Goal: Communication & Community: Answer question/provide support

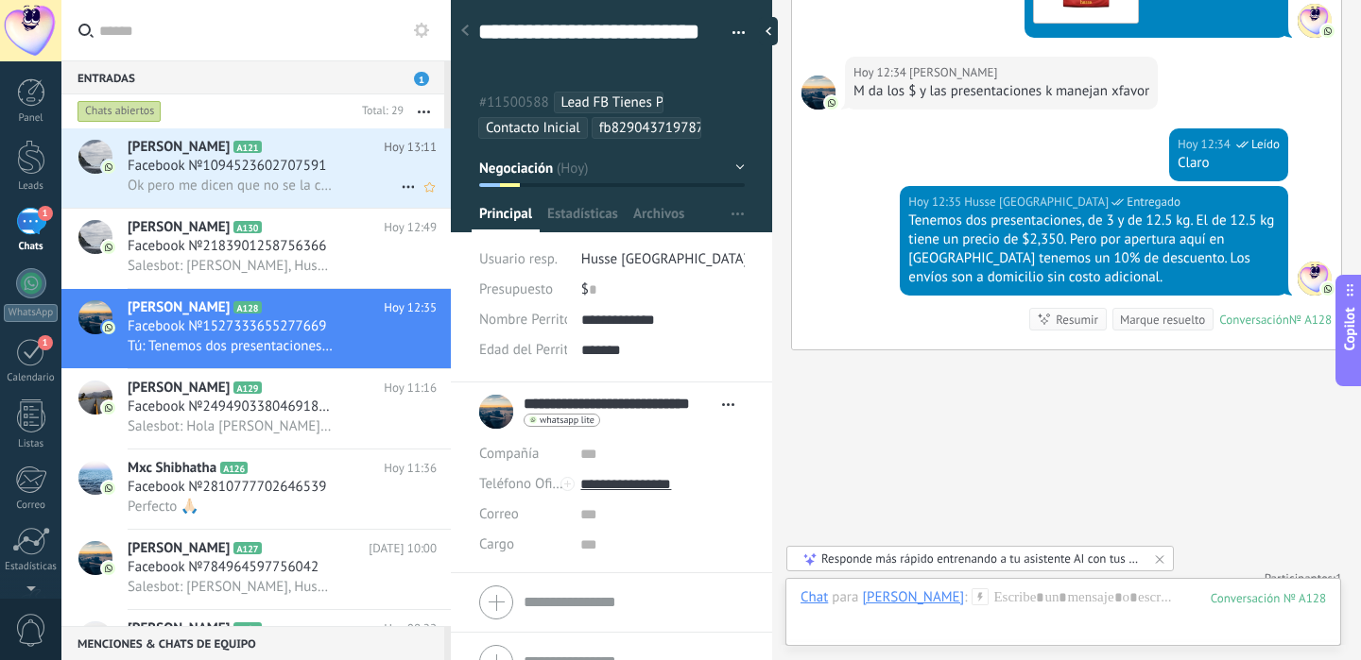
click at [330, 181] on h3 "Ok pero me dicen que no se la cambie por que esa la controla y si se la cambio …" at bounding box center [235, 186] width 214 height 19
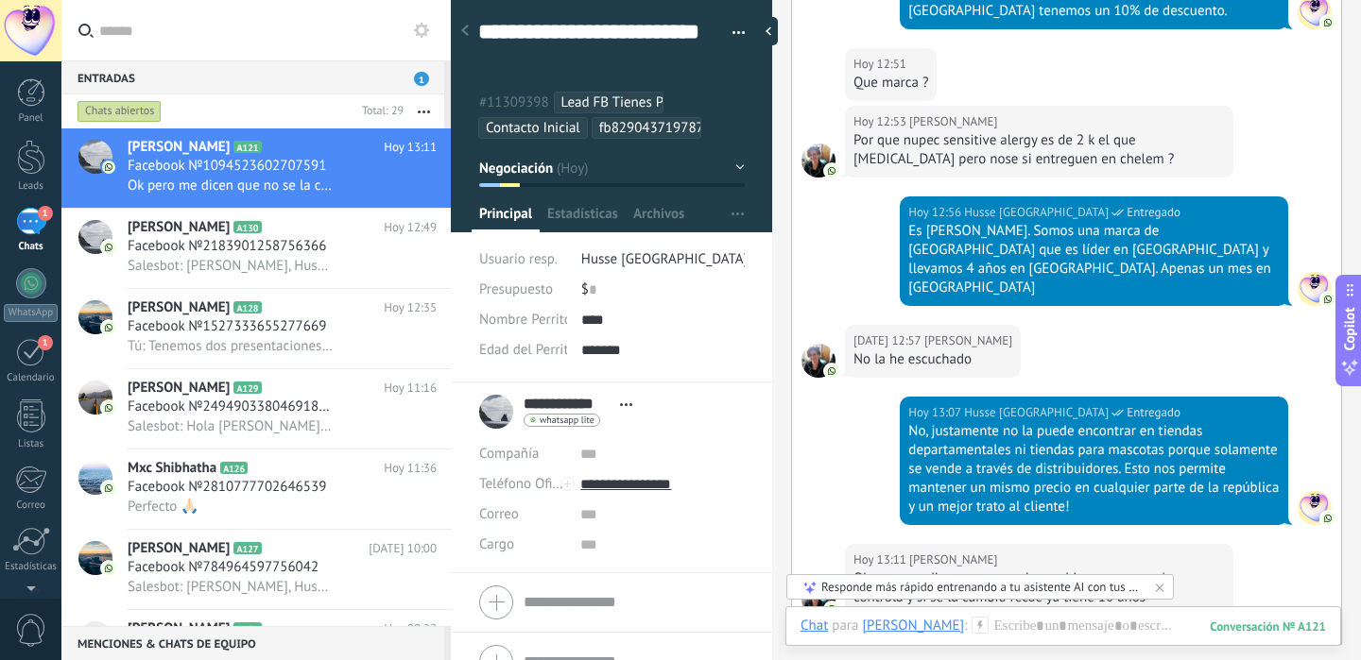
scroll to position [1721, 0]
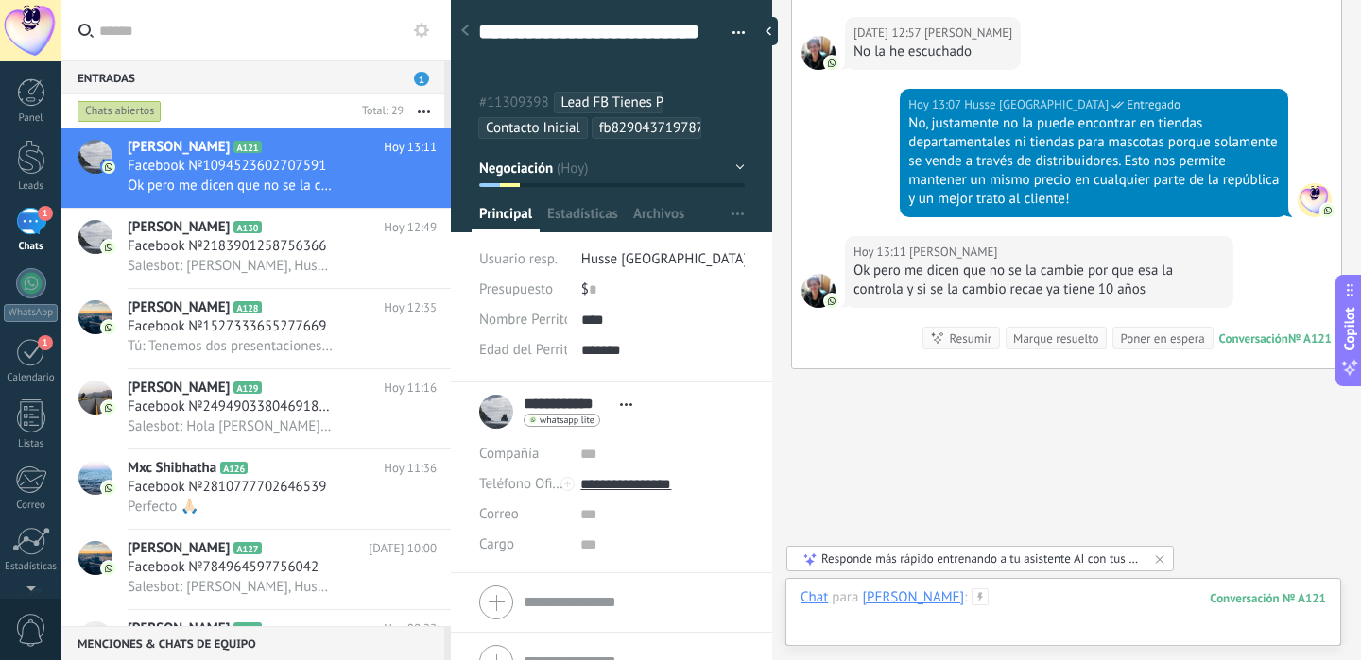
click at [1088, 590] on div at bounding box center [1062, 617] width 525 height 57
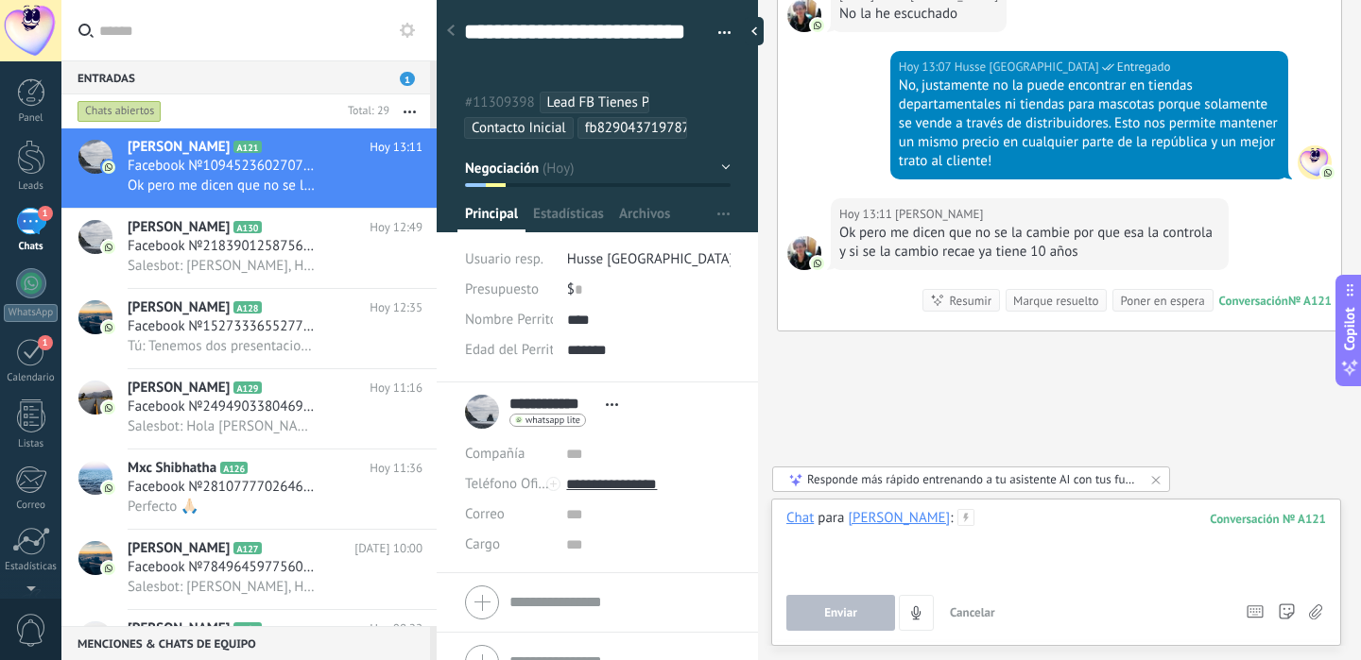
scroll to position [1645, 0]
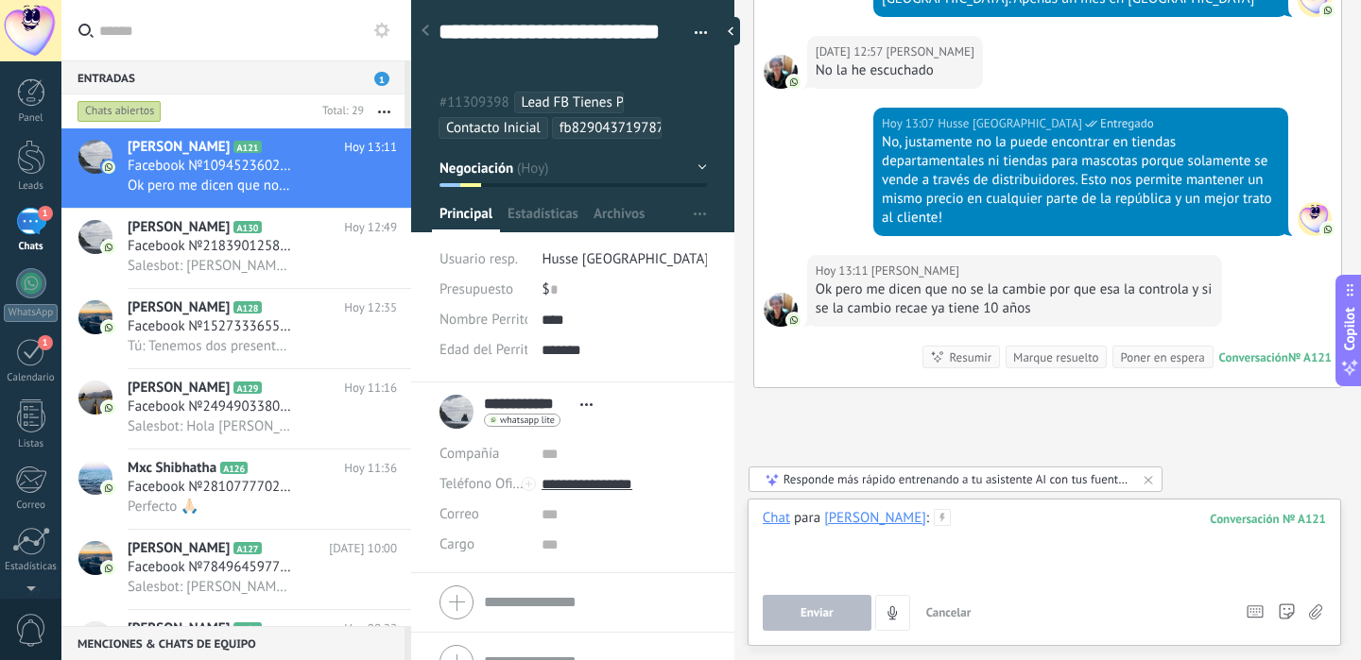
click at [383, 307] on div "Entradas 1 Chats abiertos Total: 29 Silenciar Acciones múltiples Ordenar Más re…" at bounding box center [710, 330] width 1299 height 660
type textarea "**********"
drag, startPoint x: 449, startPoint y: 300, endPoint x: 380, endPoint y: 307, distance: 69.3
click at [321, 351] on div "Entradas 1 Chats abiertos Total: 29 Silenciar Acciones múltiples Ordenar Más re…" at bounding box center [710, 330] width 1299 height 660
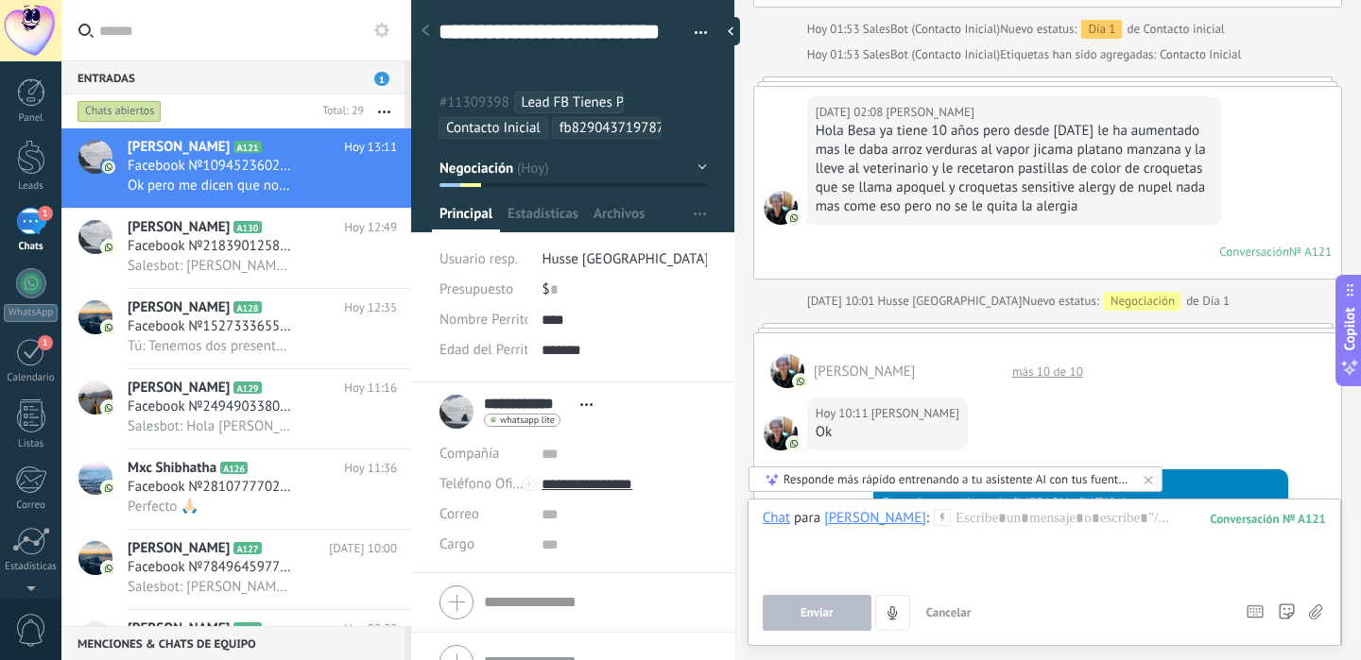
scroll to position [665, 0]
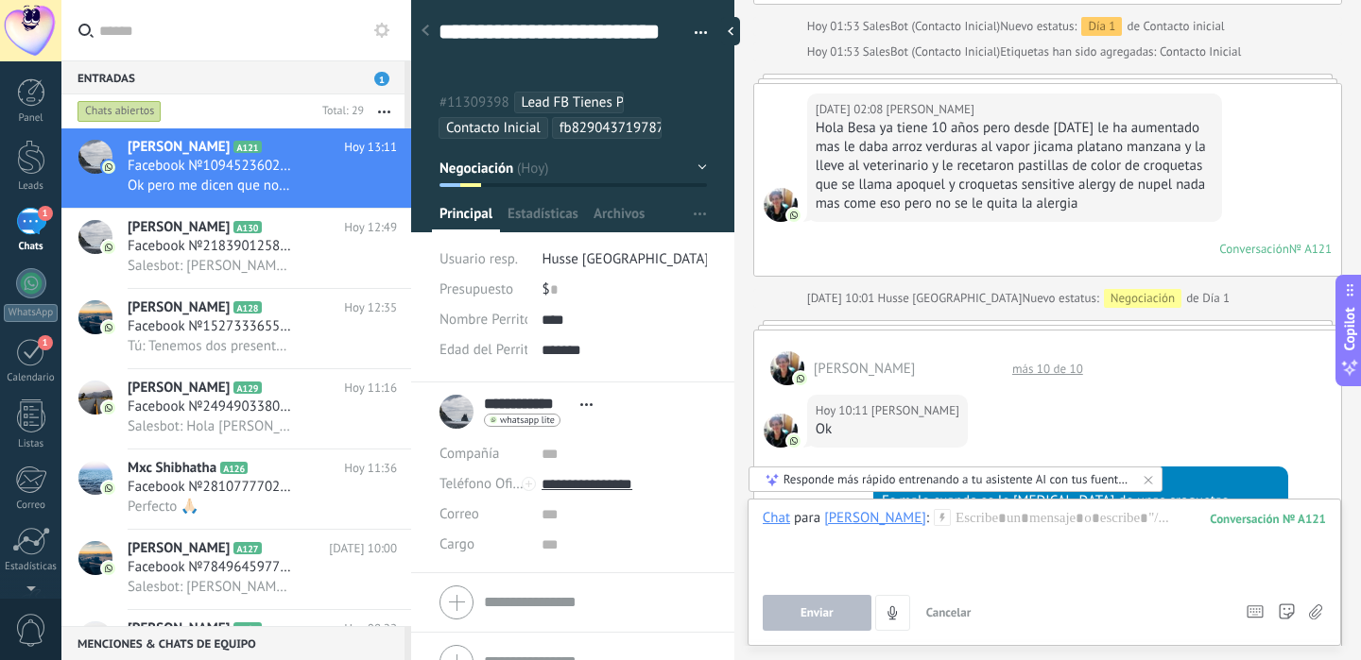
click at [1038, 361] on div "más 10 de 10" at bounding box center [1047, 369] width 90 height 16
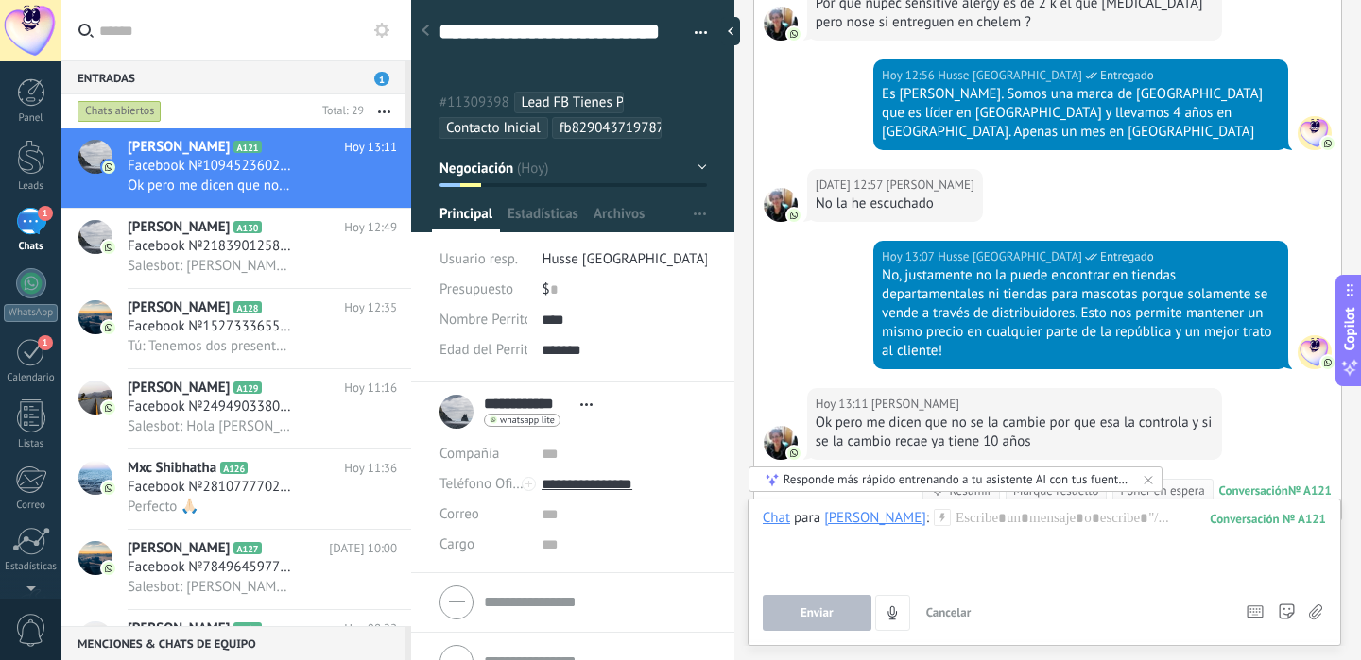
scroll to position [2504, 0]
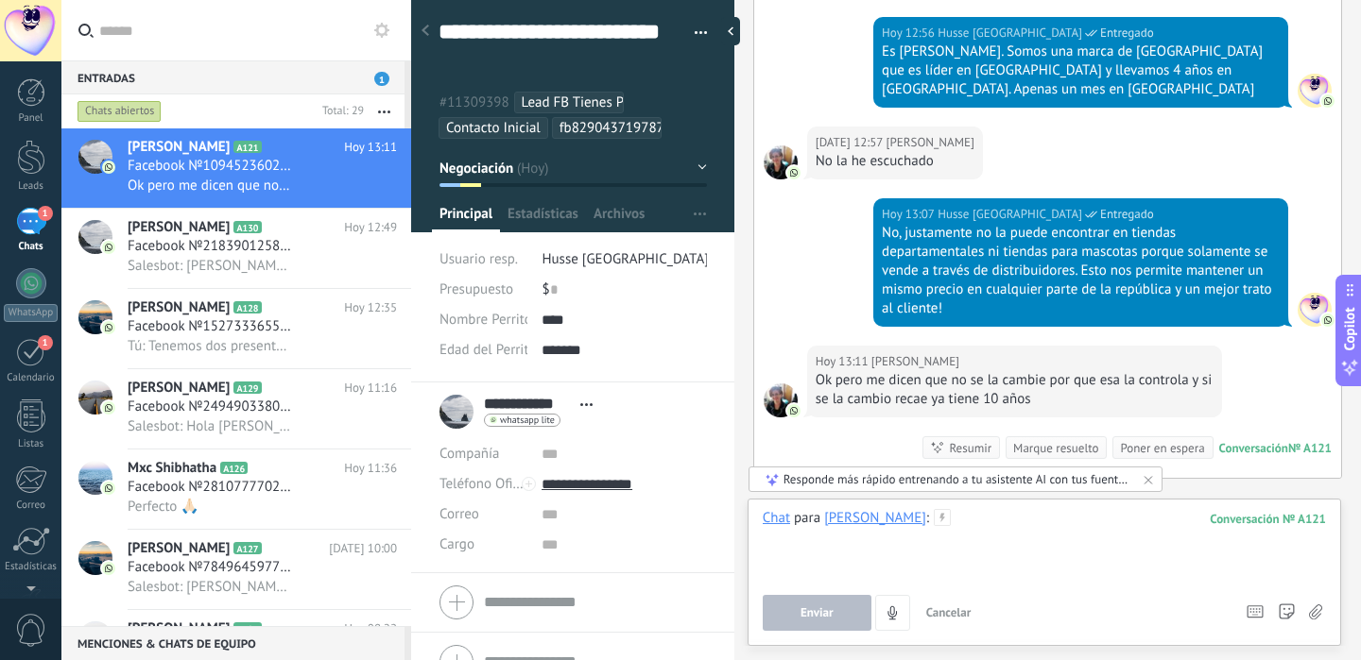
click at [1036, 519] on div at bounding box center [1043, 545] width 563 height 72
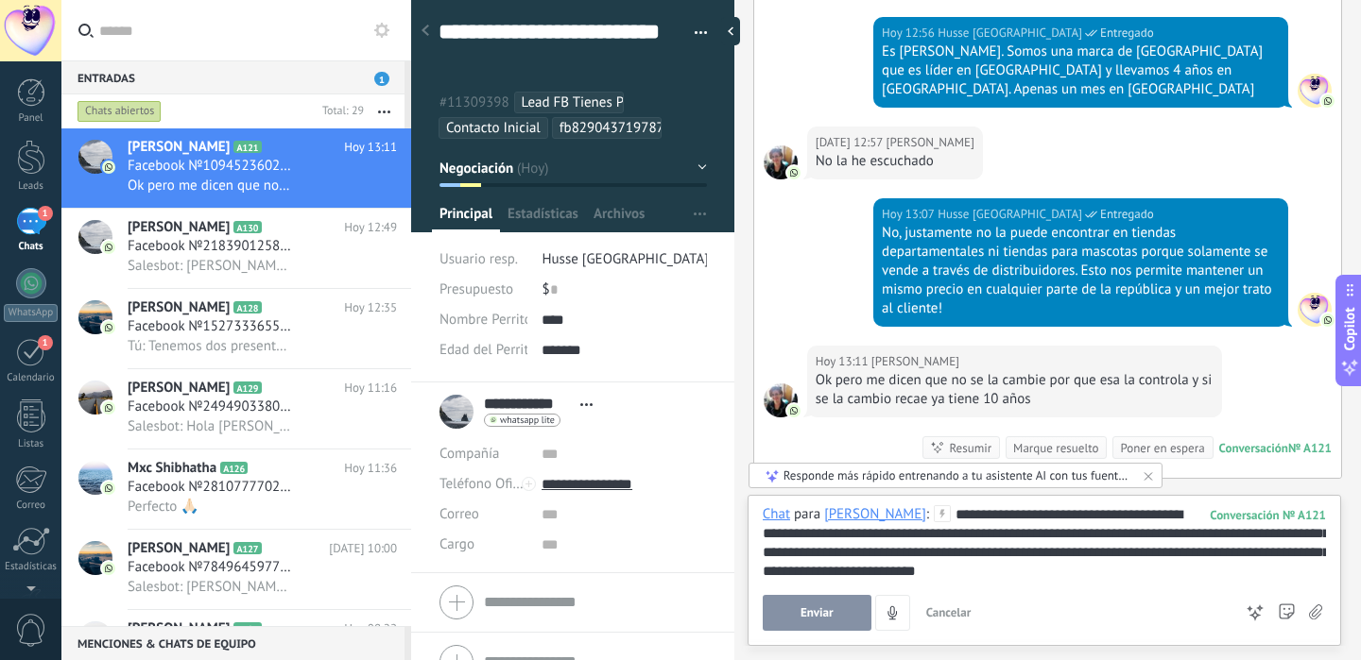
click at [836, 603] on button "Enviar" at bounding box center [816, 613] width 109 height 36
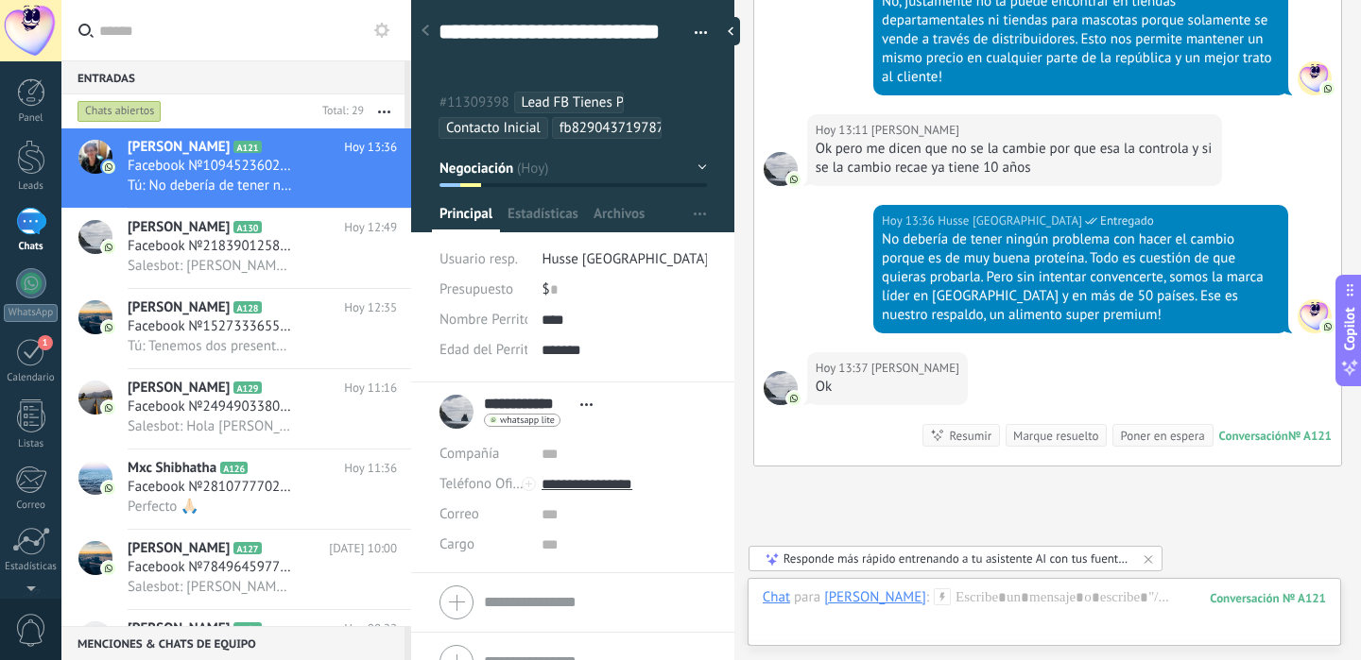
scroll to position [2814, 0]
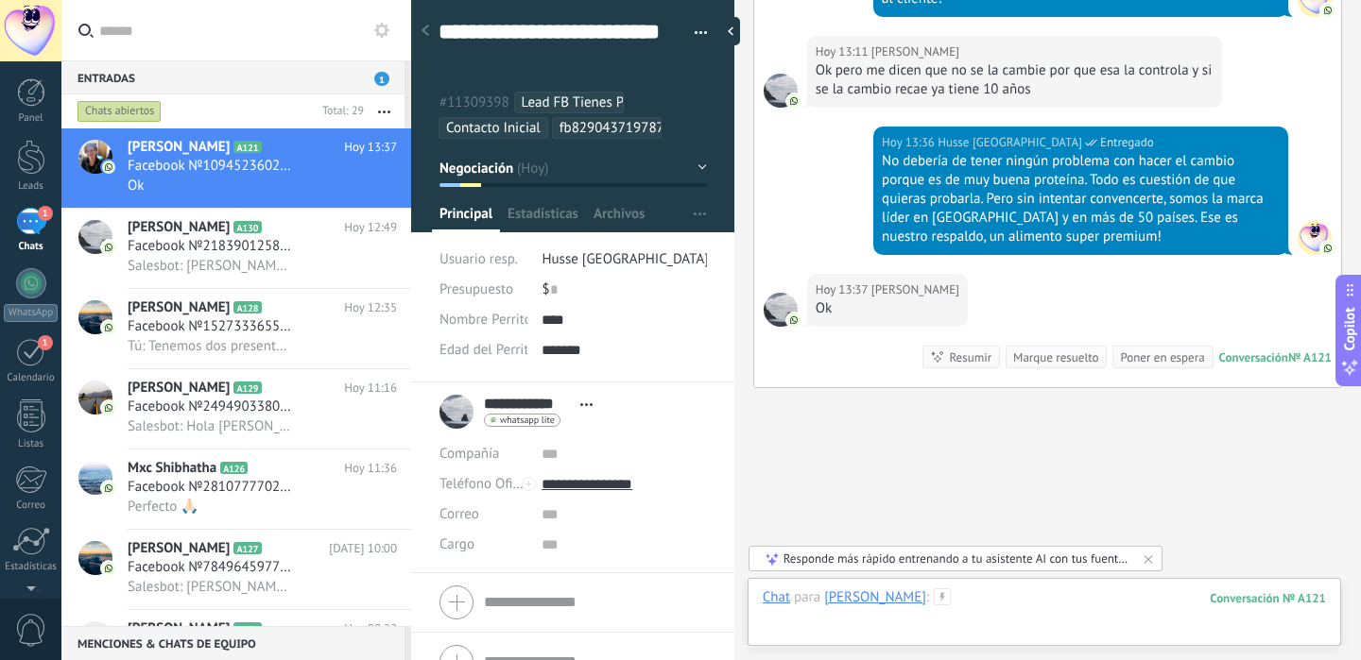
click at [967, 593] on div at bounding box center [1043, 617] width 563 height 57
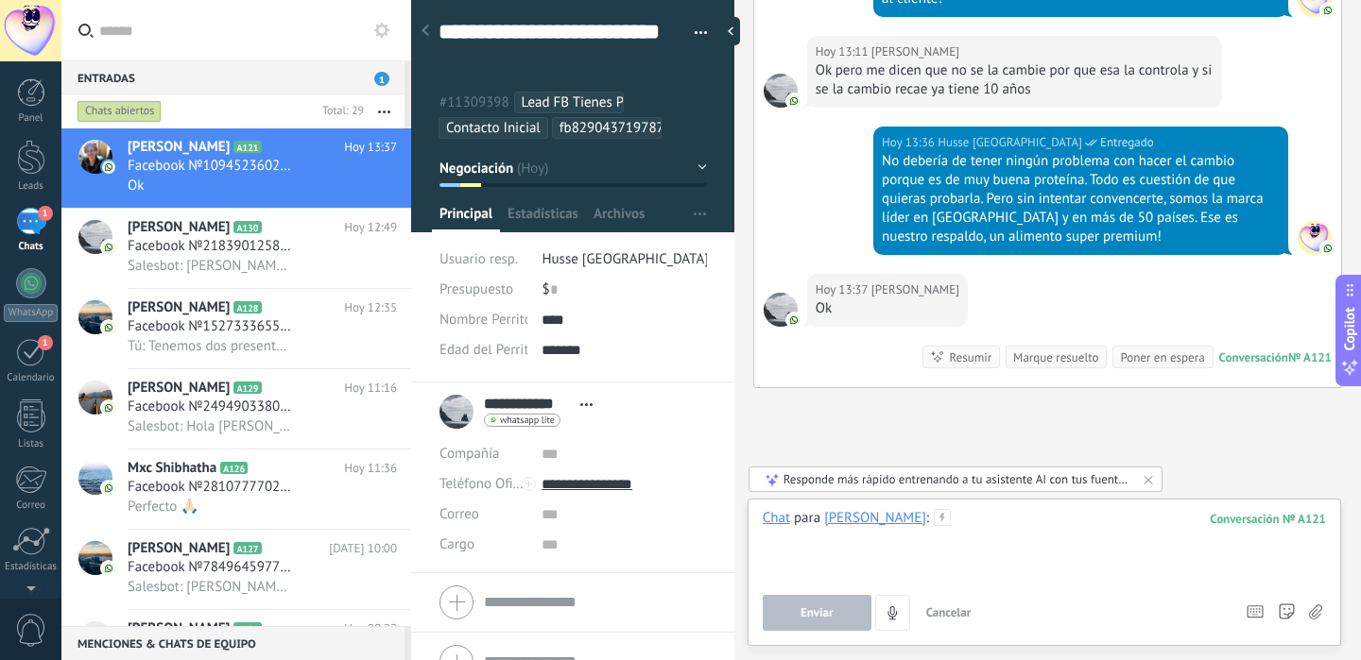
click at [960, 538] on div at bounding box center [1043, 545] width 563 height 72
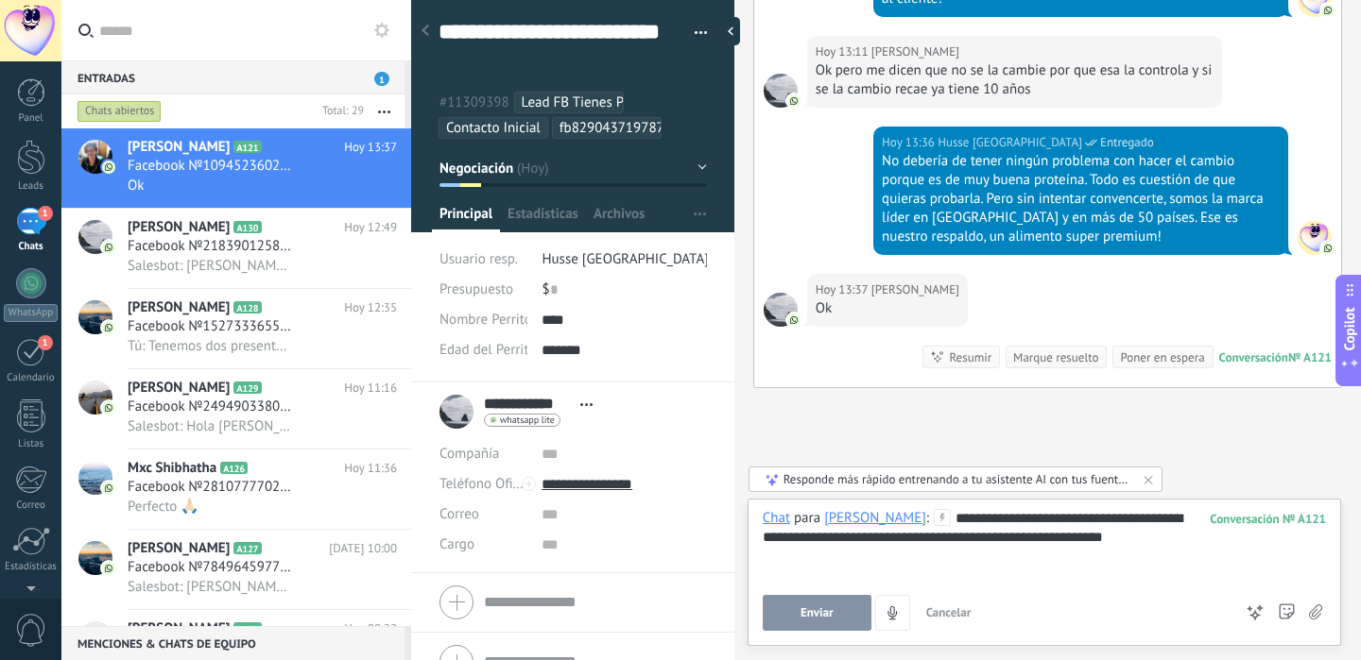
click at [1190, 518] on div "**********" at bounding box center [1043, 545] width 563 height 72
click at [1305, 542] on div "**********" at bounding box center [1043, 545] width 563 height 72
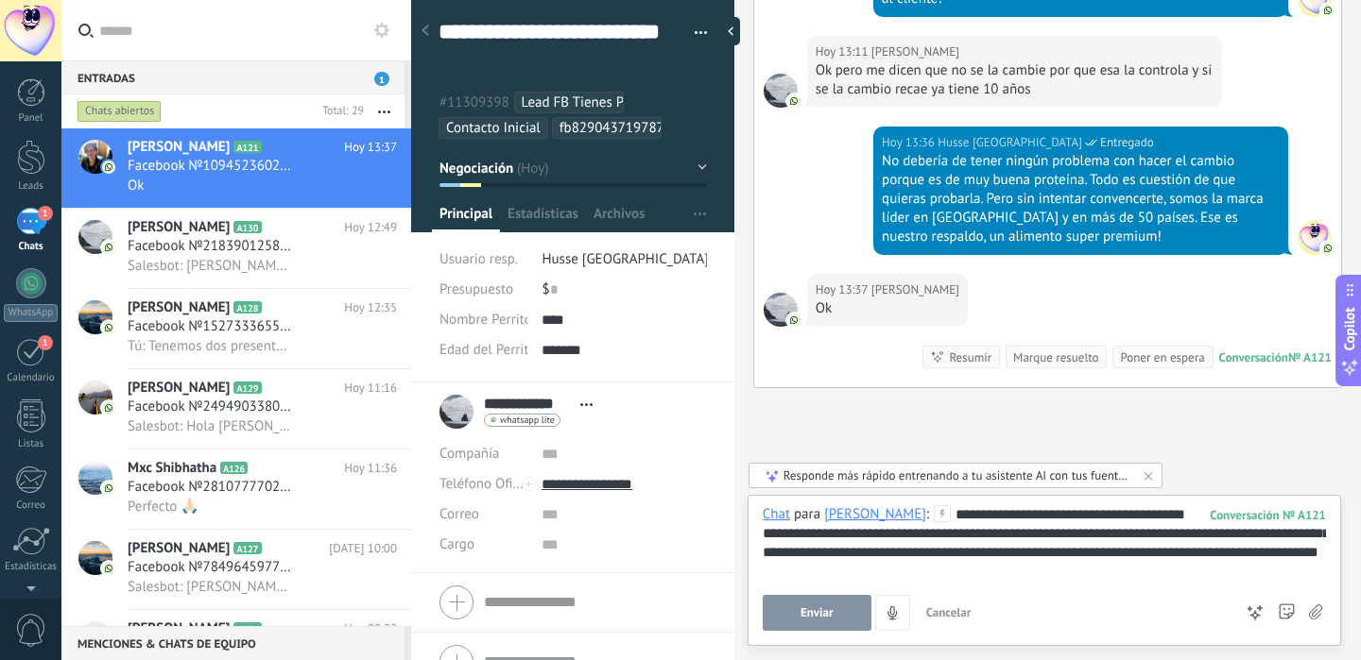
click at [803, 614] on span "Enviar" at bounding box center [816, 613] width 33 height 13
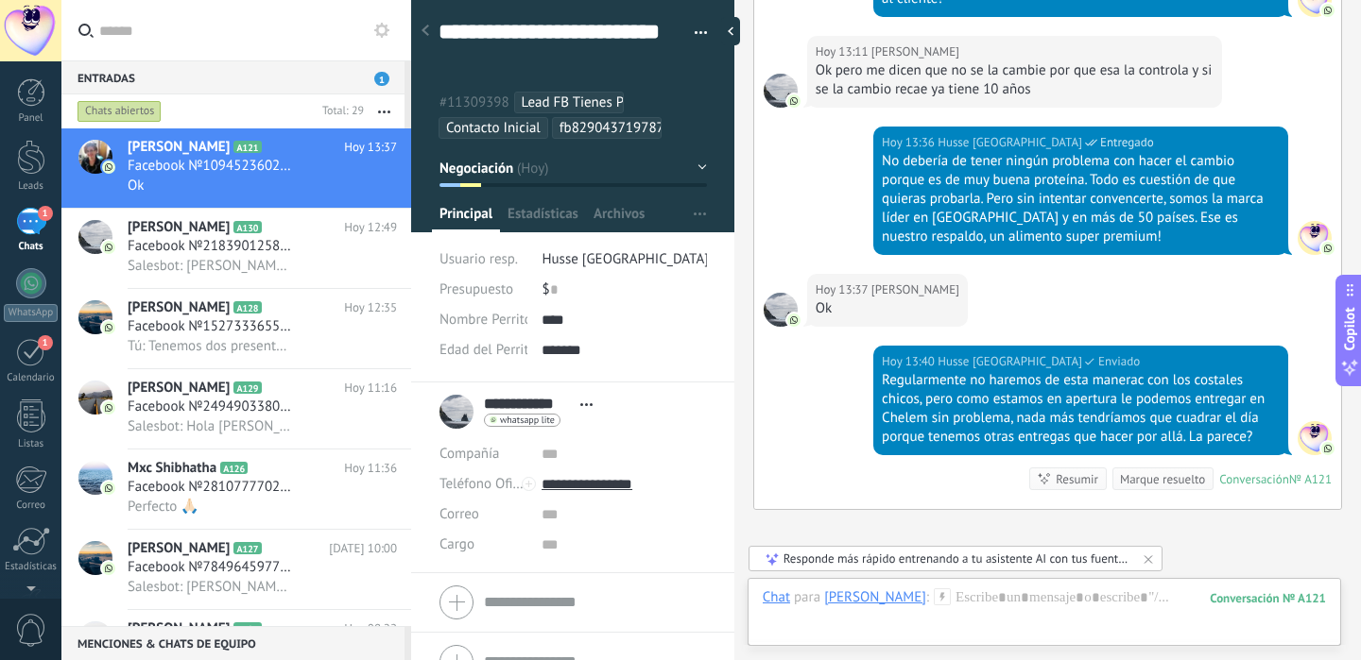
scroll to position [2936, 0]
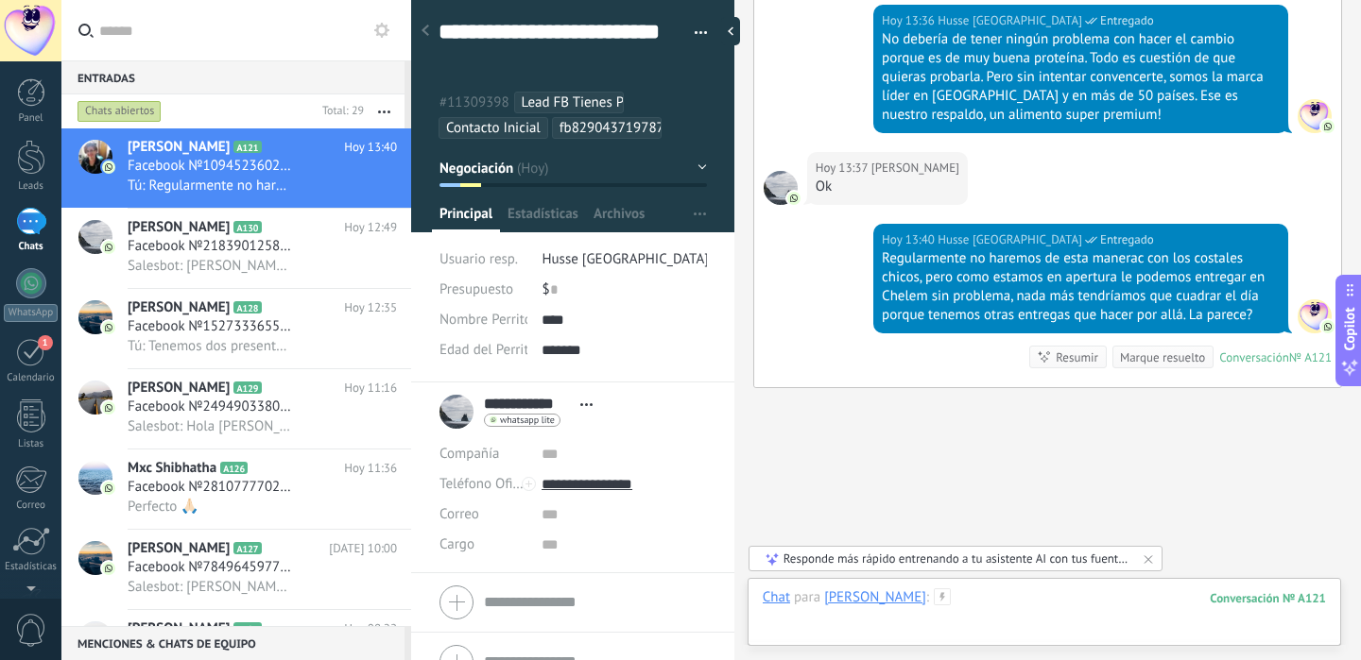
click at [963, 608] on div at bounding box center [1043, 617] width 563 height 57
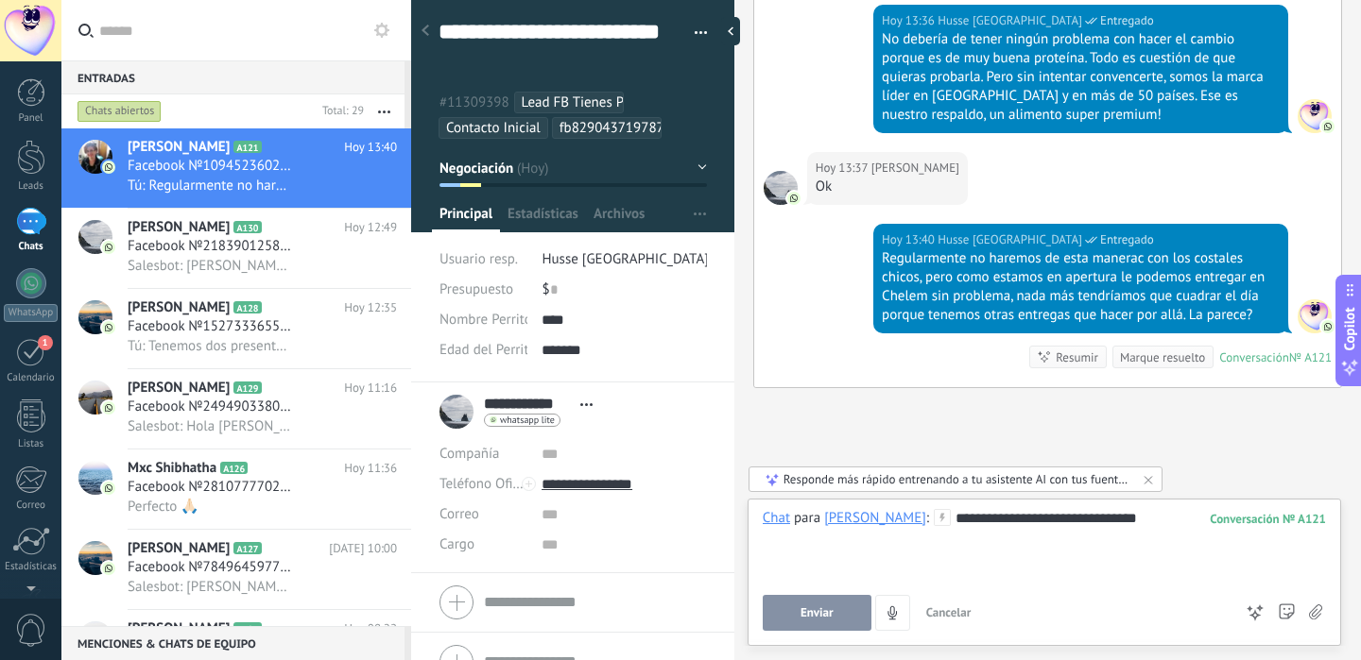
click at [795, 630] on button "Enviar" at bounding box center [816, 613] width 109 height 36
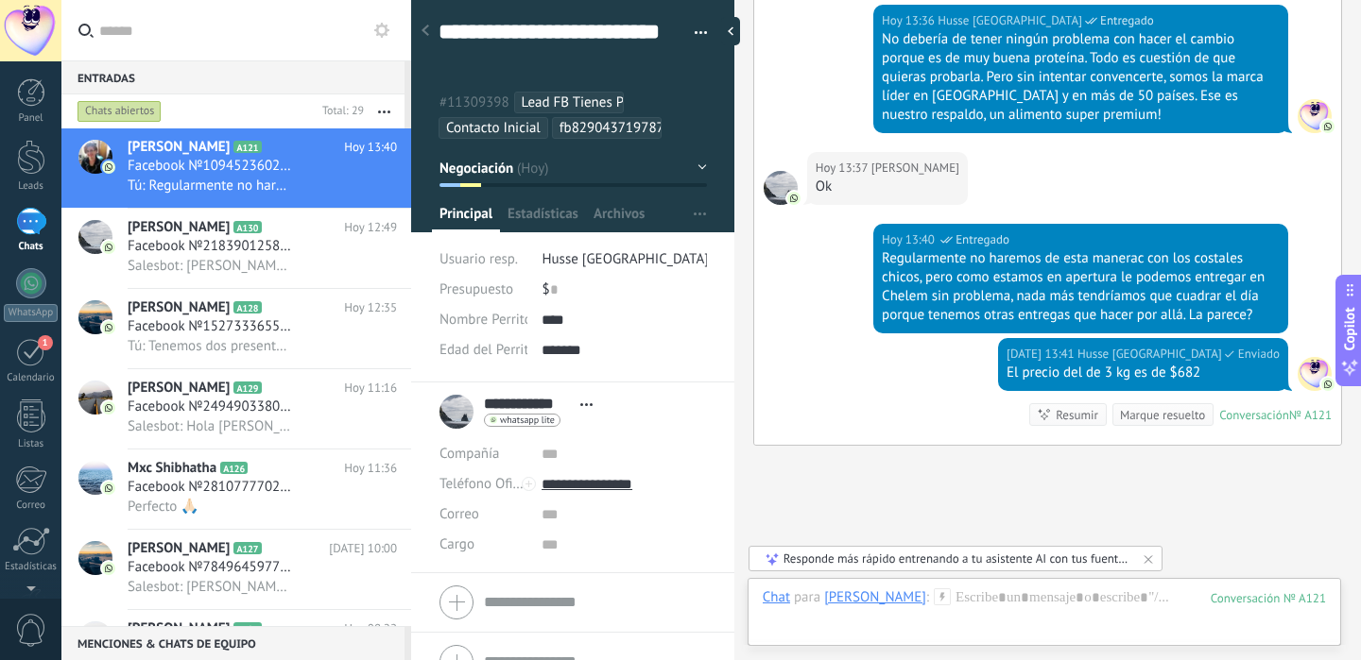
scroll to position [2993, 0]
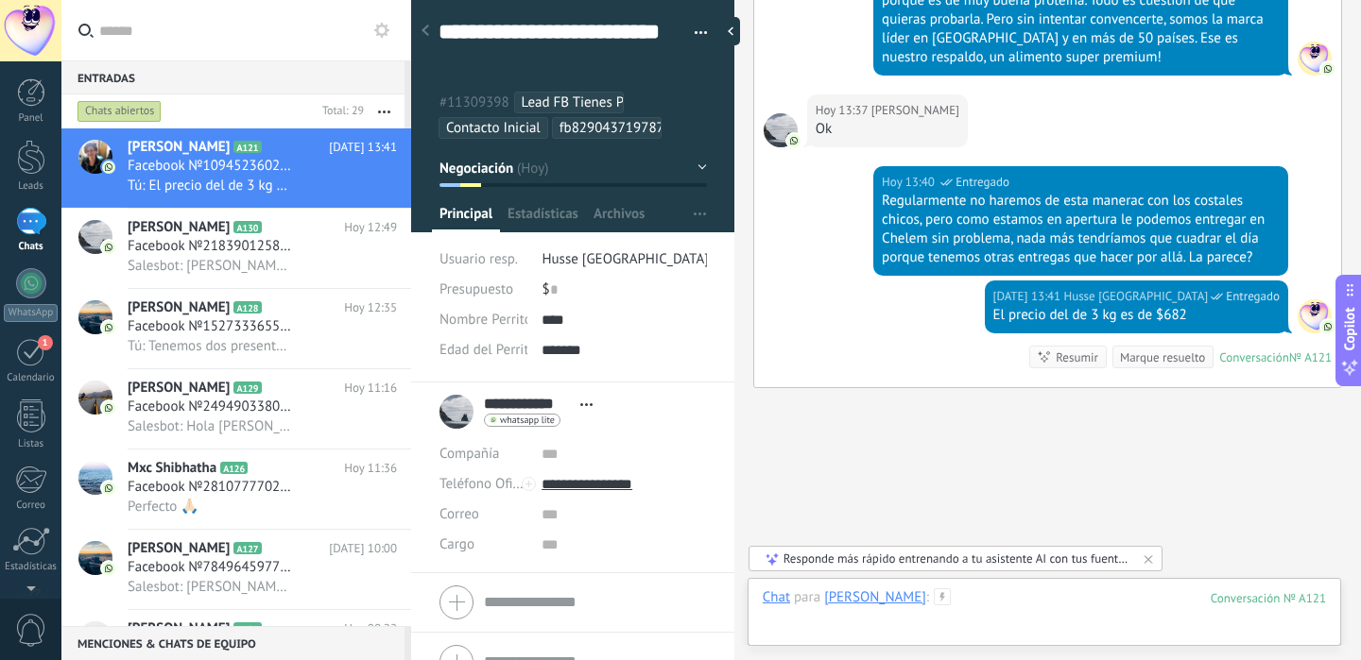
click at [953, 609] on div at bounding box center [1043, 617] width 563 height 57
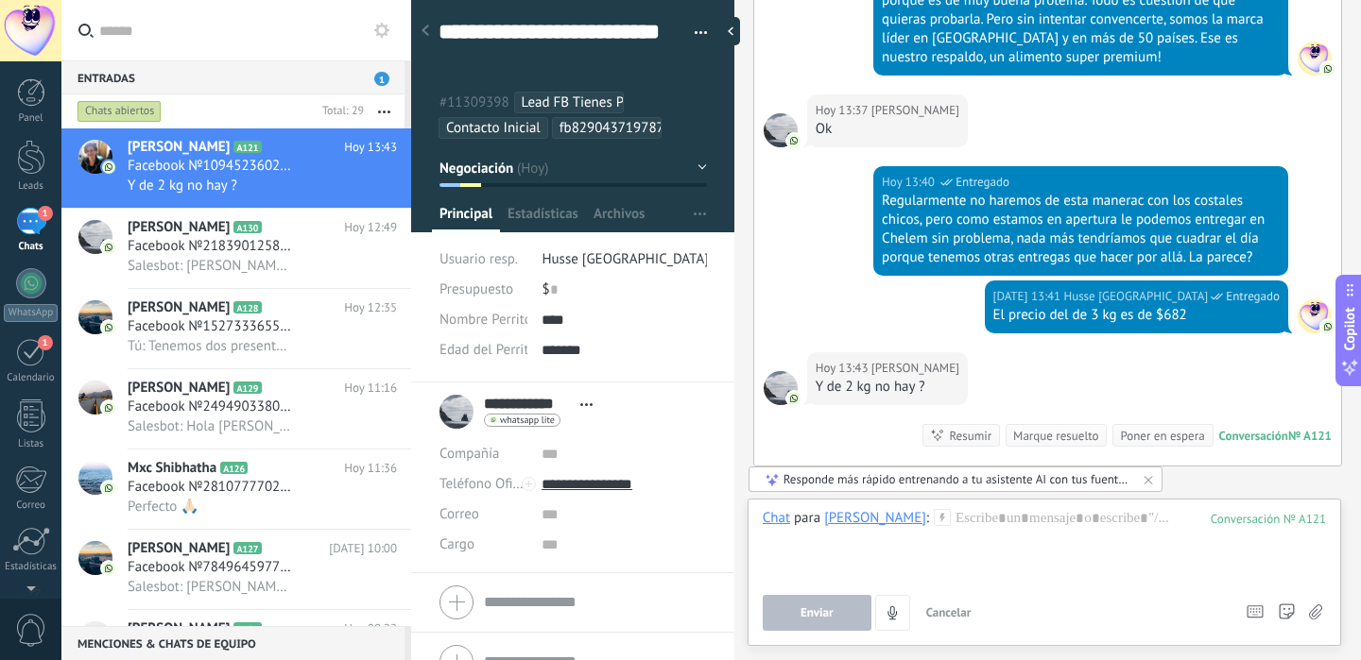
scroll to position [3072, 0]
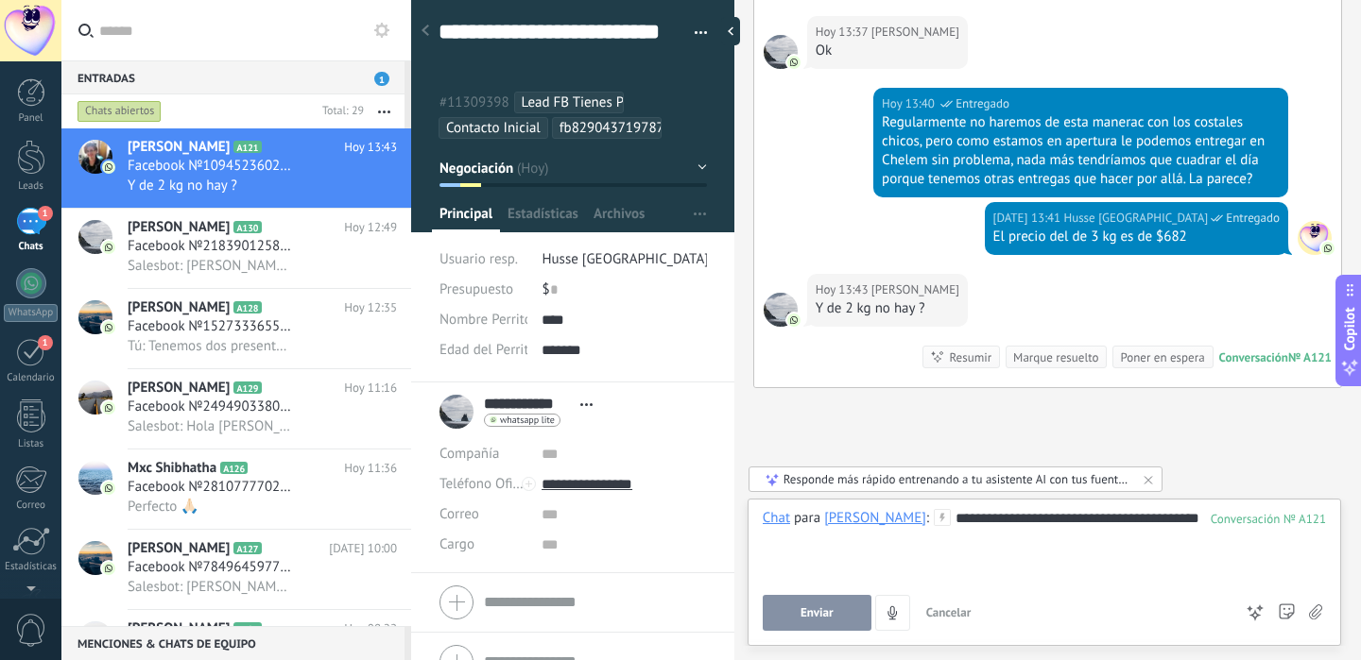
click at [827, 614] on span "Enviar" at bounding box center [816, 613] width 33 height 13
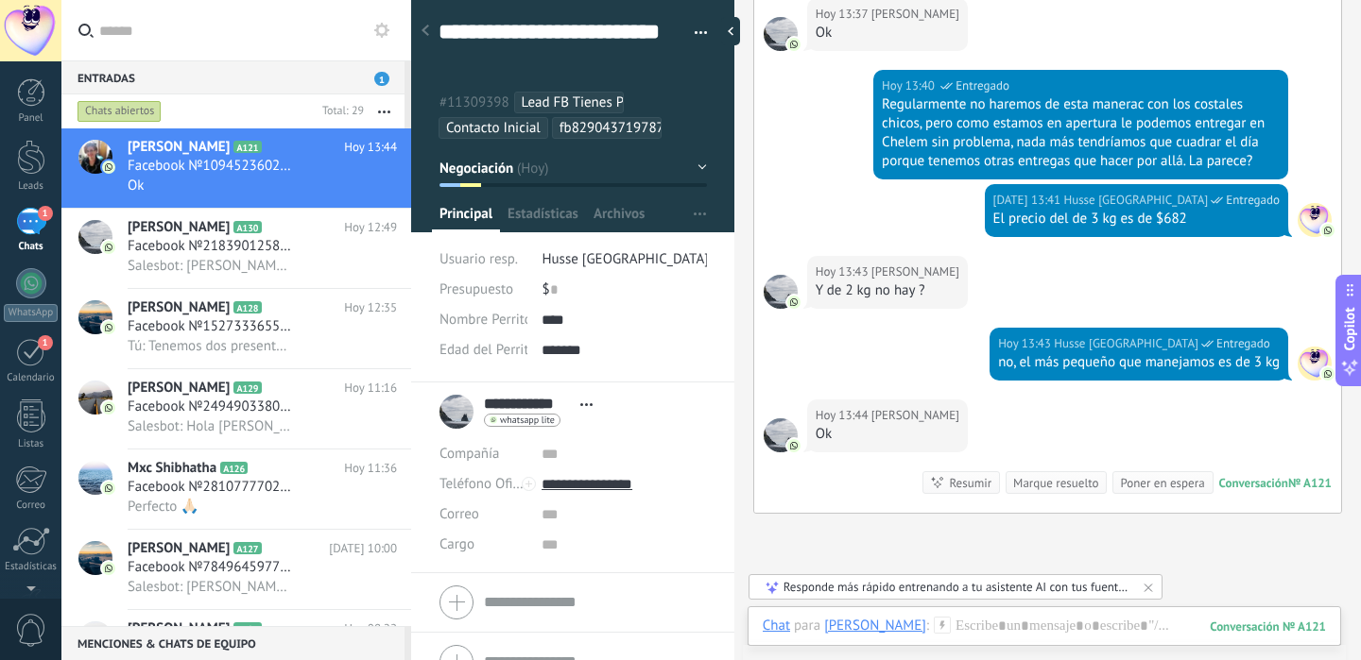
scroll to position [3172, 0]
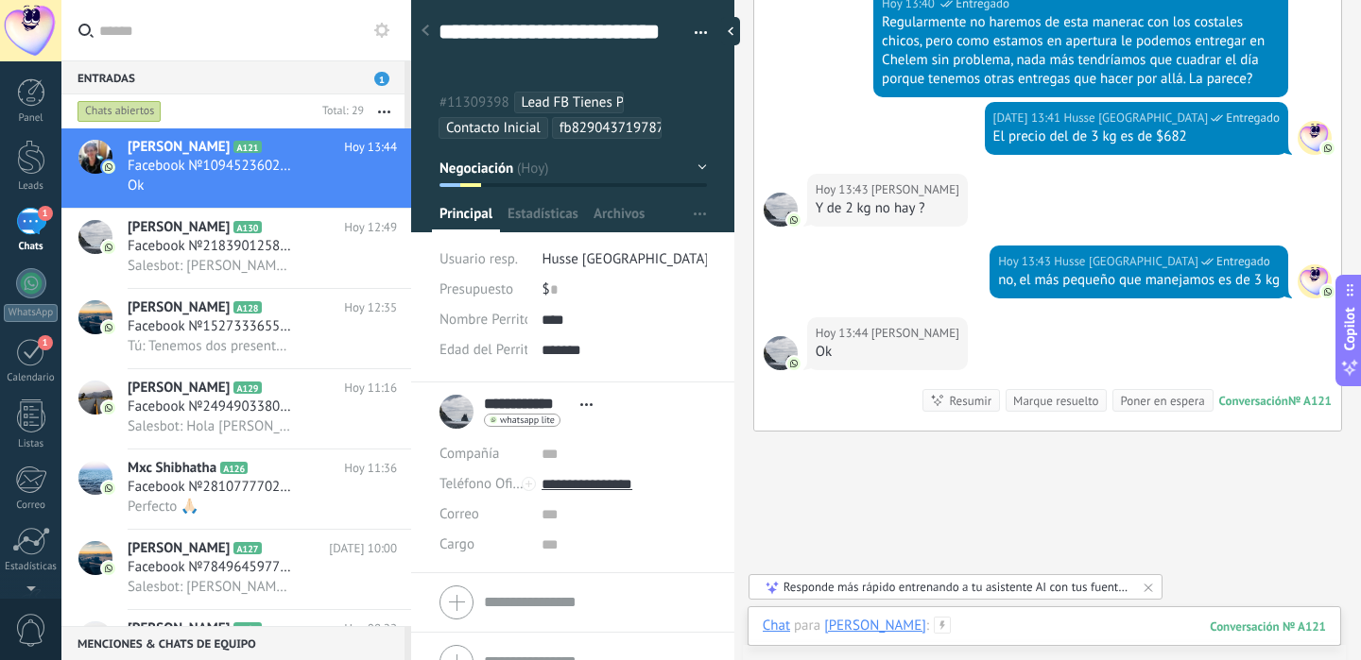
click at [1008, 631] on div at bounding box center [1043, 645] width 563 height 57
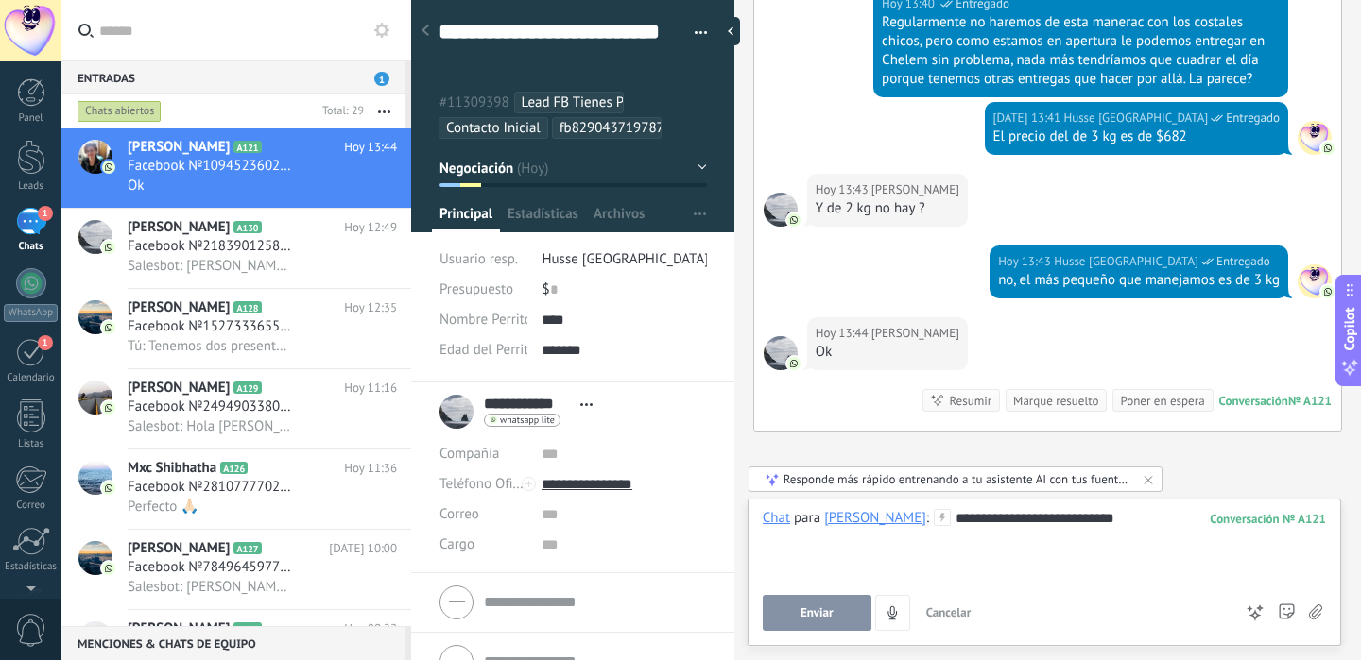
click at [802, 609] on span "Enviar" at bounding box center [816, 613] width 33 height 13
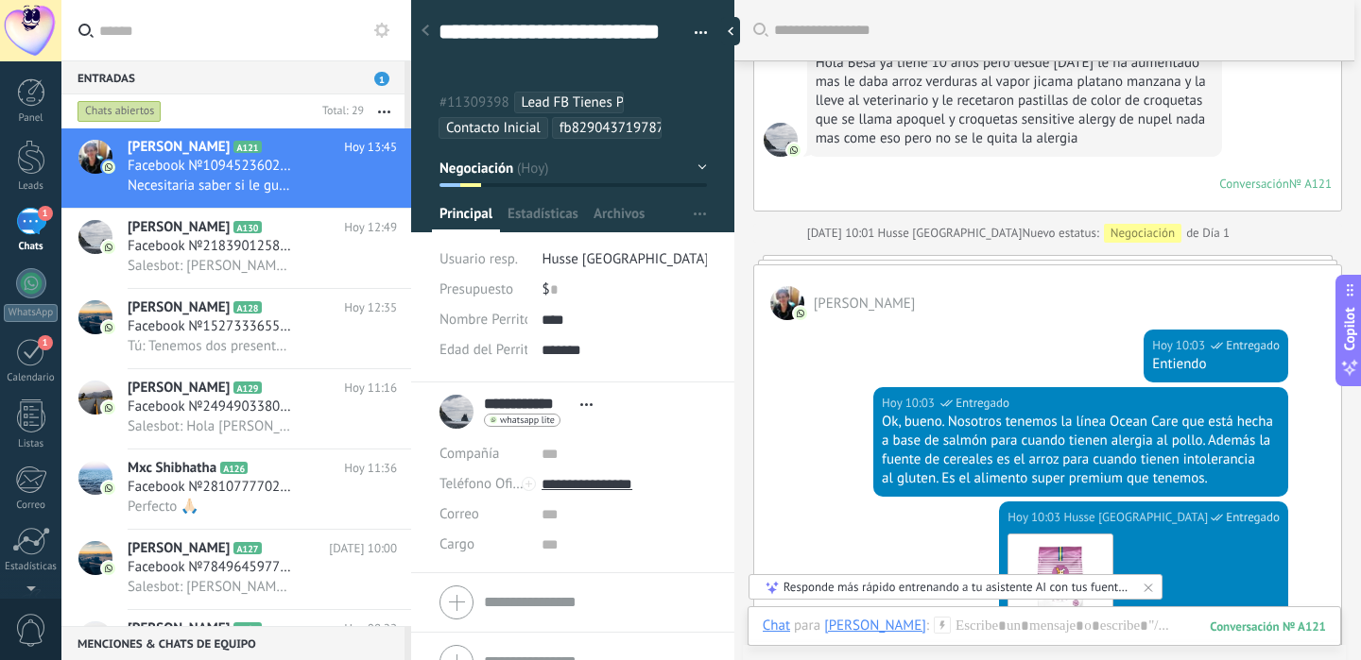
scroll to position [676, 0]
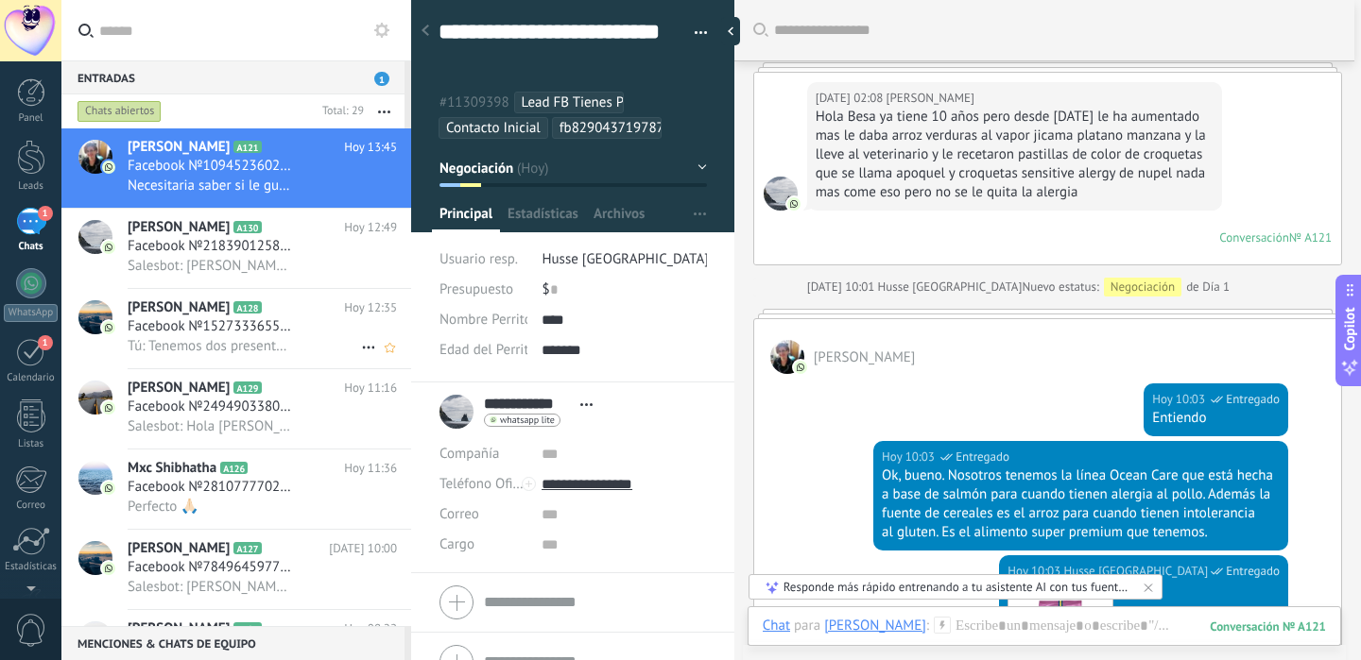
click at [307, 341] on div "Tú: Tenemos dos presentaciones, de 3 y de 12.5 kg. El de 12.5 kg tiene un preci…" at bounding box center [262, 346] width 269 height 20
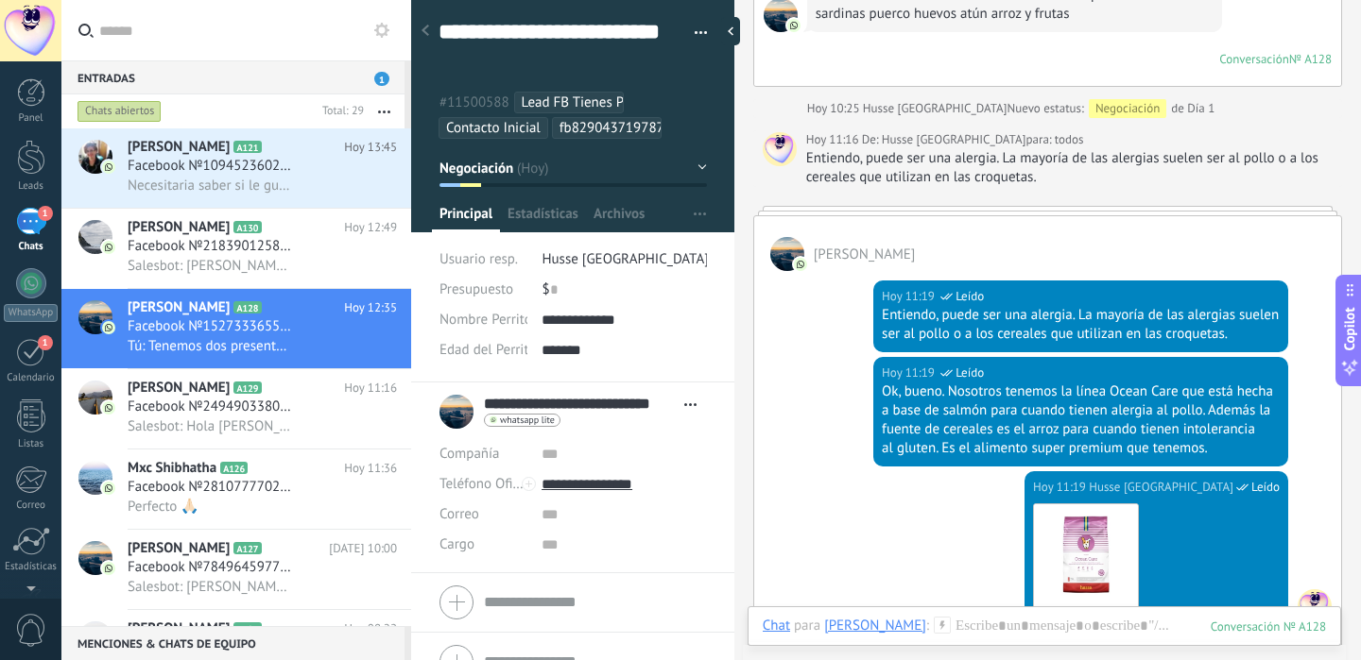
scroll to position [816, 0]
click at [299, 497] on div "Facebook №2810777702646539" at bounding box center [262, 487] width 269 height 19
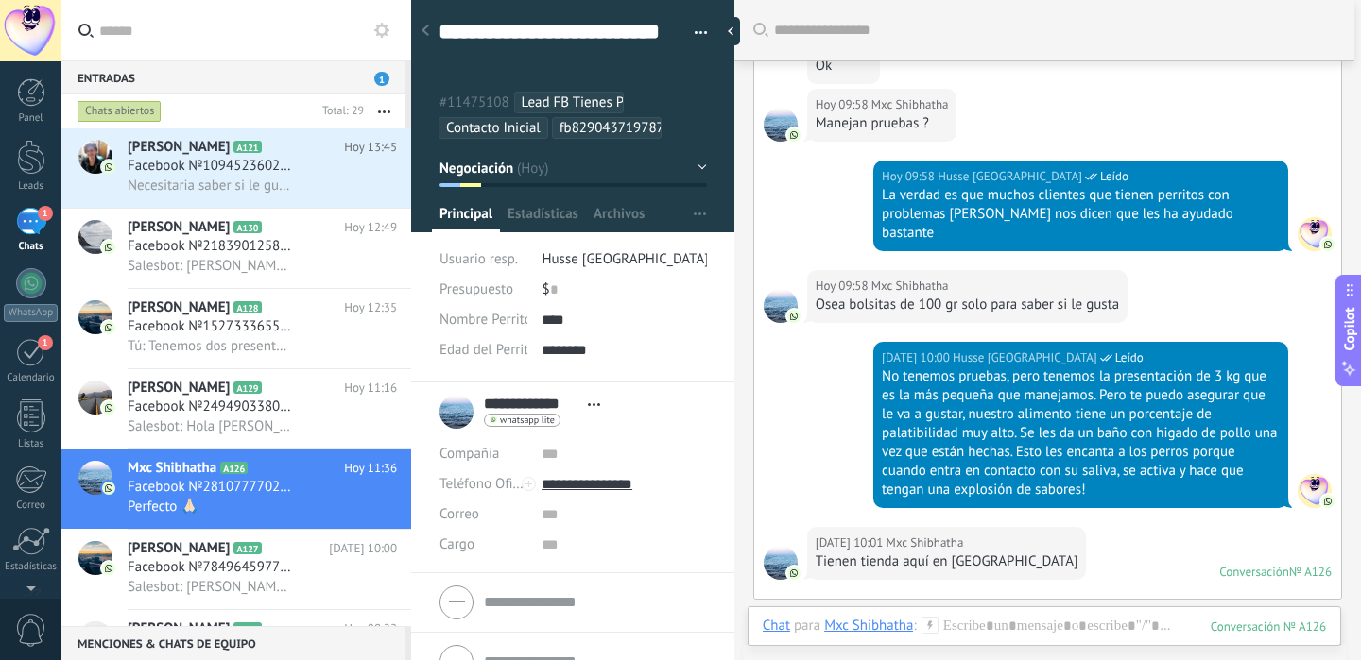
scroll to position [1164, 0]
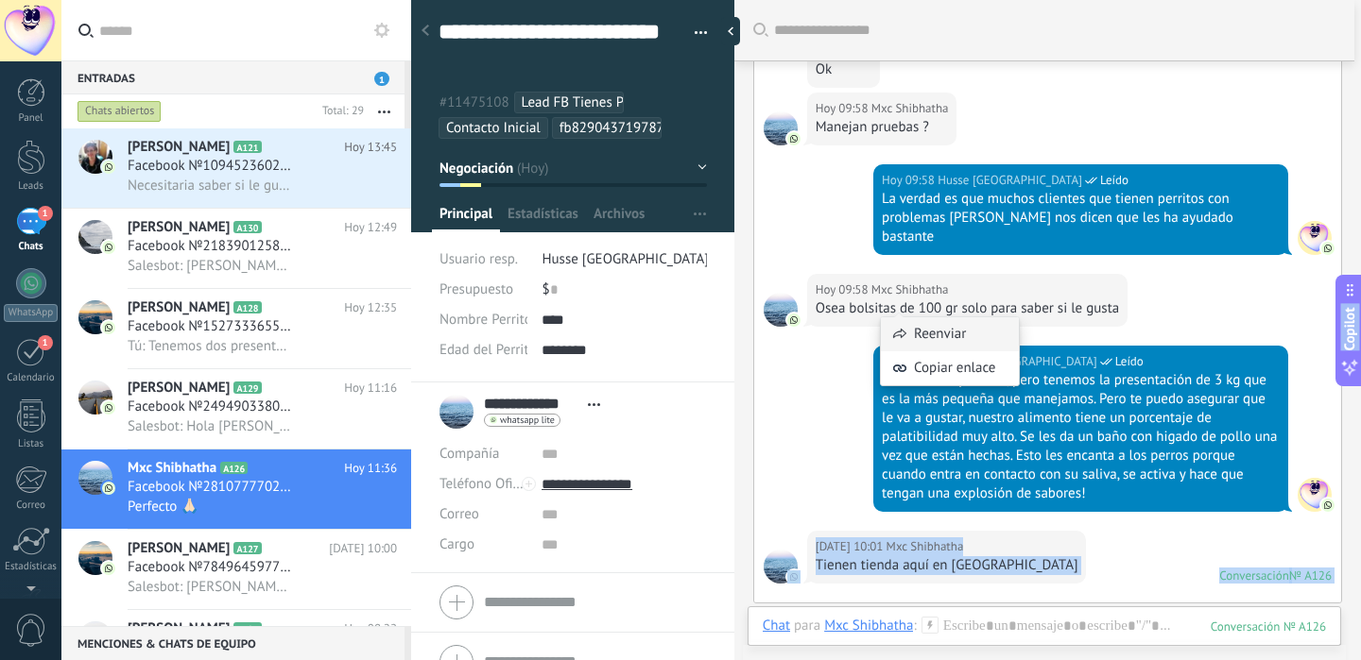
drag, startPoint x: 1128, startPoint y: 433, endPoint x: 882, endPoint y: 319, distance: 271.4
click at [882, 319] on body ".abecls-1,.abecls-2{fill-rule:evenodd}.abecls-2{fill:#fff} .abhcls-1{fill:none}…" at bounding box center [680, 330] width 1361 height 660
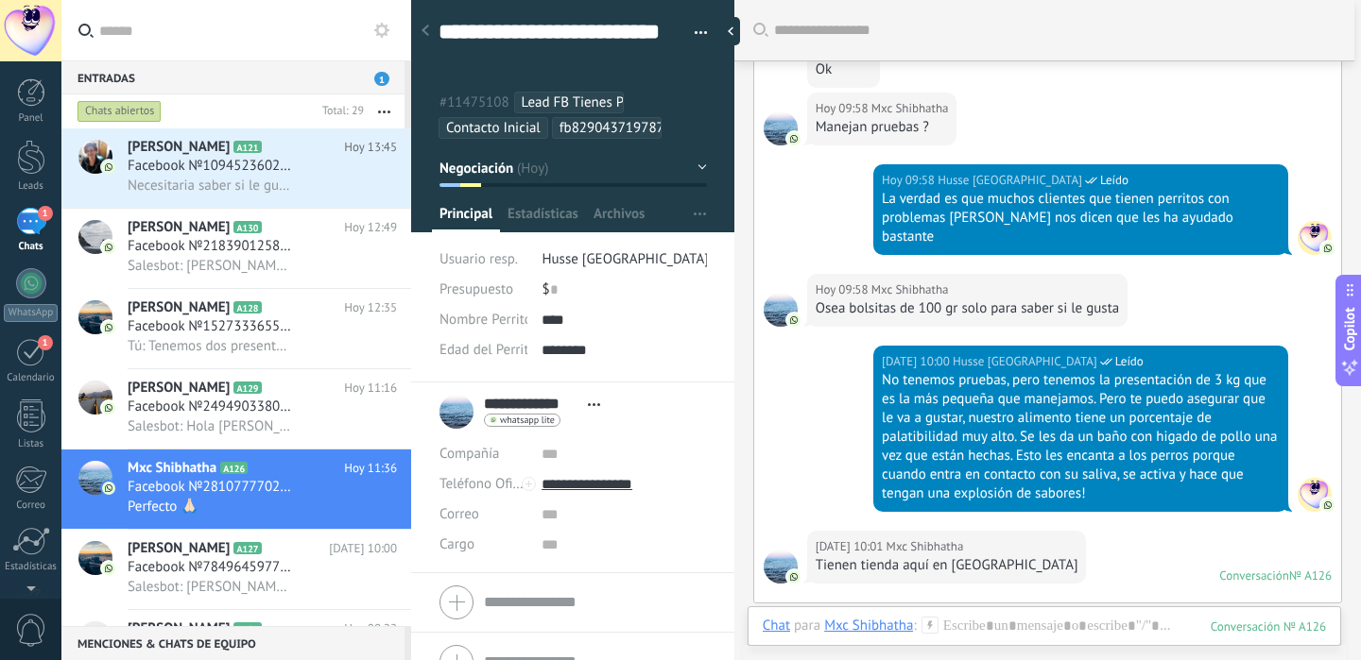
click at [1060, 421] on div "No tenemos pruebas, pero tenemos la presentación de 3 kg que es la más pequeña …" at bounding box center [1081, 437] width 398 height 132
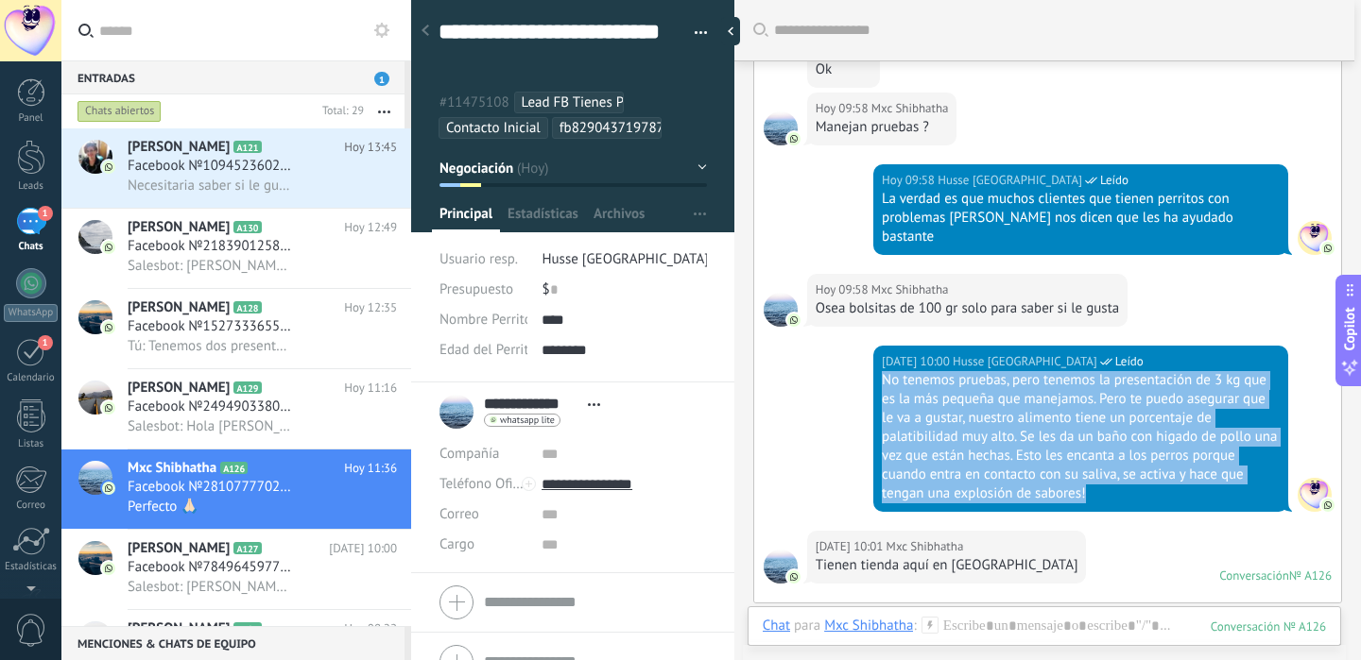
drag, startPoint x: 1098, startPoint y: 437, endPoint x: 862, endPoint y: 319, distance: 263.7
click at [862, 346] on div "[DATE] 10:00 Husse Mérida Leído No tenemos pruebas, pero tenemos la presentació…" at bounding box center [1047, 438] width 587 height 185
copy div "No tenemos pruebas, pero tenemos la presentación de 3 kg que es la más pequeña …"
click at [319, 186] on div "Necesitaria saber si le gusta para no despediciarlas" at bounding box center [262, 186] width 269 height 20
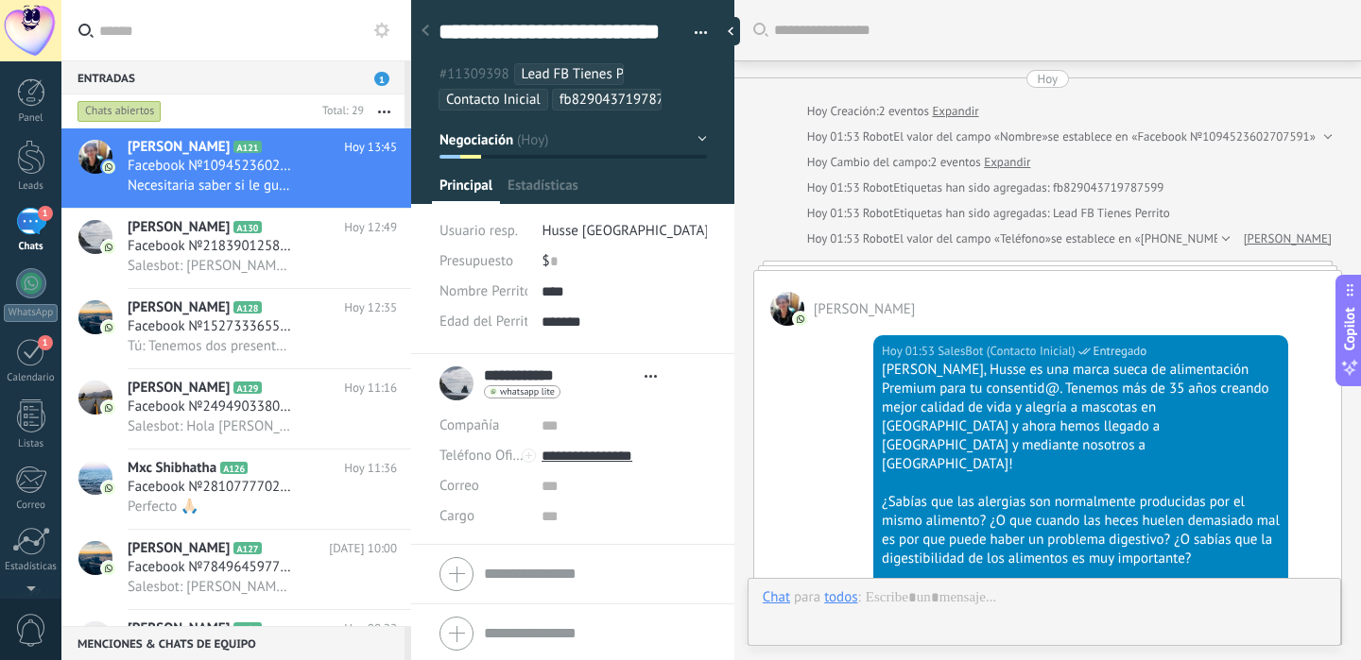
type textarea "**********"
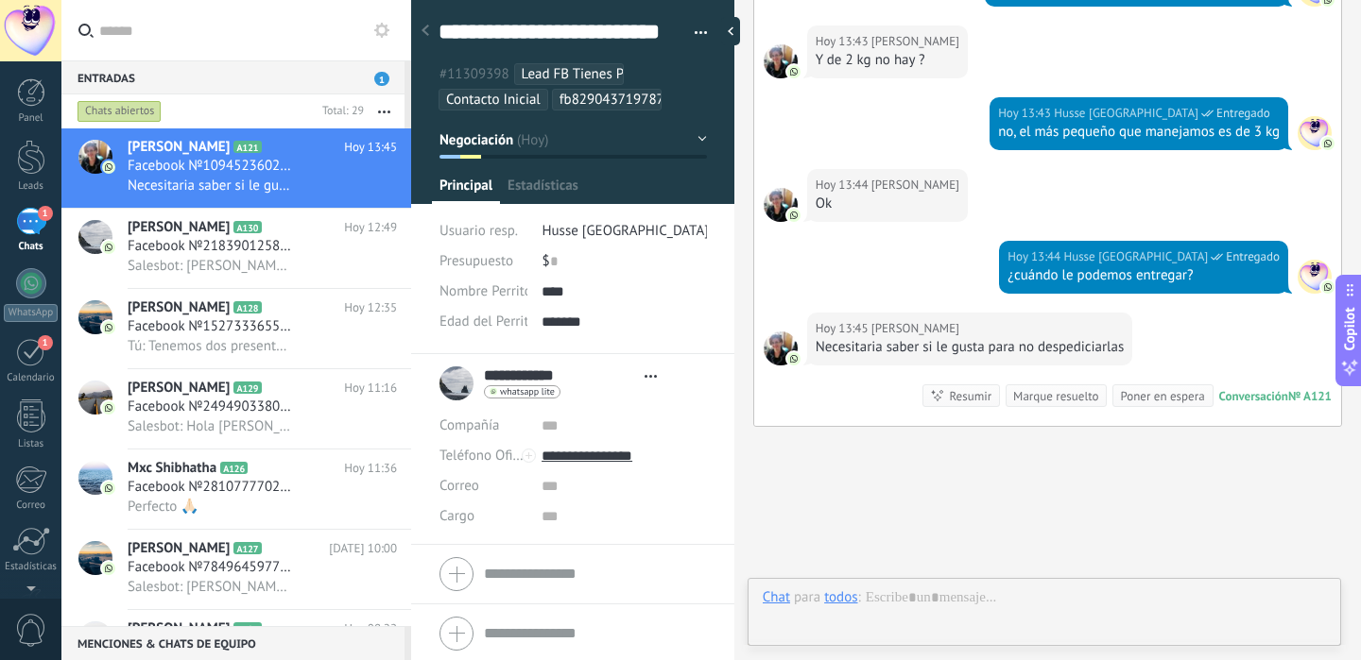
scroll to position [57, 0]
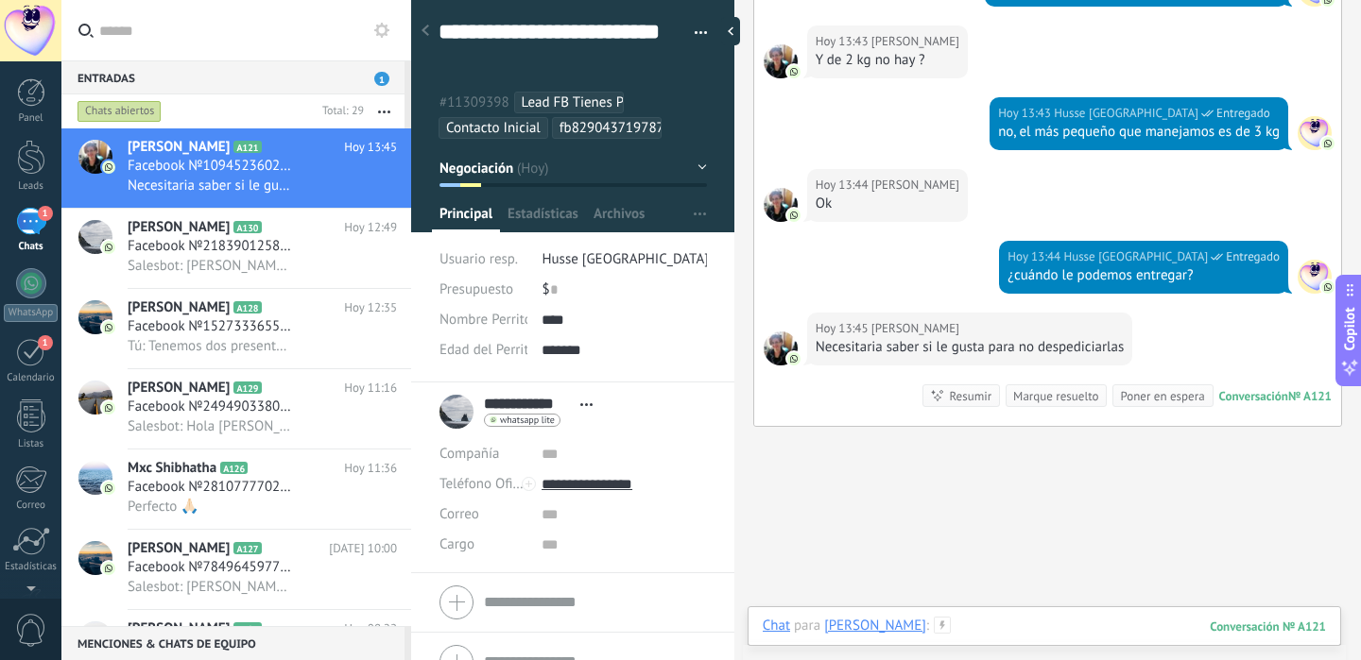
click at [973, 617] on div at bounding box center [1043, 645] width 563 height 57
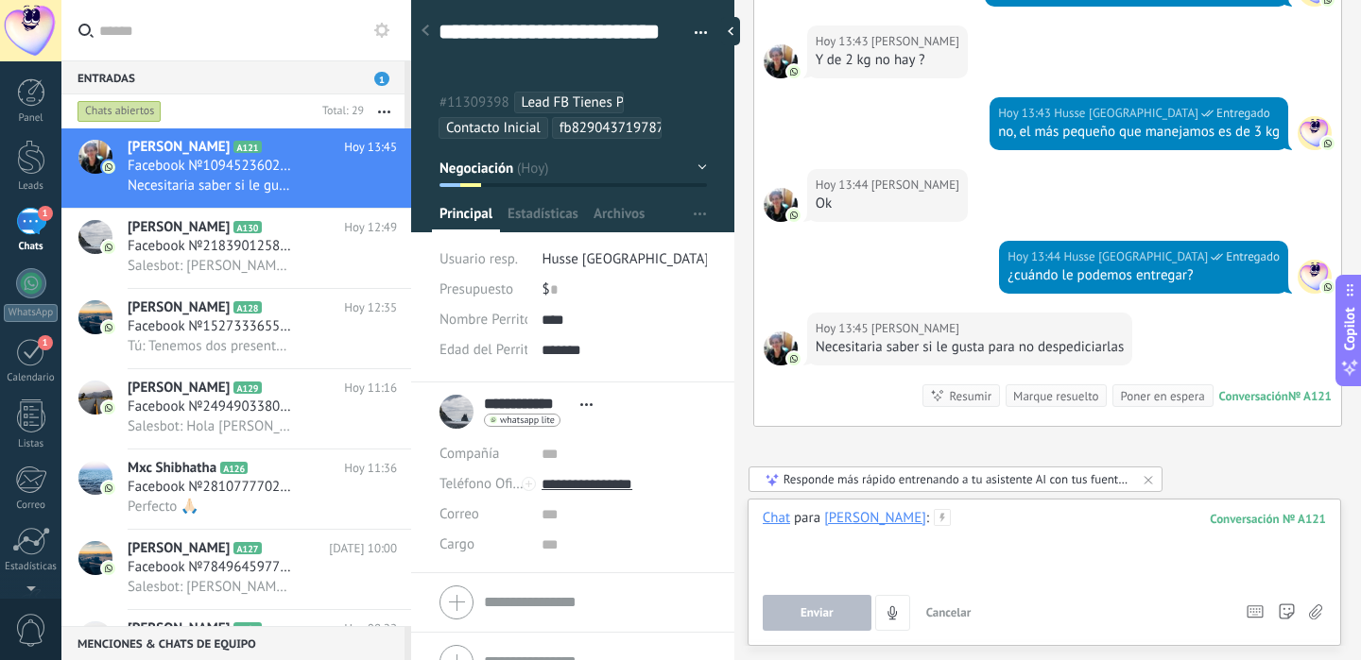
paste div
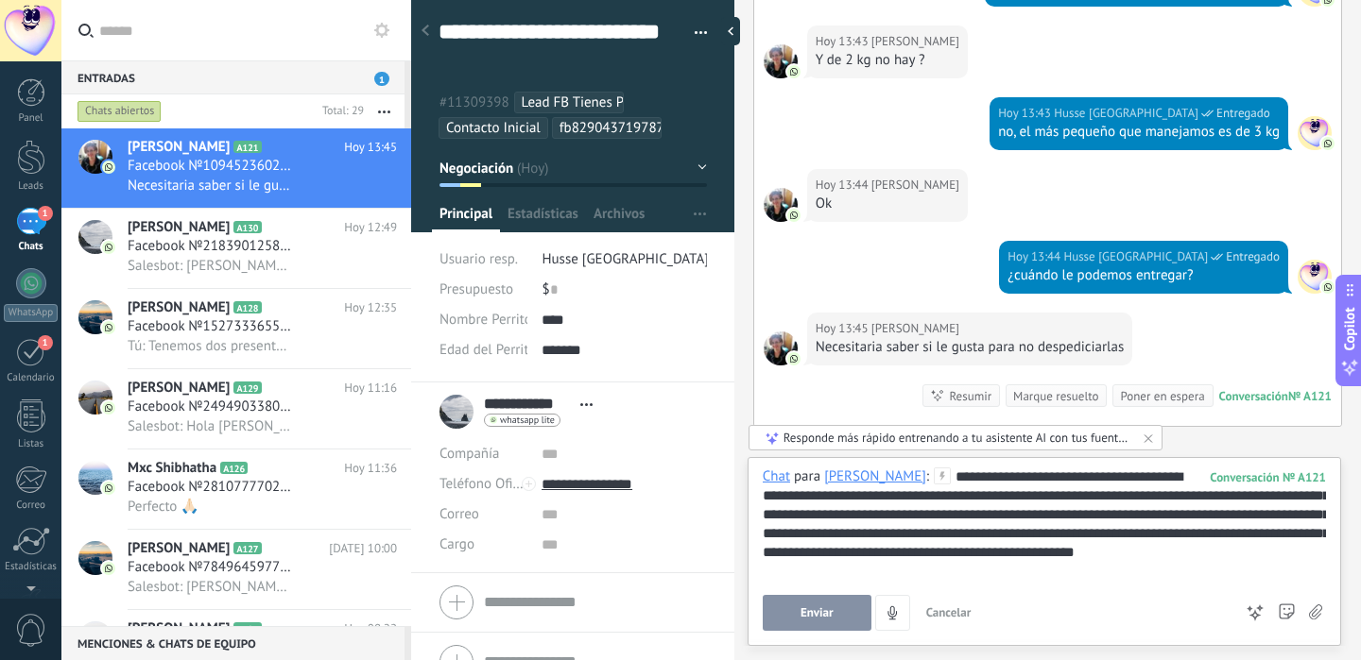
click at [827, 603] on button "Enviar" at bounding box center [816, 613] width 109 height 36
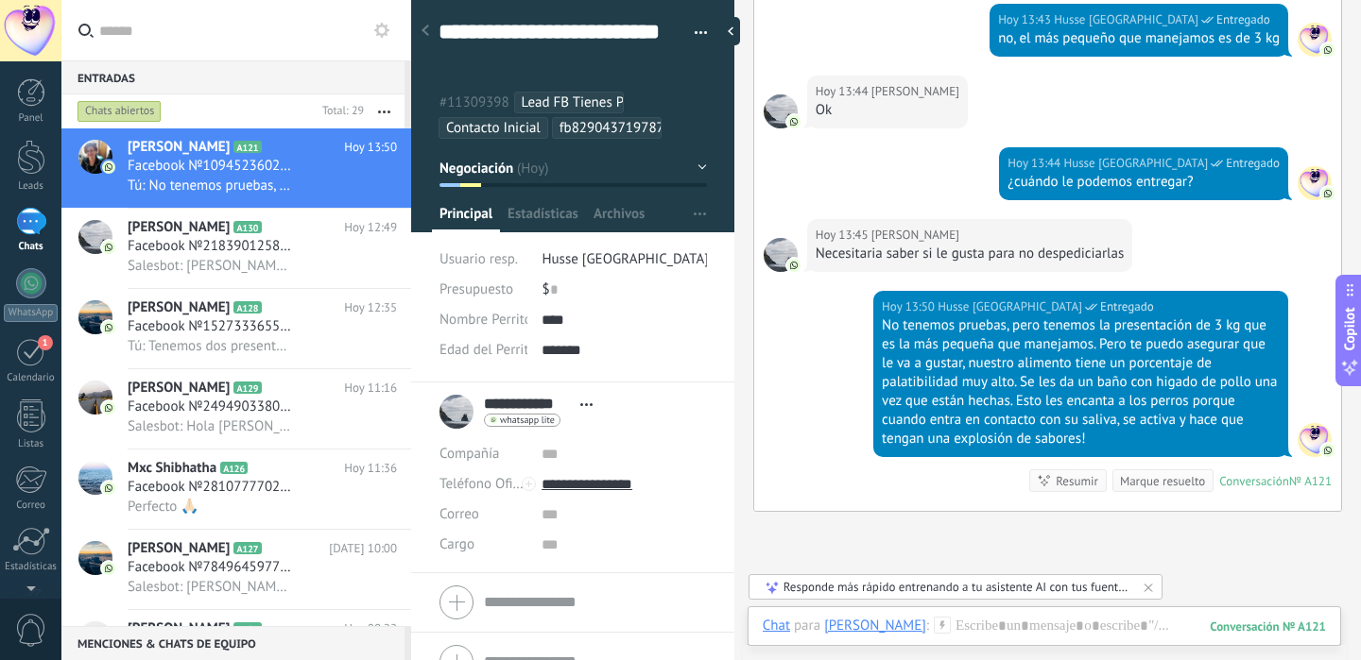
scroll to position [1554, 0]
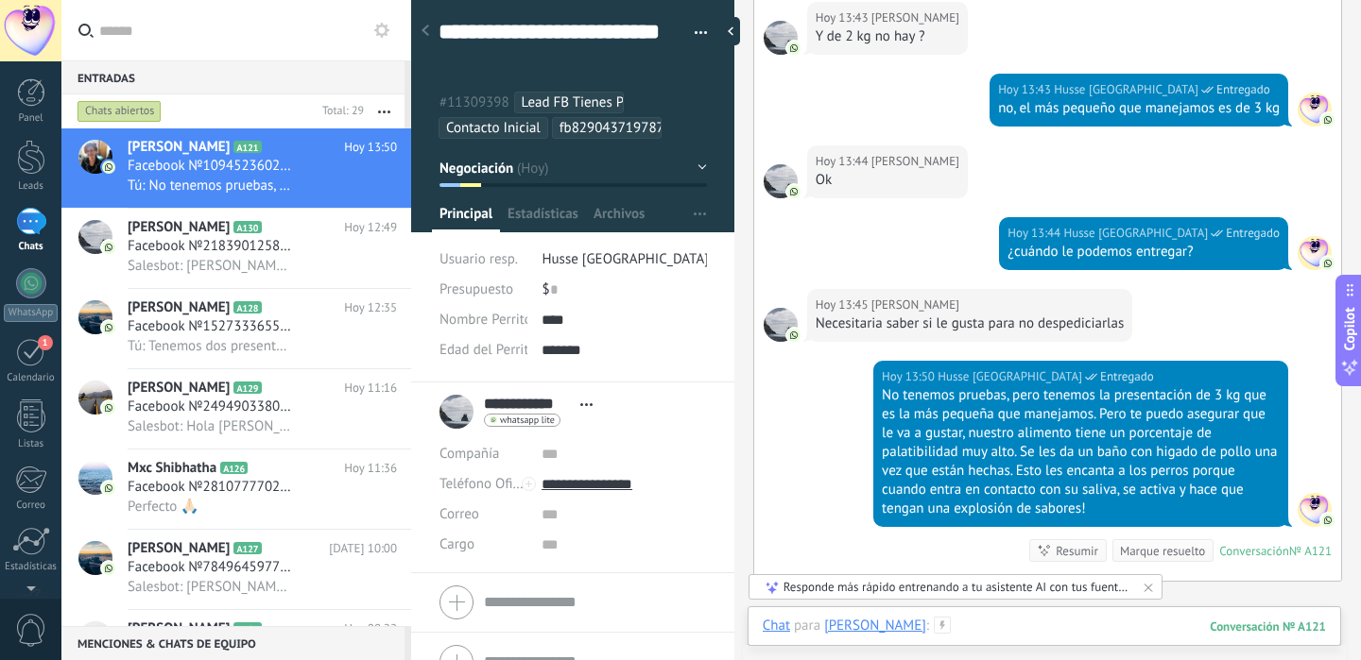
click at [1028, 629] on div at bounding box center [1043, 645] width 563 height 57
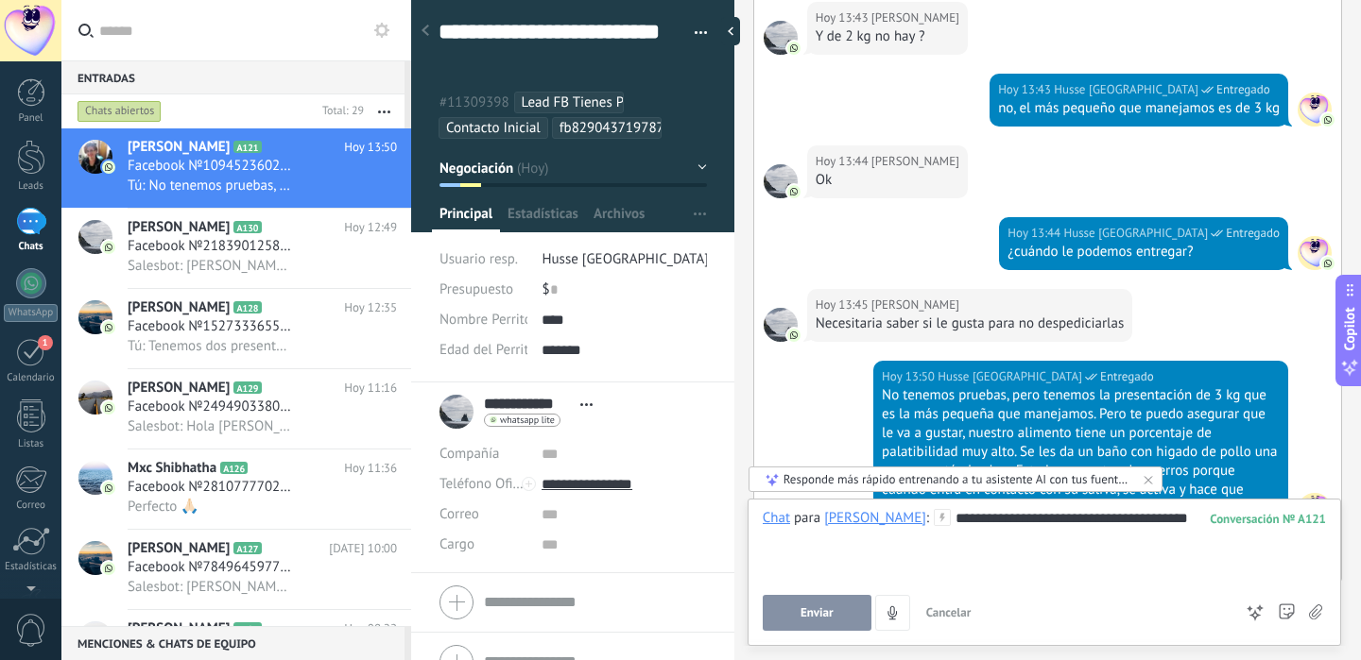
click at [1070, 522] on div "**********" at bounding box center [1043, 545] width 563 height 72
click at [1028, 534] on div "**********" at bounding box center [1043, 545] width 563 height 72
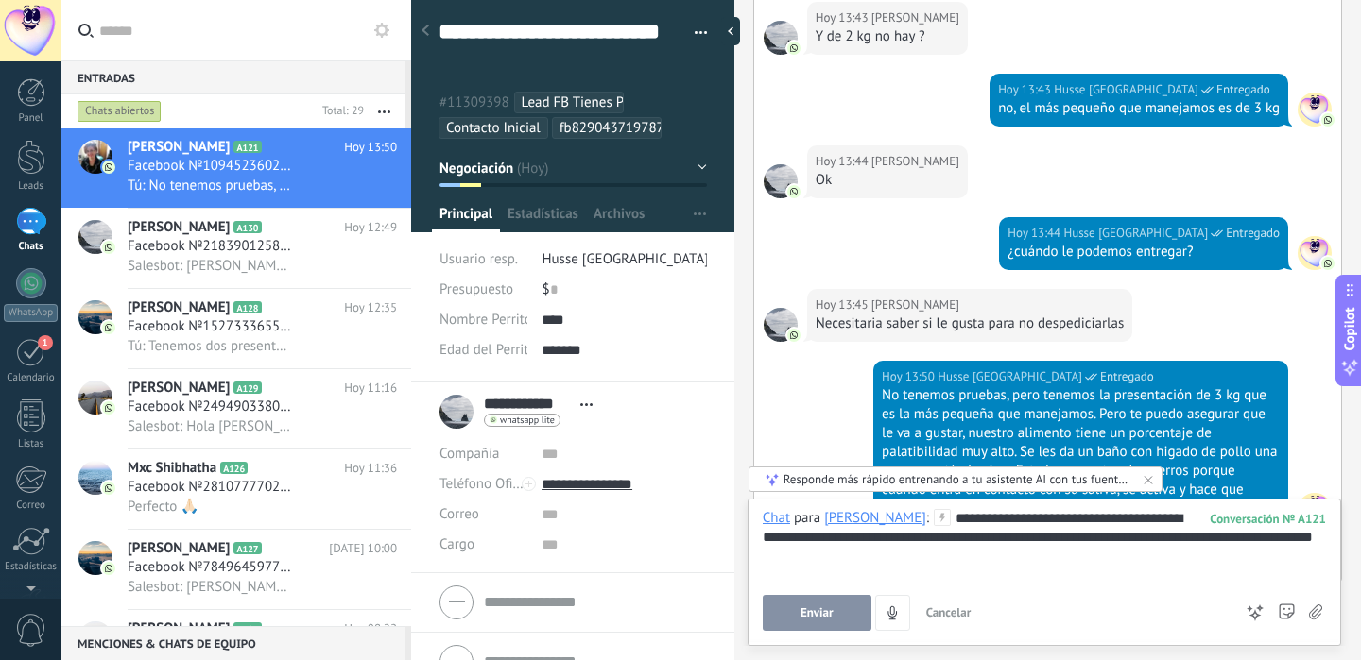
click at [1064, 539] on div "**********" at bounding box center [1043, 545] width 563 height 72
click at [1008, 562] on div "**********" at bounding box center [1043, 545] width 563 height 72
click at [818, 608] on span "Enviar" at bounding box center [816, 613] width 33 height 13
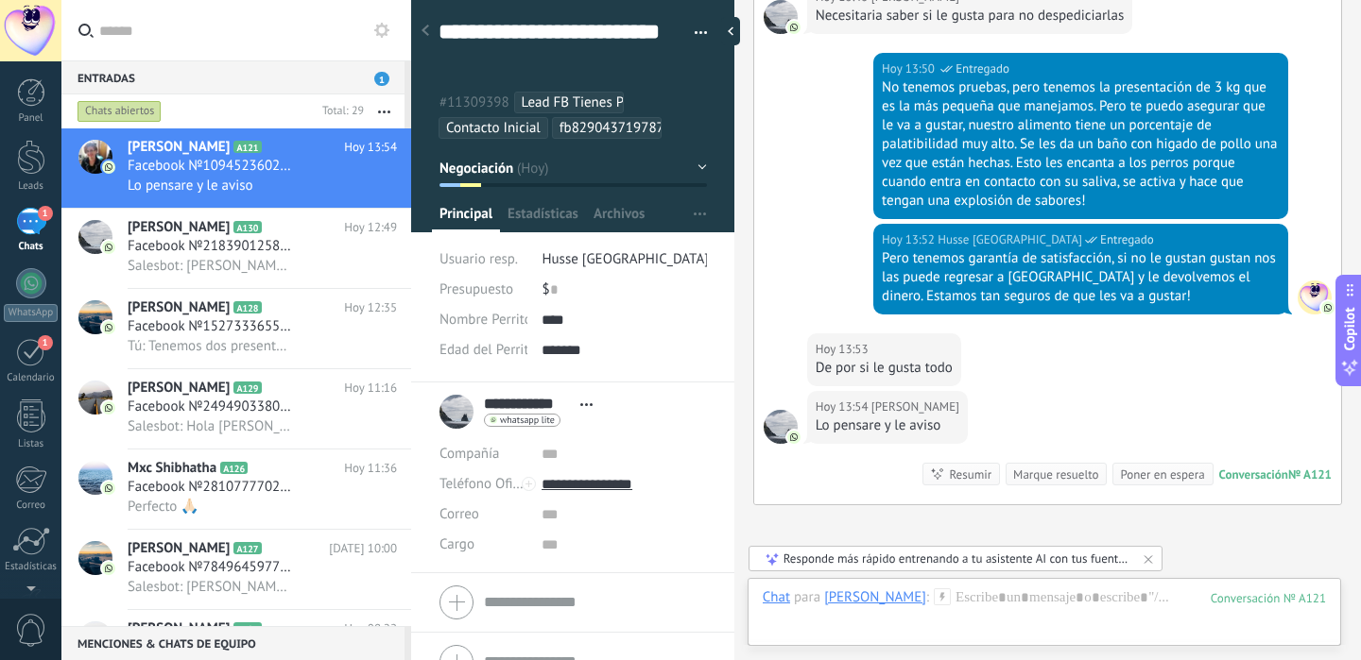
scroll to position [1998, 0]
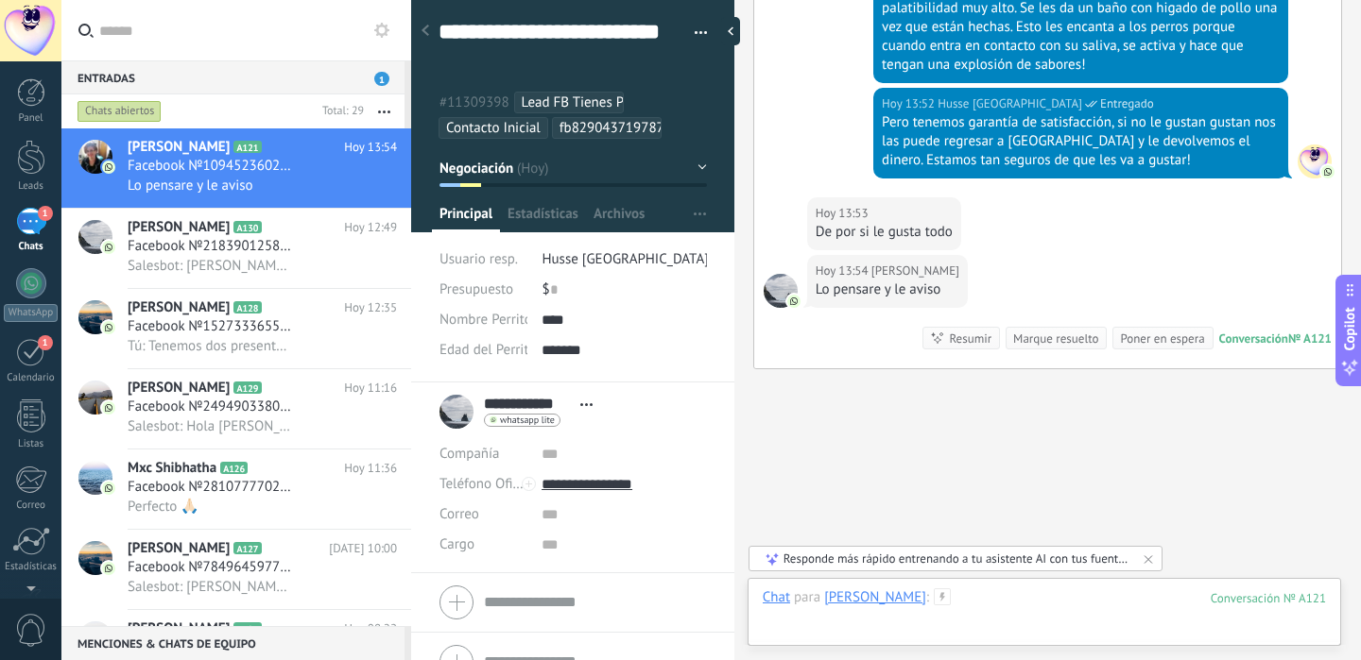
click at [960, 612] on div at bounding box center [1043, 617] width 563 height 57
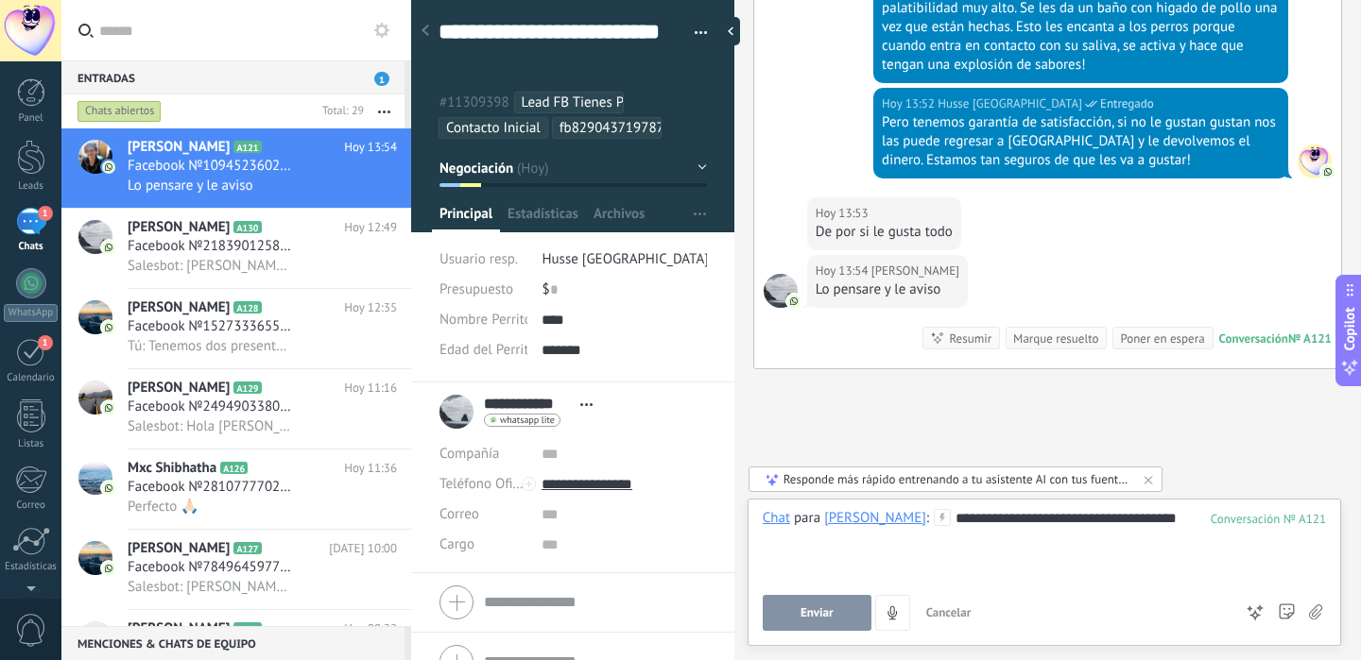
click at [811, 603] on button "Enviar" at bounding box center [816, 613] width 109 height 36
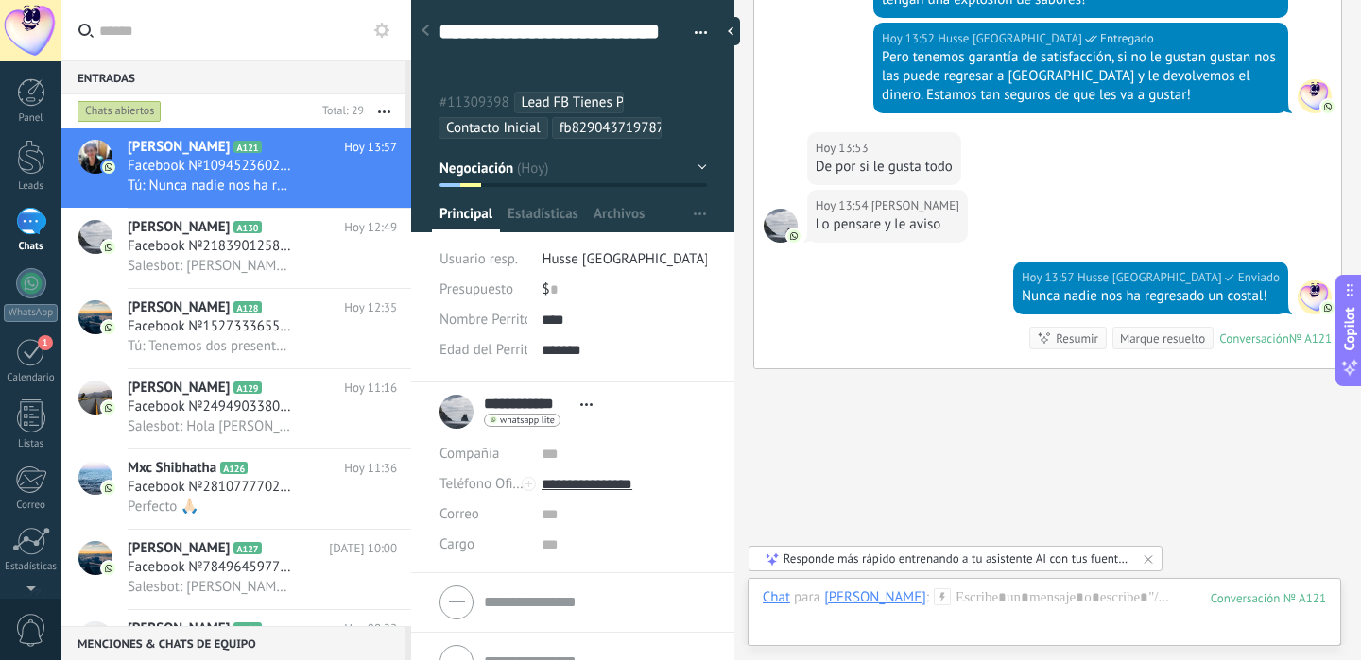
click at [974, 588] on div "Chat Correo Nota Tarea Chat para [PERSON_NAME] : 121 Enviar Cancelar Rastrear c…" at bounding box center [1043, 612] width 593 height 68
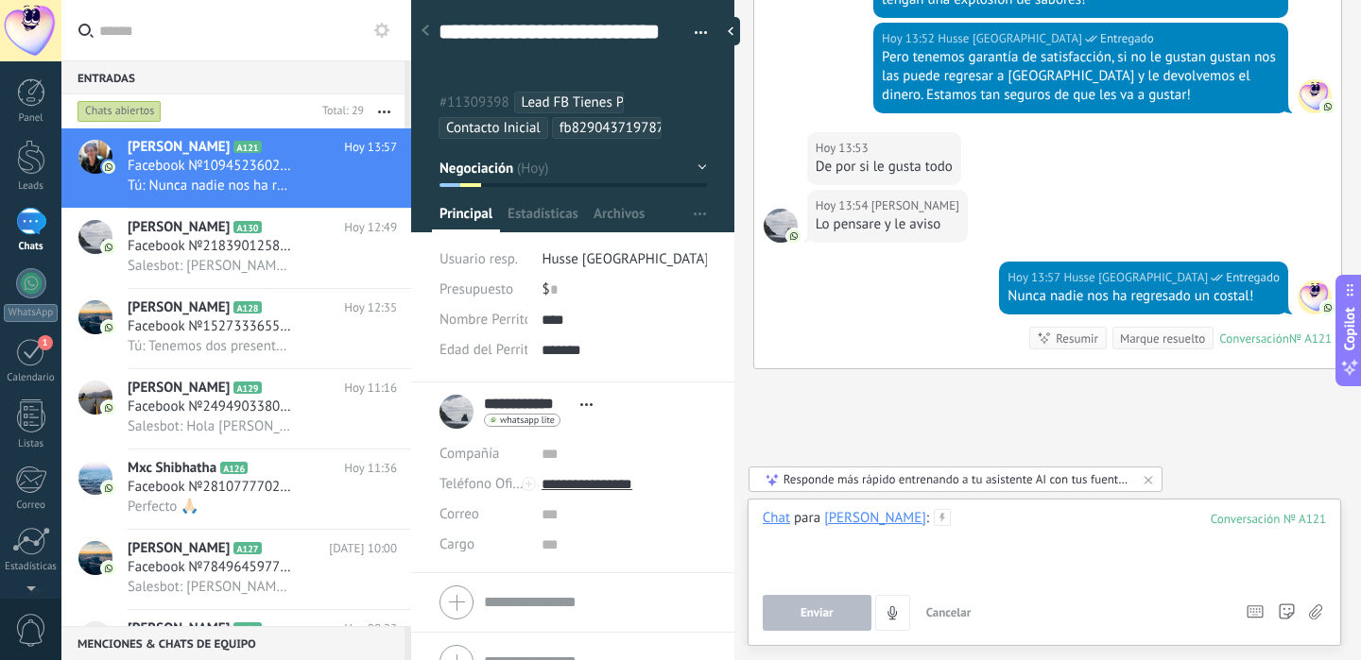
click at [990, 538] on div at bounding box center [1043, 545] width 563 height 72
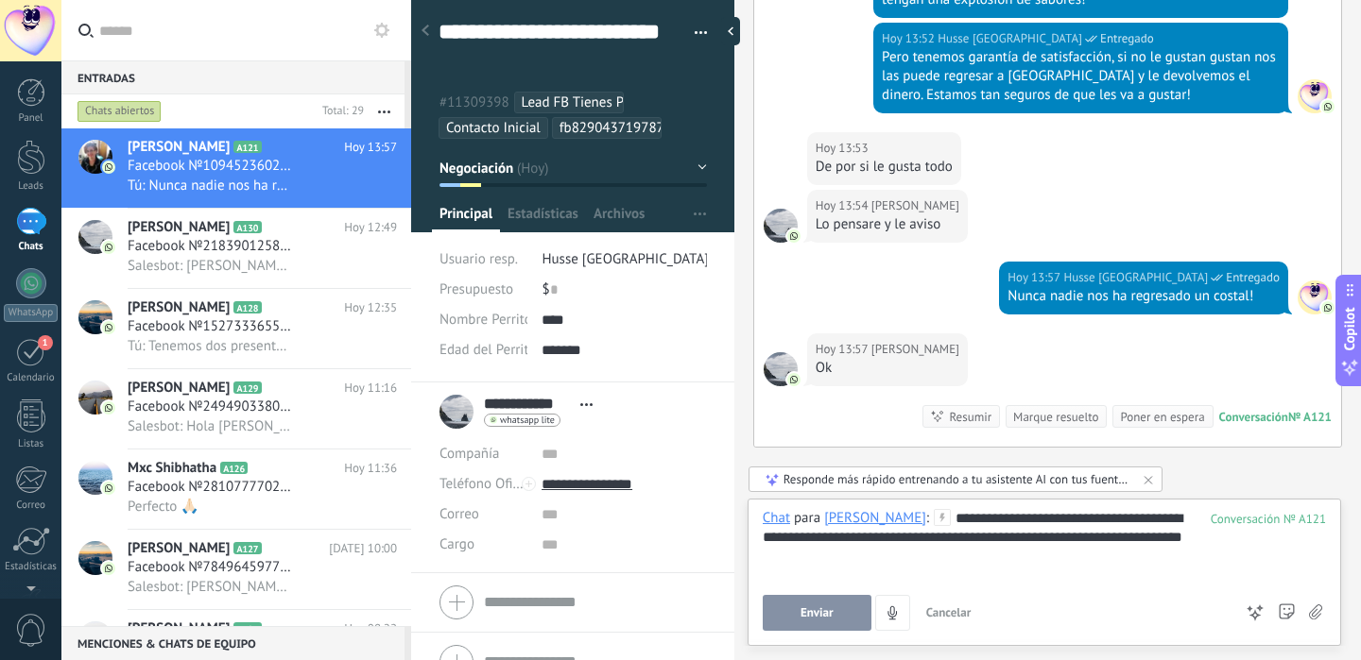
scroll to position [2142, 0]
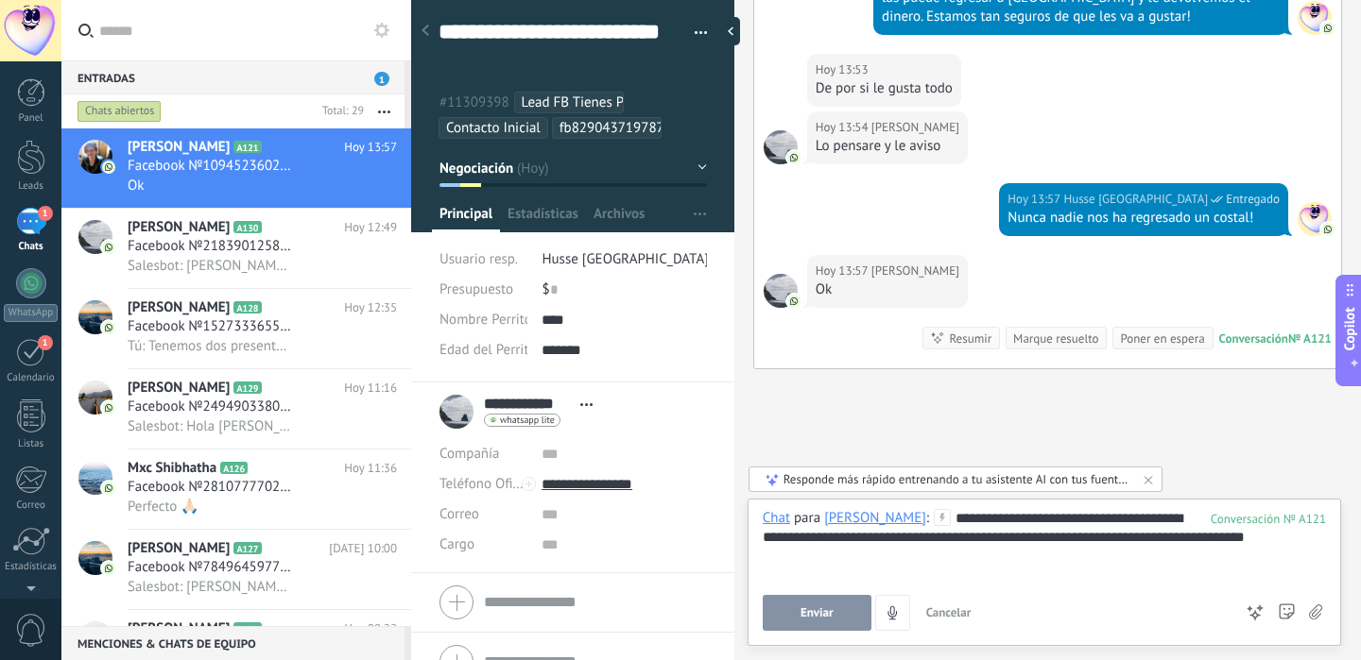
click at [845, 597] on button "Enviar" at bounding box center [816, 613] width 109 height 36
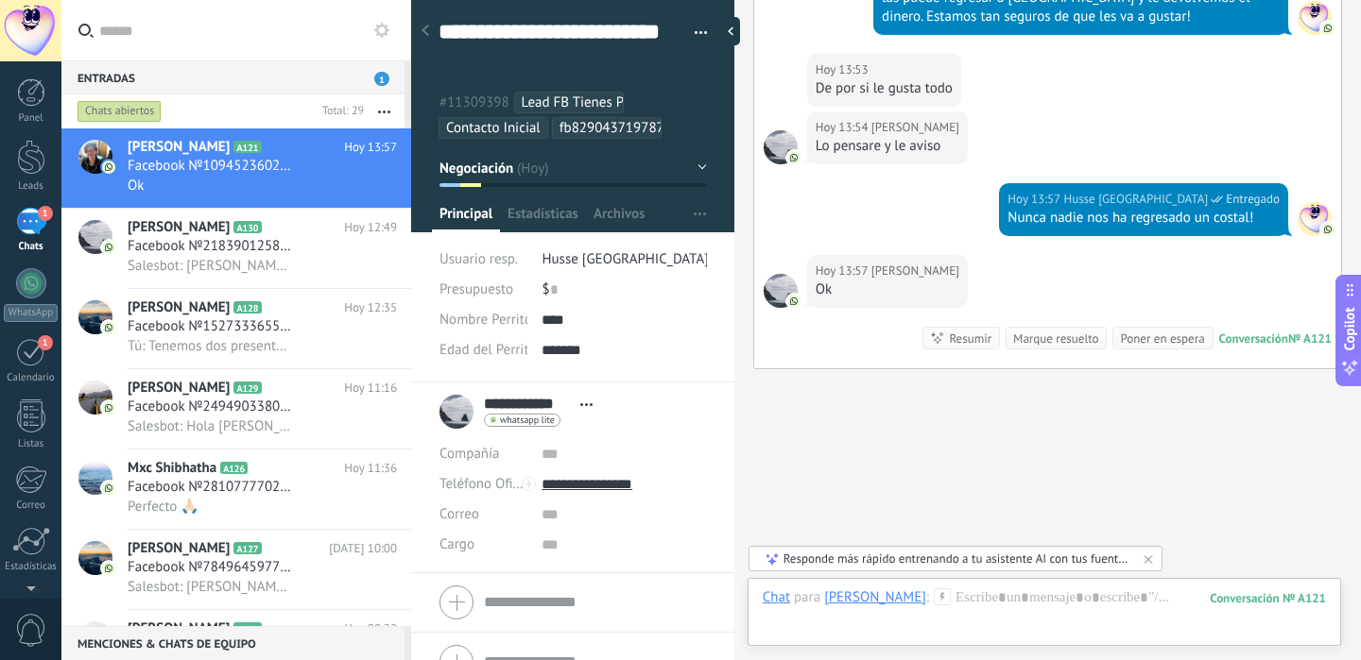
scroll to position [2226, 0]
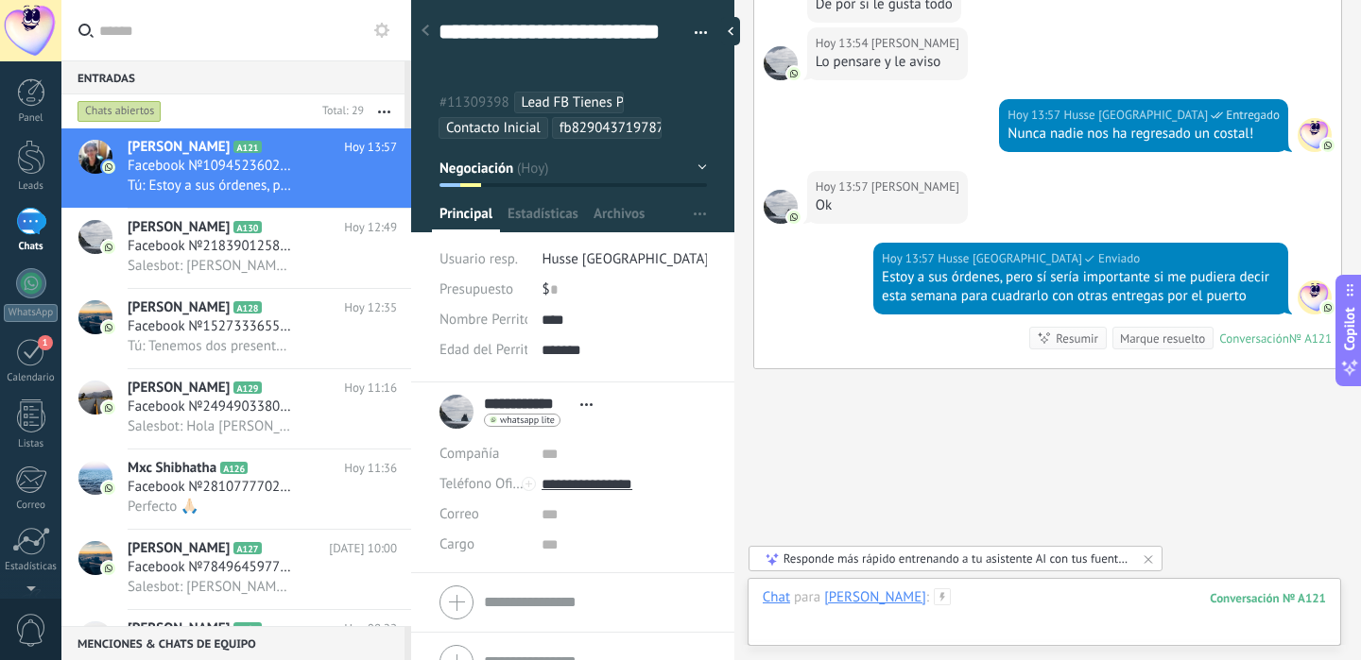
click at [973, 597] on div at bounding box center [1043, 617] width 563 height 57
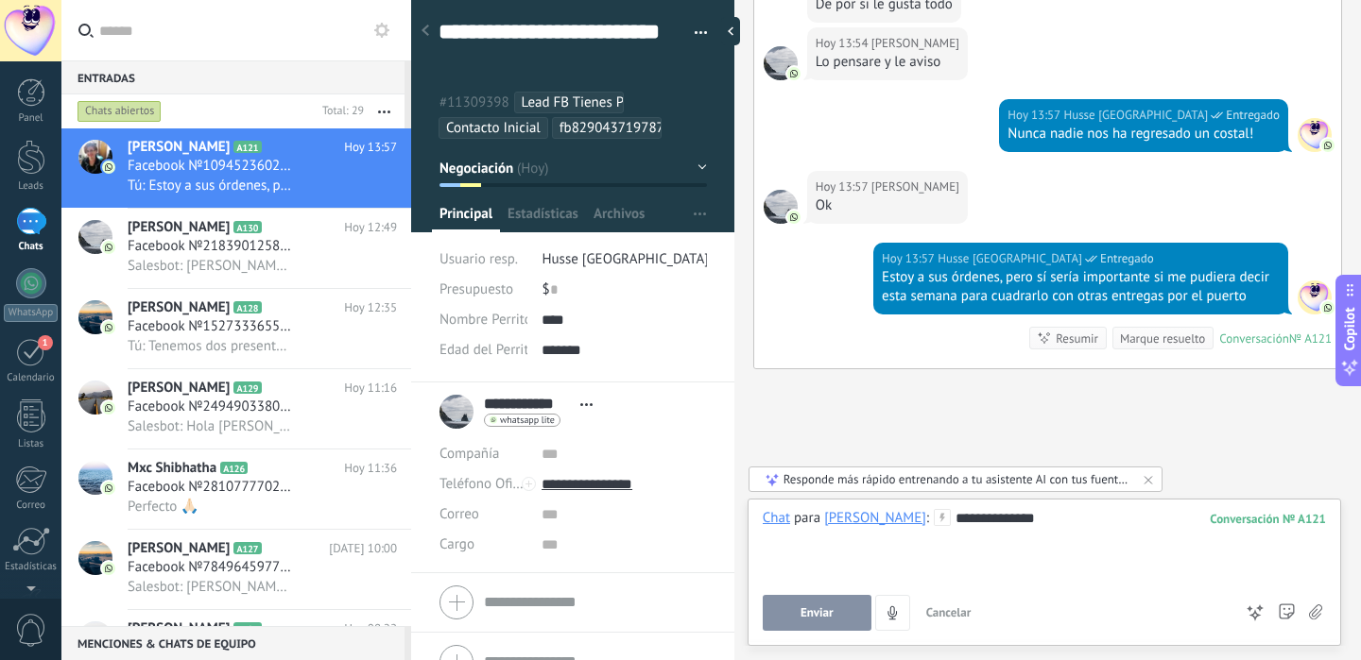
click at [826, 610] on span "Enviar" at bounding box center [816, 613] width 33 height 13
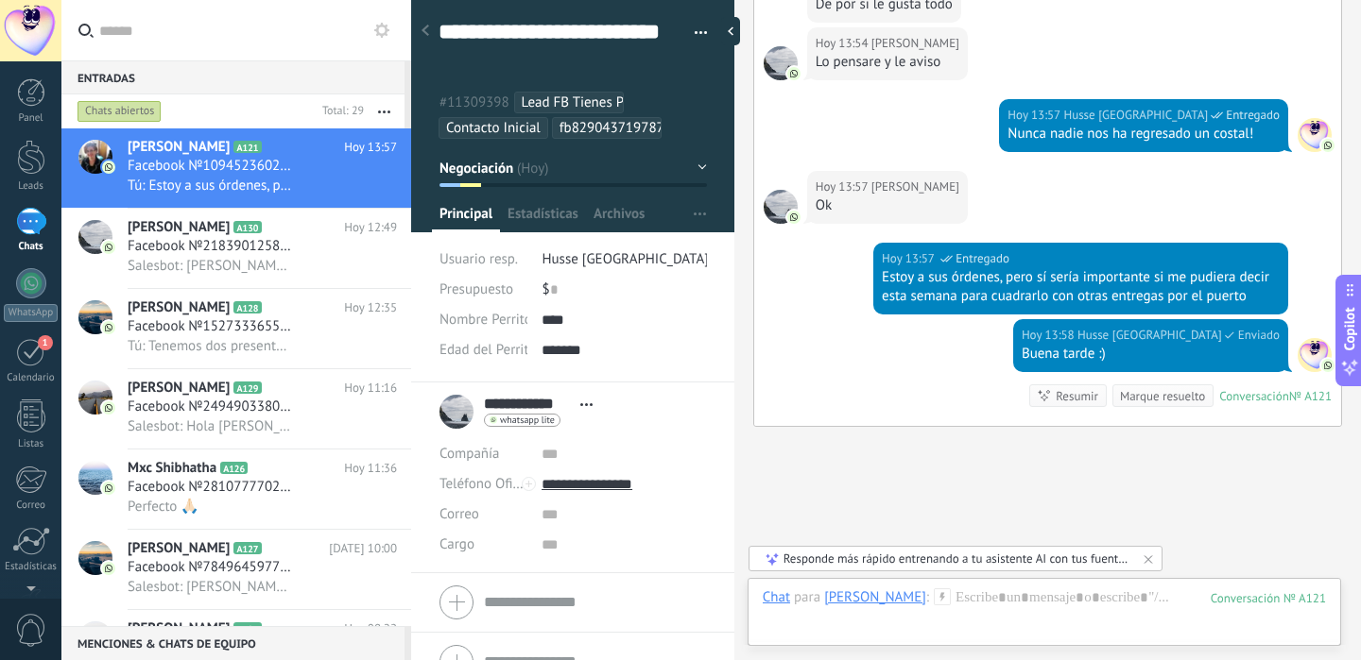
scroll to position [2284, 0]
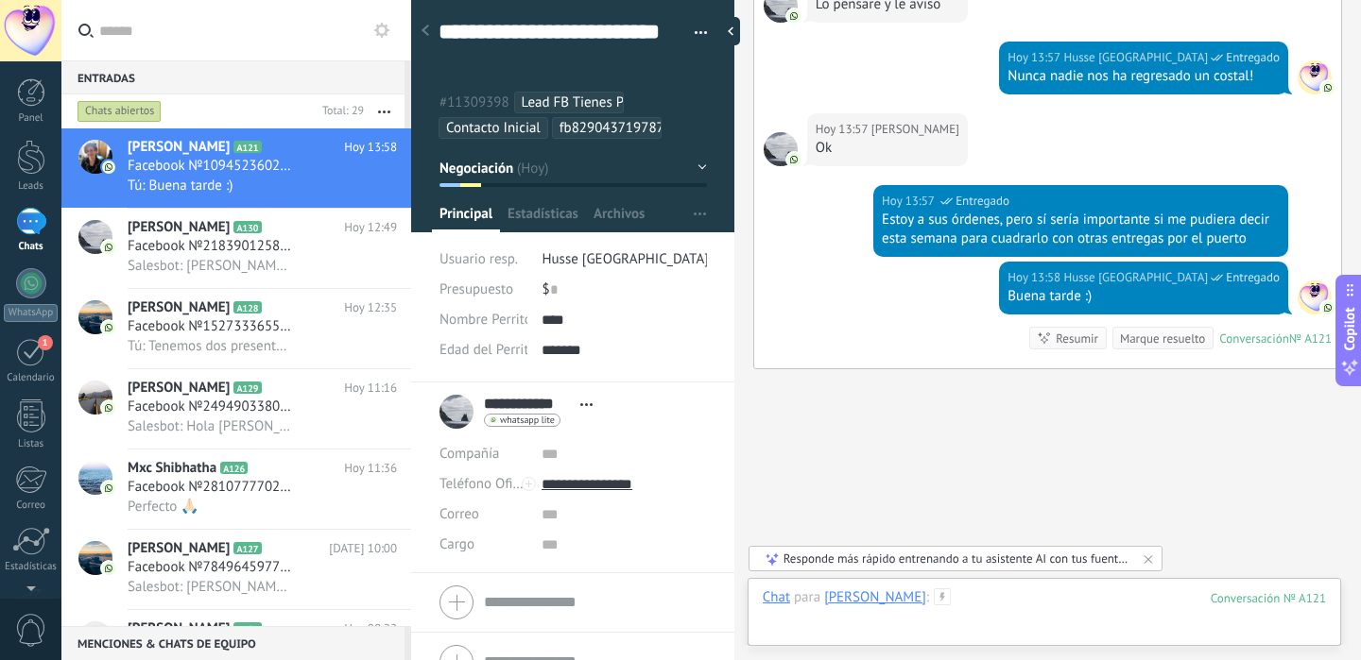
click at [1002, 594] on div at bounding box center [1043, 617] width 563 height 57
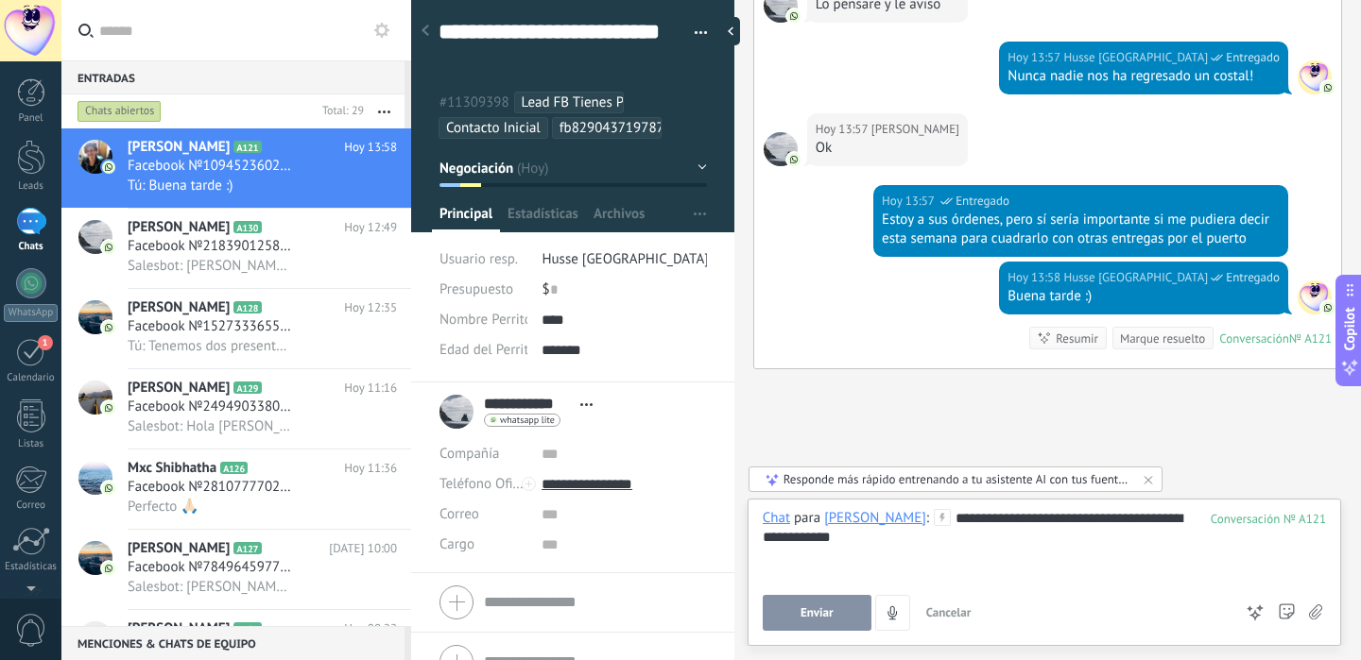
click at [825, 624] on button "Enviar" at bounding box center [816, 613] width 109 height 36
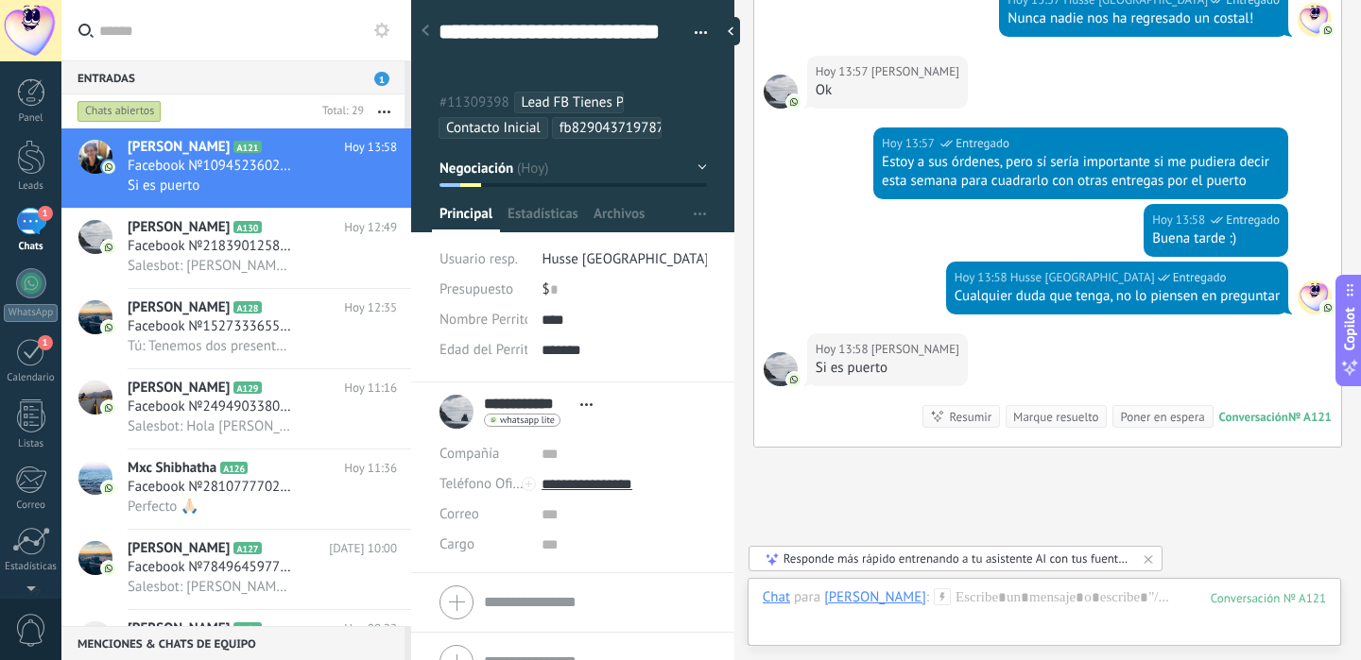
scroll to position [2420, 0]
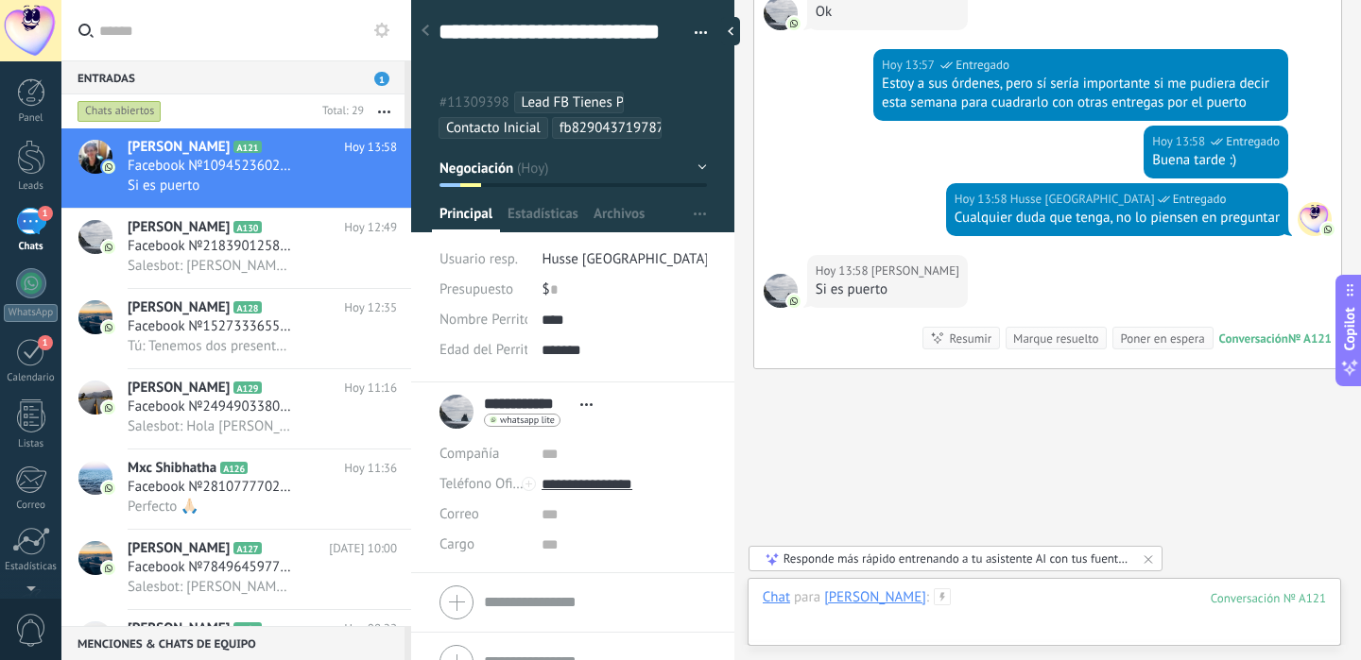
click at [992, 595] on div at bounding box center [1043, 617] width 563 height 57
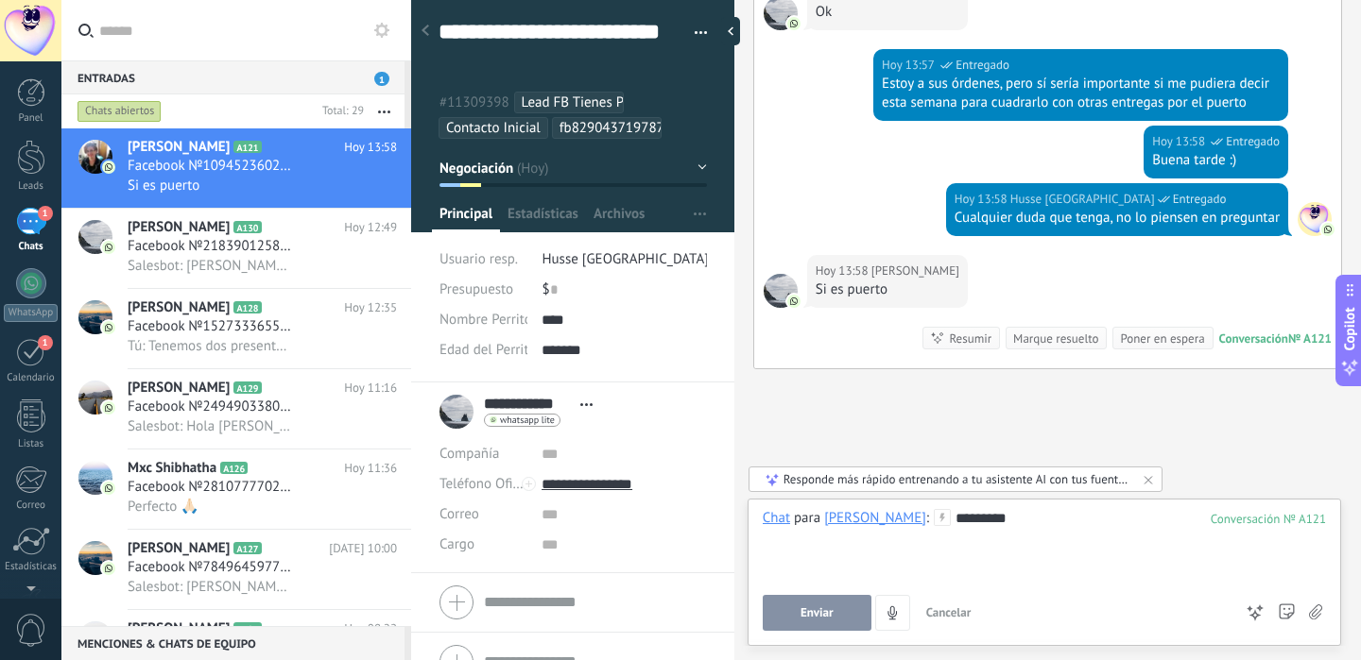
click at [831, 607] on span "Enviar" at bounding box center [816, 613] width 33 height 13
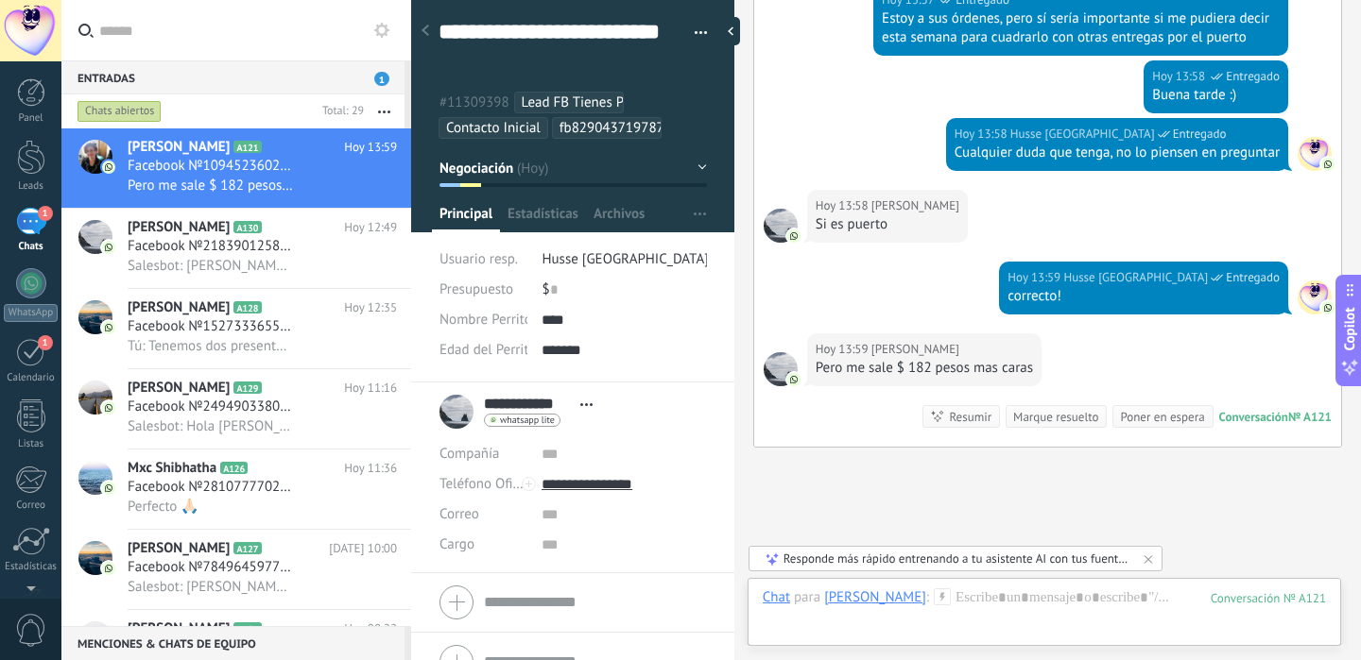
scroll to position [2563, 0]
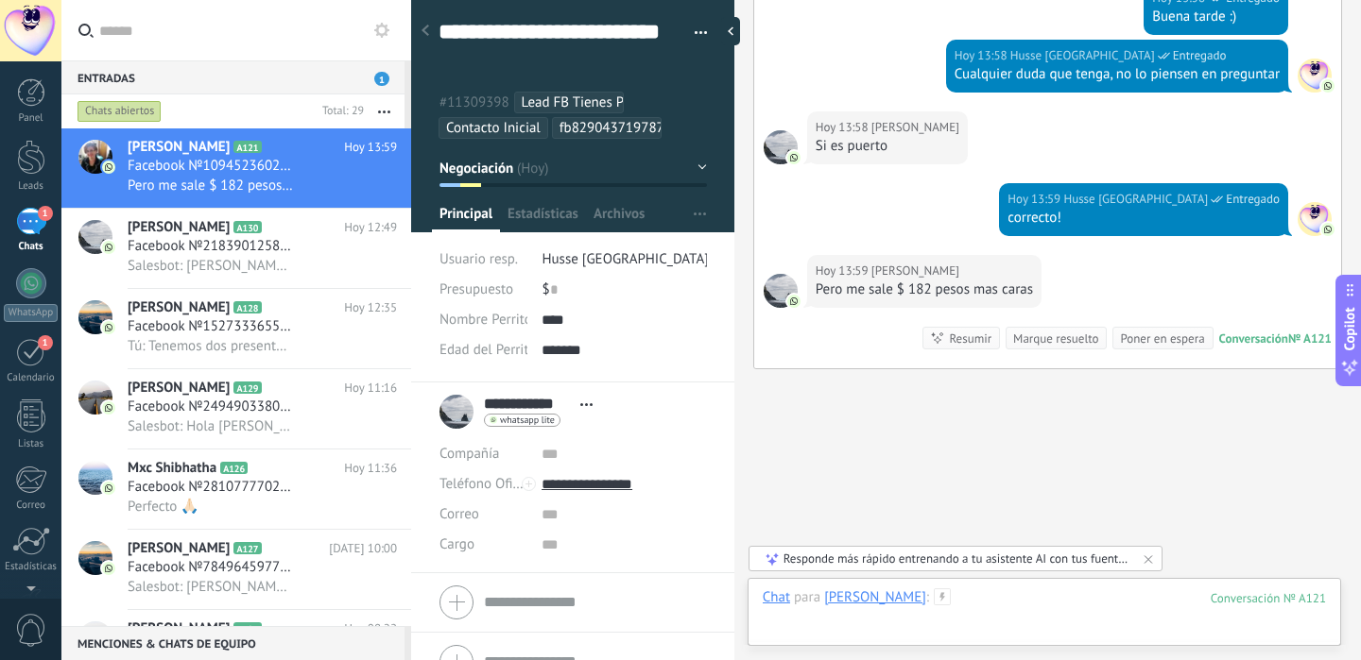
click at [1014, 594] on div at bounding box center [1043, 617] width 563 height 57
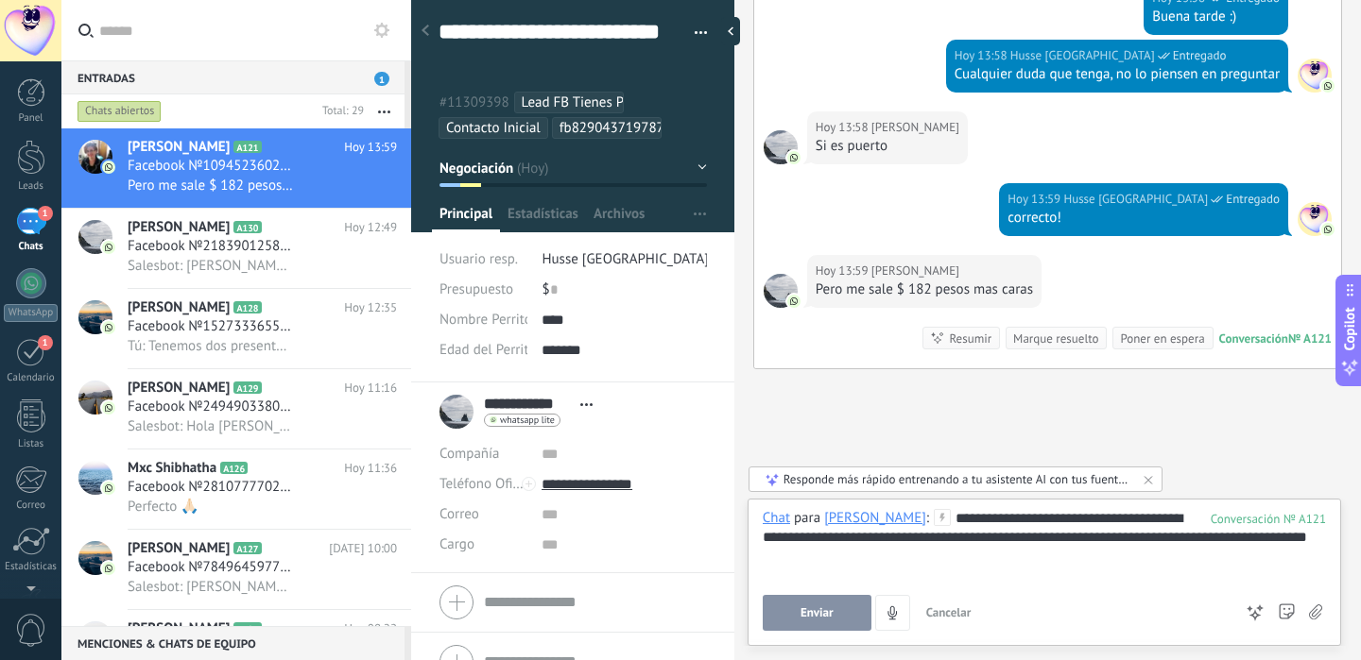
click at [826, 611] on span "Enviar" at bounding box center [816, 613] width 33 height 13
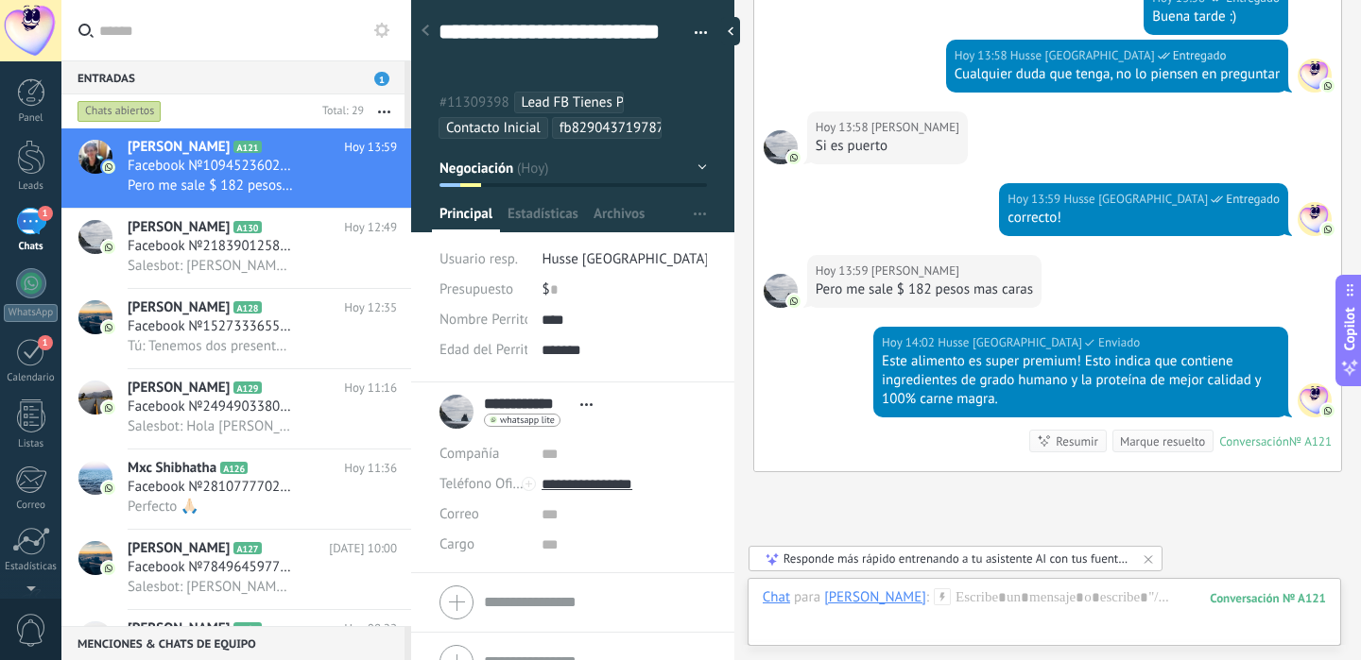
scroll to position [2666, 0]
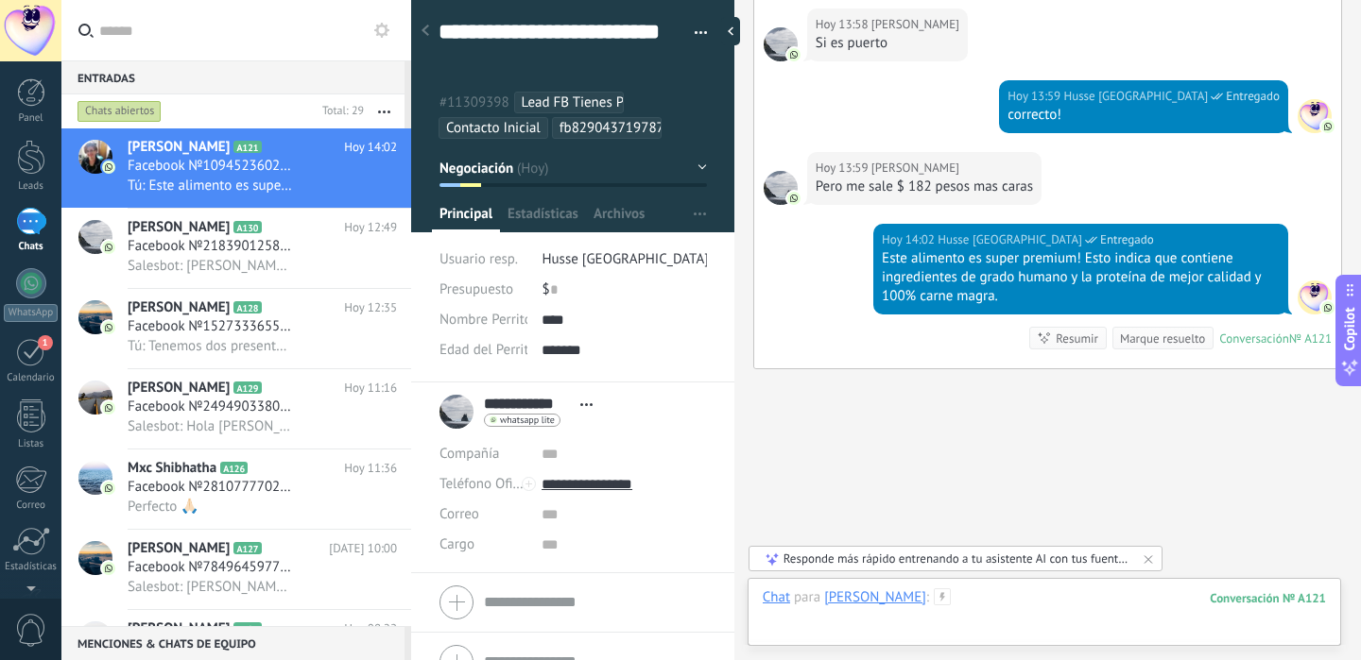
click at [1002, 599] on div at bounding box center [1043, 617] width 563 height 57
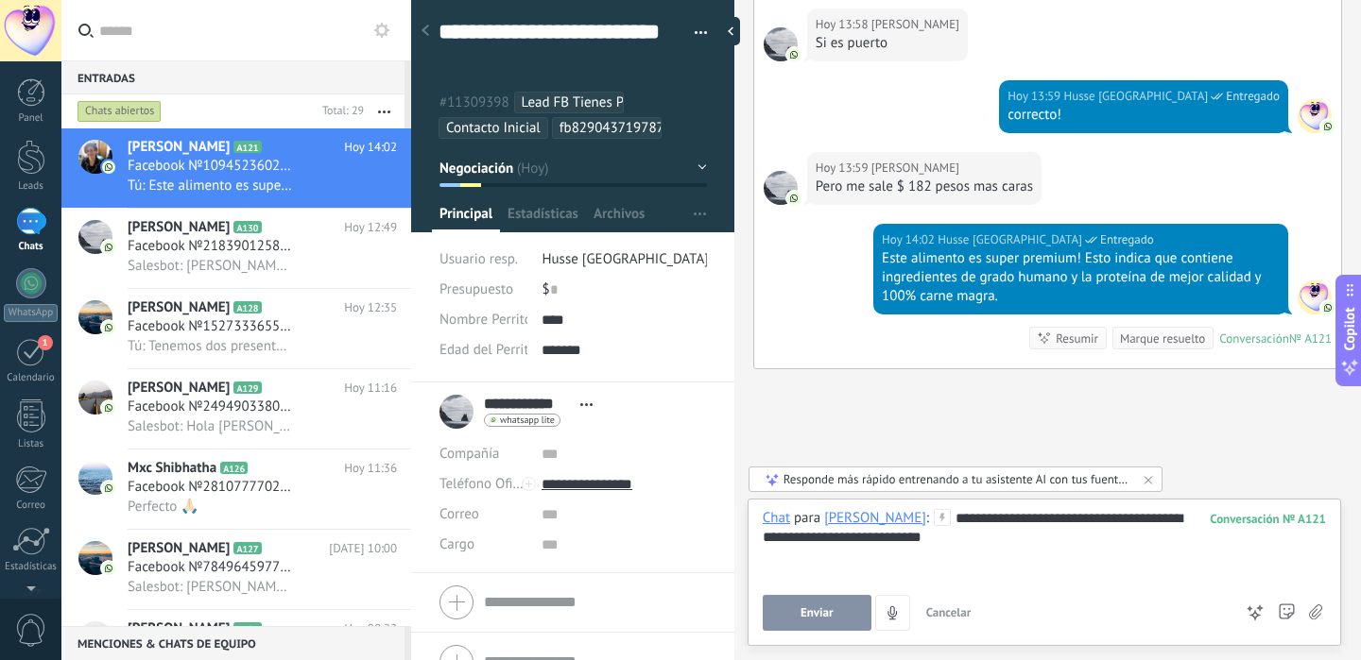
click at [827, 619] on span "Enviar" at bounding box center [816, 613] width 33 height 13
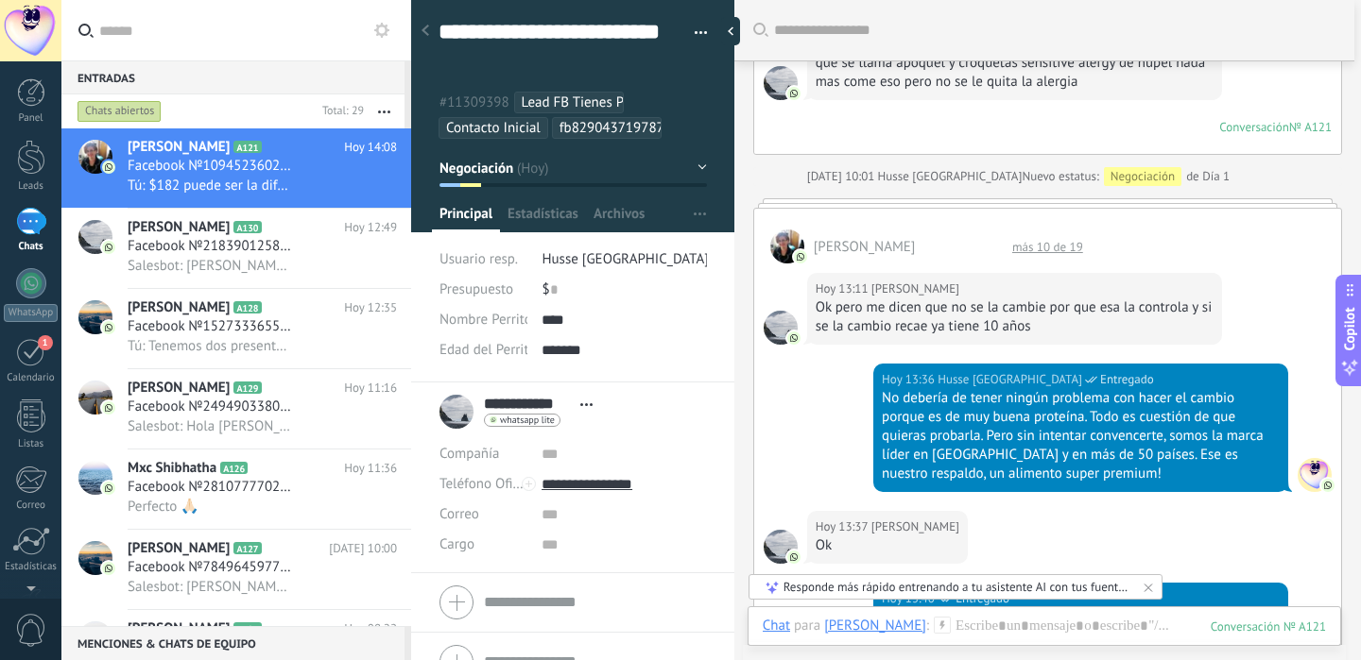
scroll to position [628, 0]
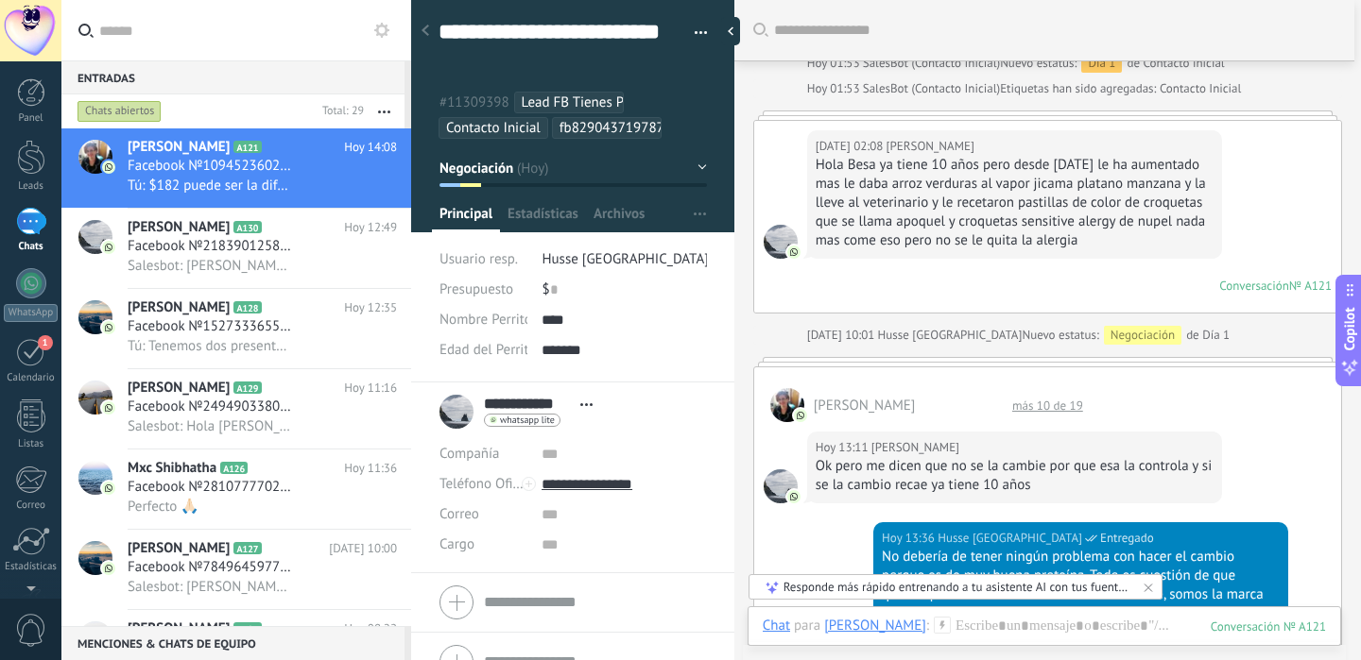
click at [1049, 398] on div "más 10 de 19" at bounding box center [1047, 406] width 90 height 16
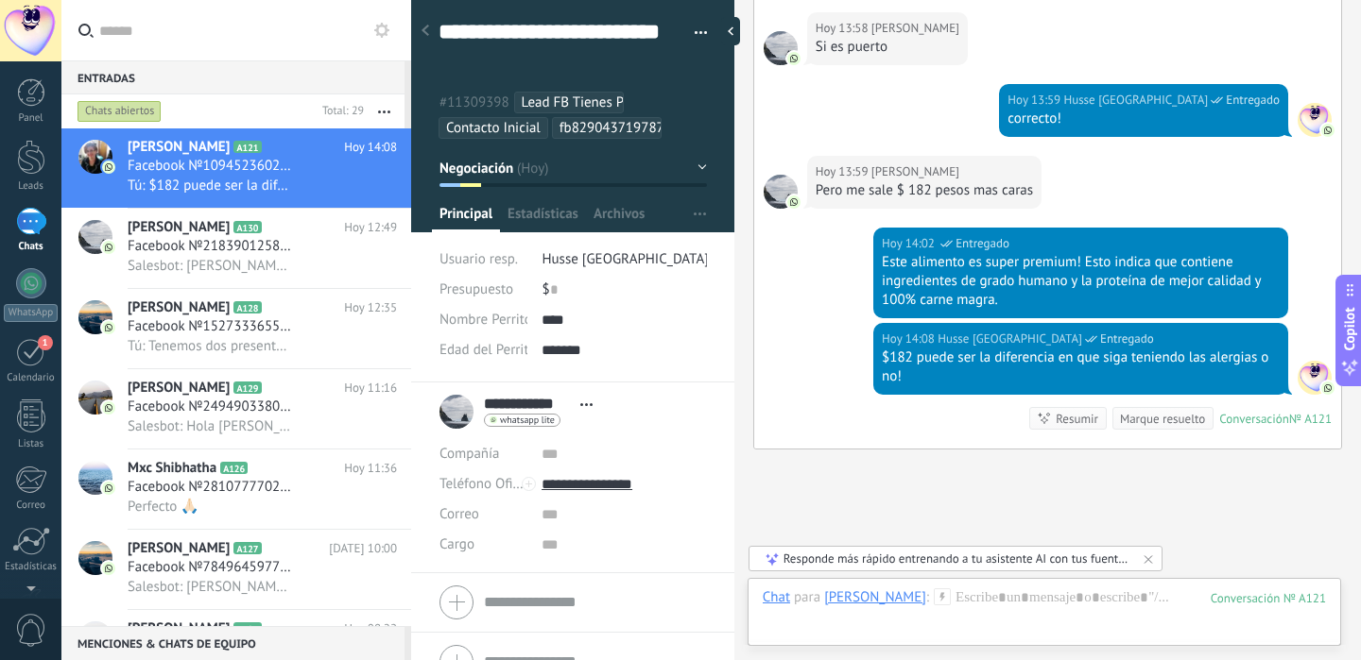
scroll to position [3622, 0]
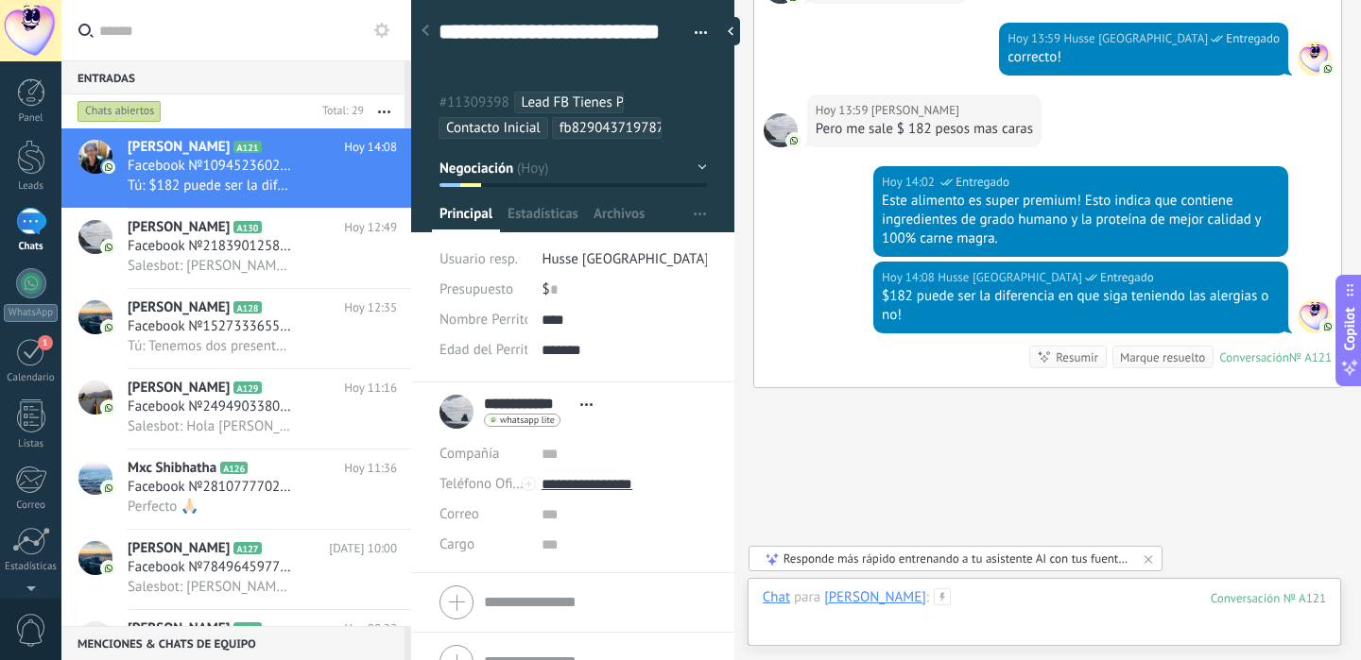
click at [1051, 601] on div at bounding box center [1043, 617] width 563 height 57
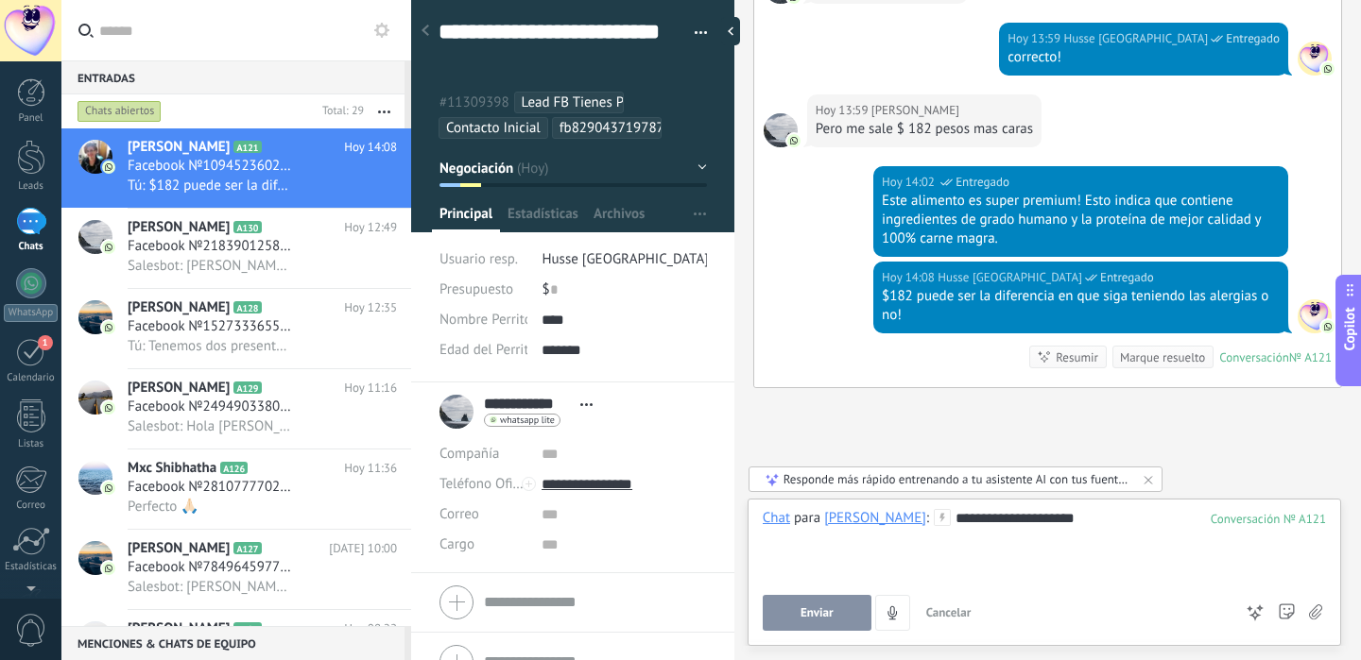
click at [824, 615] on span "Enviar" at bounding box center [816, 613] width 33 height 13
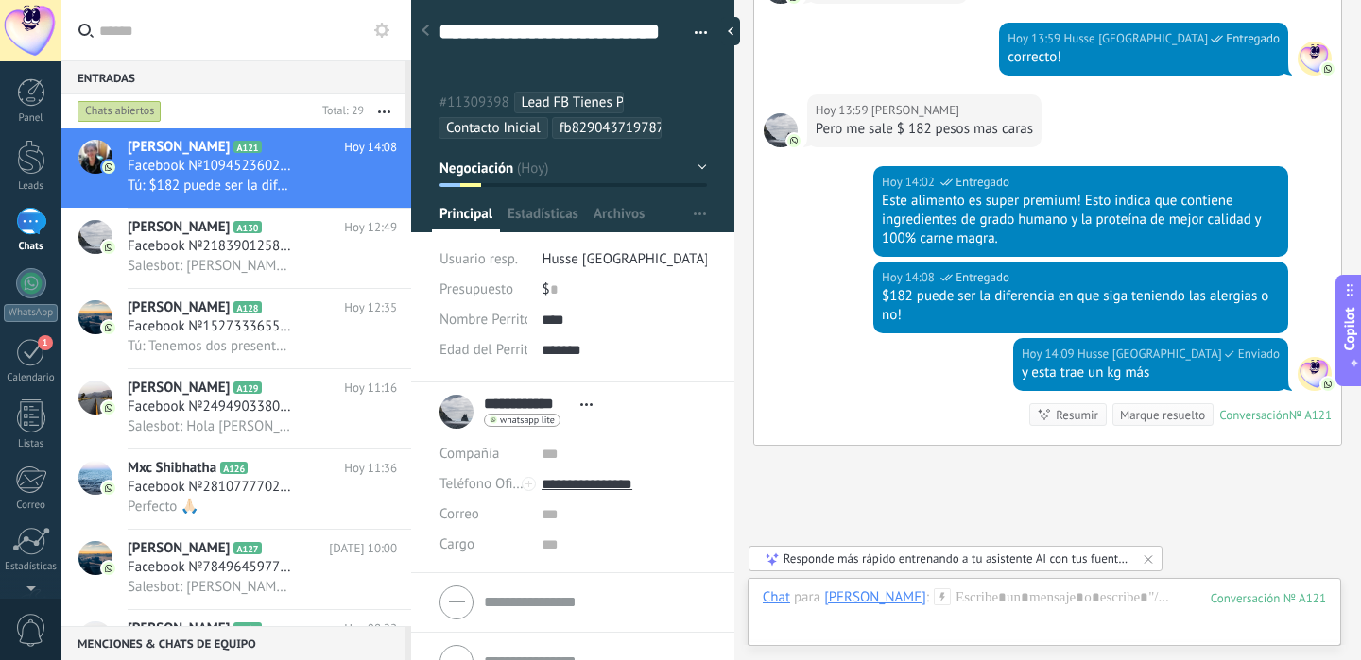
scroll to position [3679, 0]
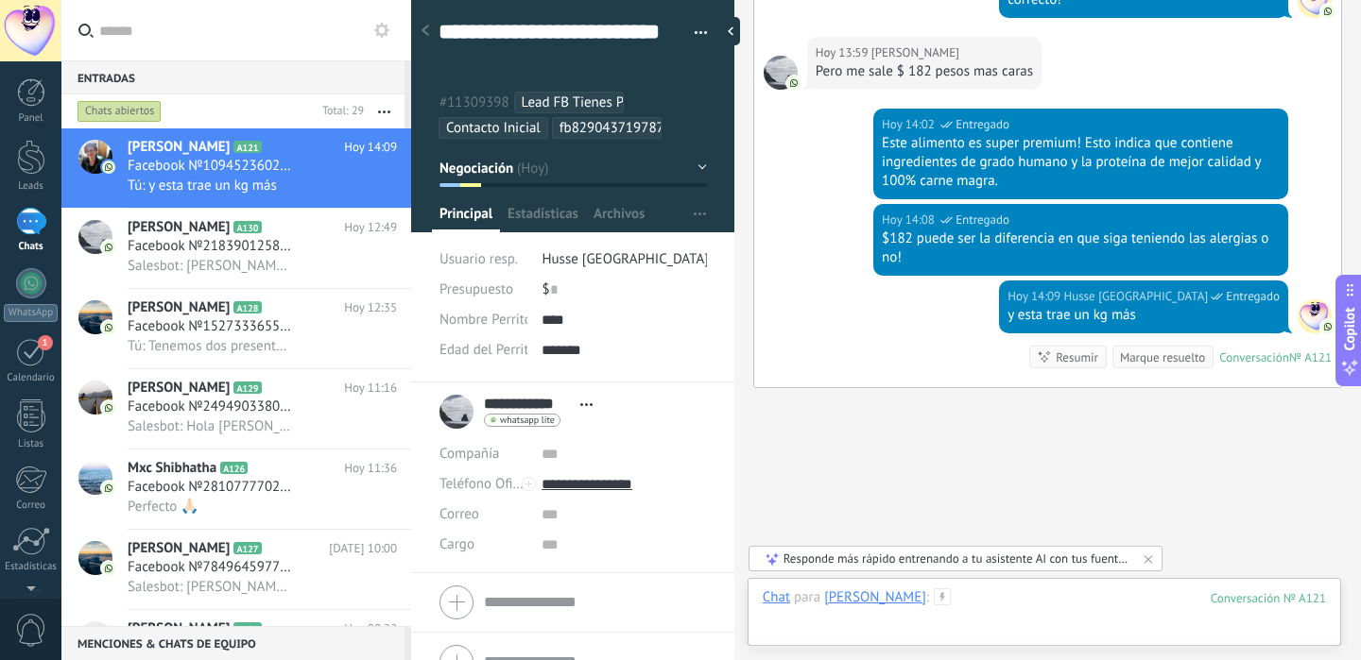
click at [1064, 602] on div at bounding box center [1043, 617] width 563 height 57
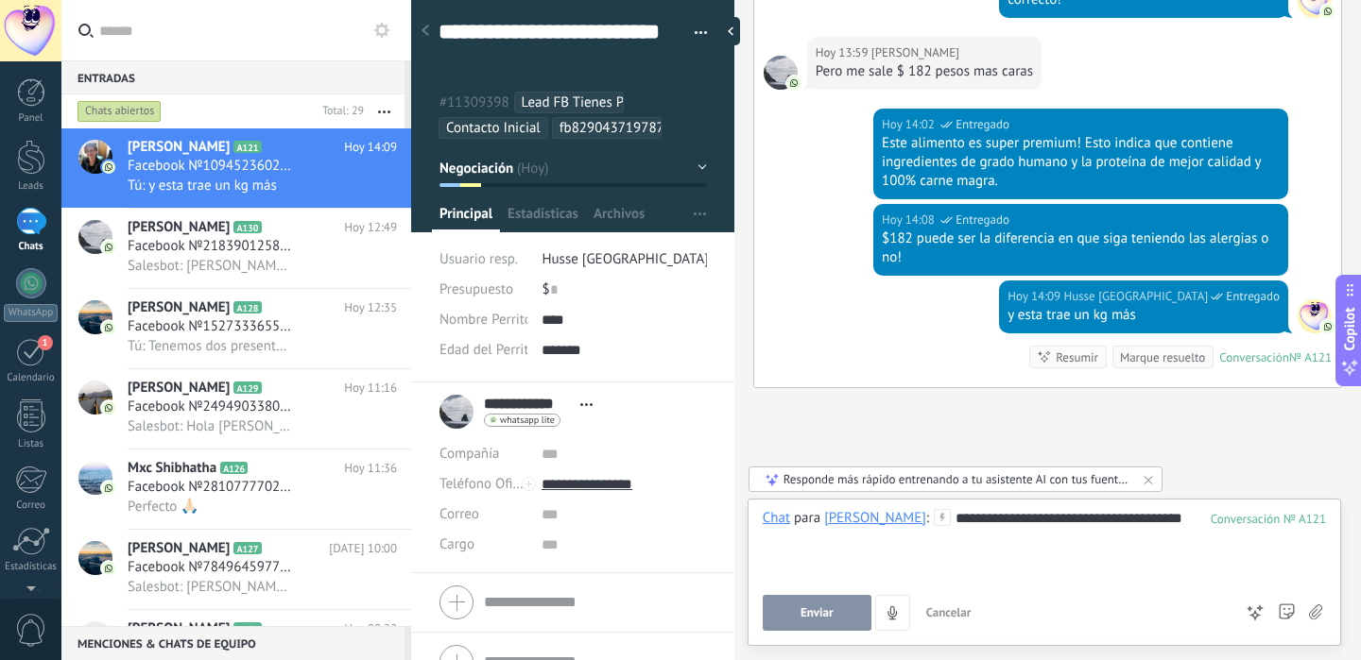
click at [836, 597] on button "Enviar" at bounding box center [816, 613] width 109 height 36
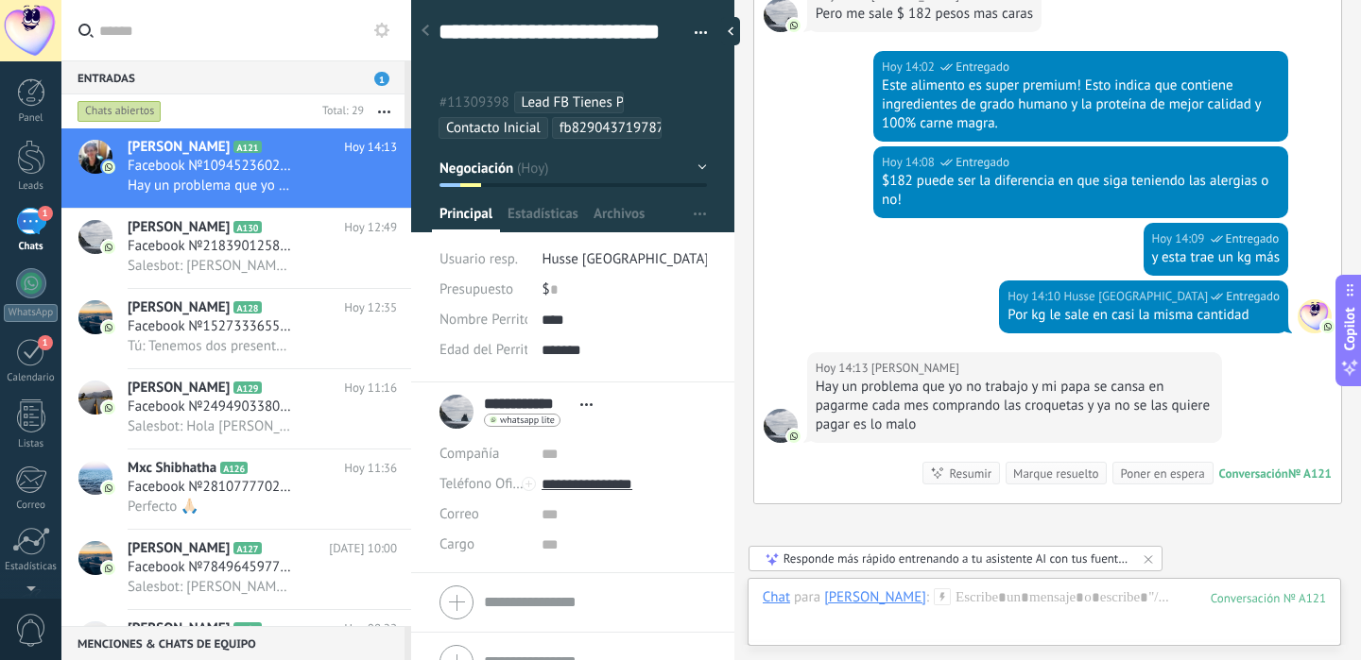
scroll to position [3853, 0]
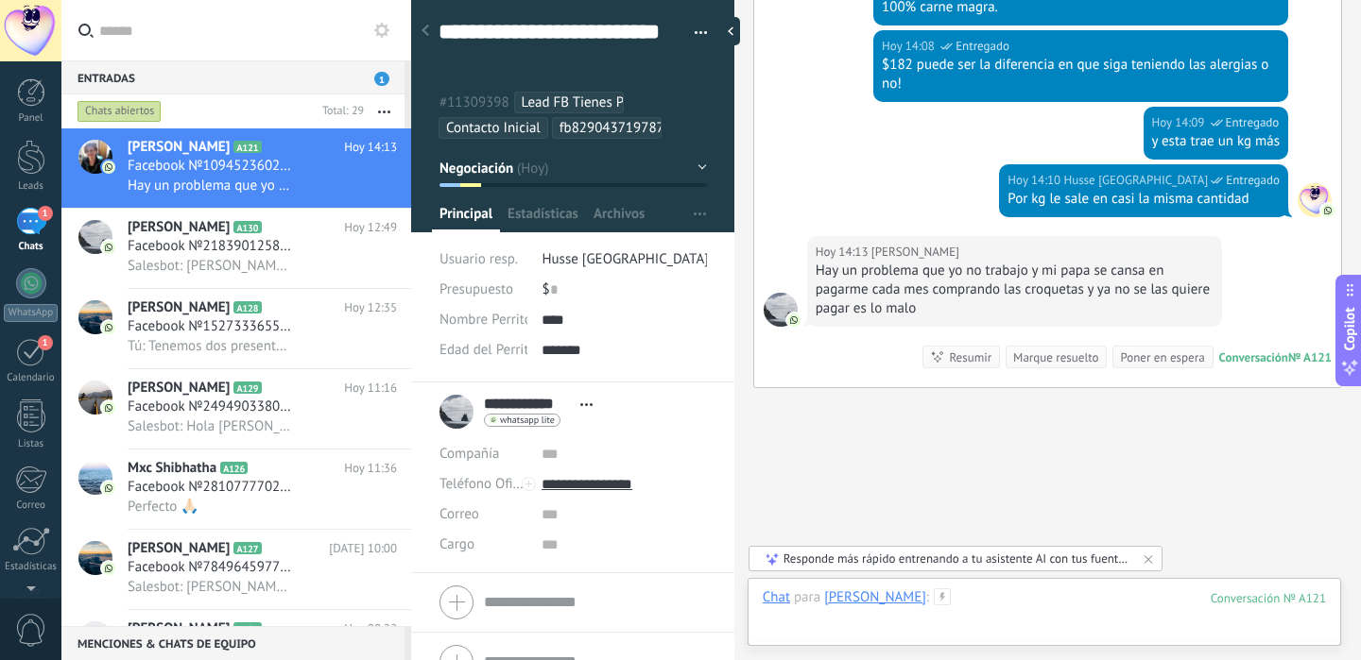
click at [1027, 617] on div at bounding box center [1043, 617] width 563 height 57
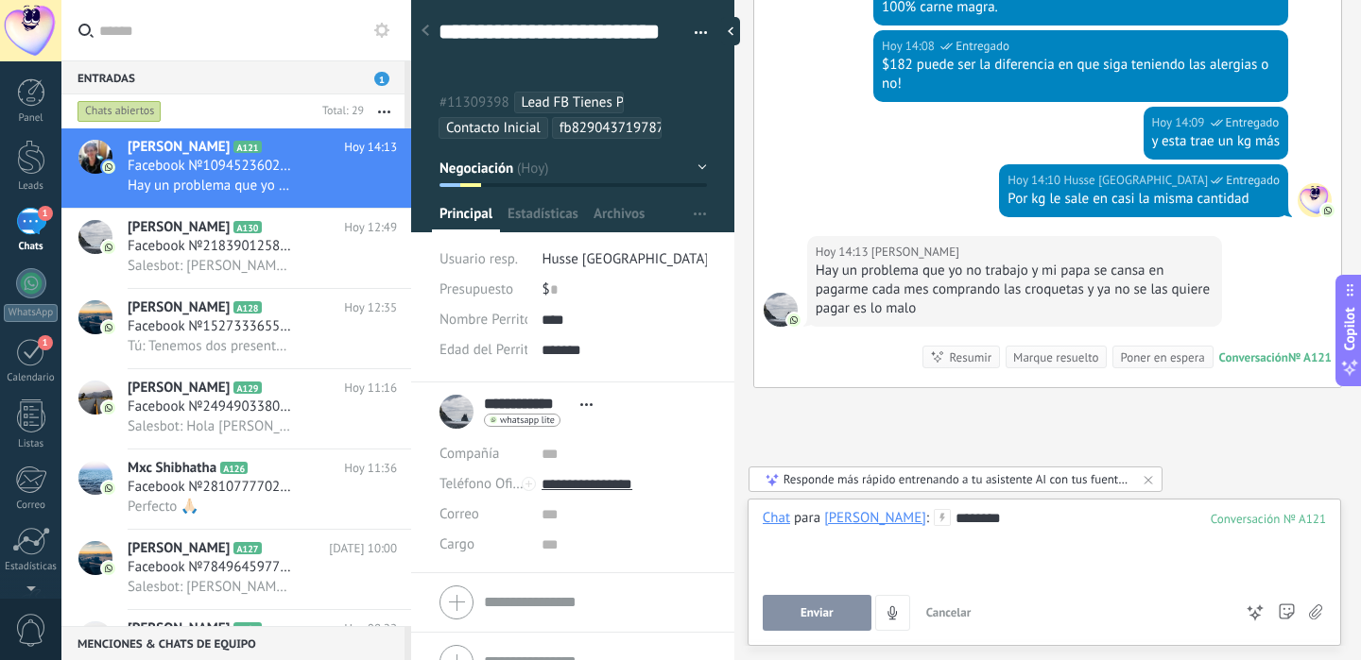
click at [842, 616] on button "Enviar" at bounding box center [816, 613] width 109 height 36
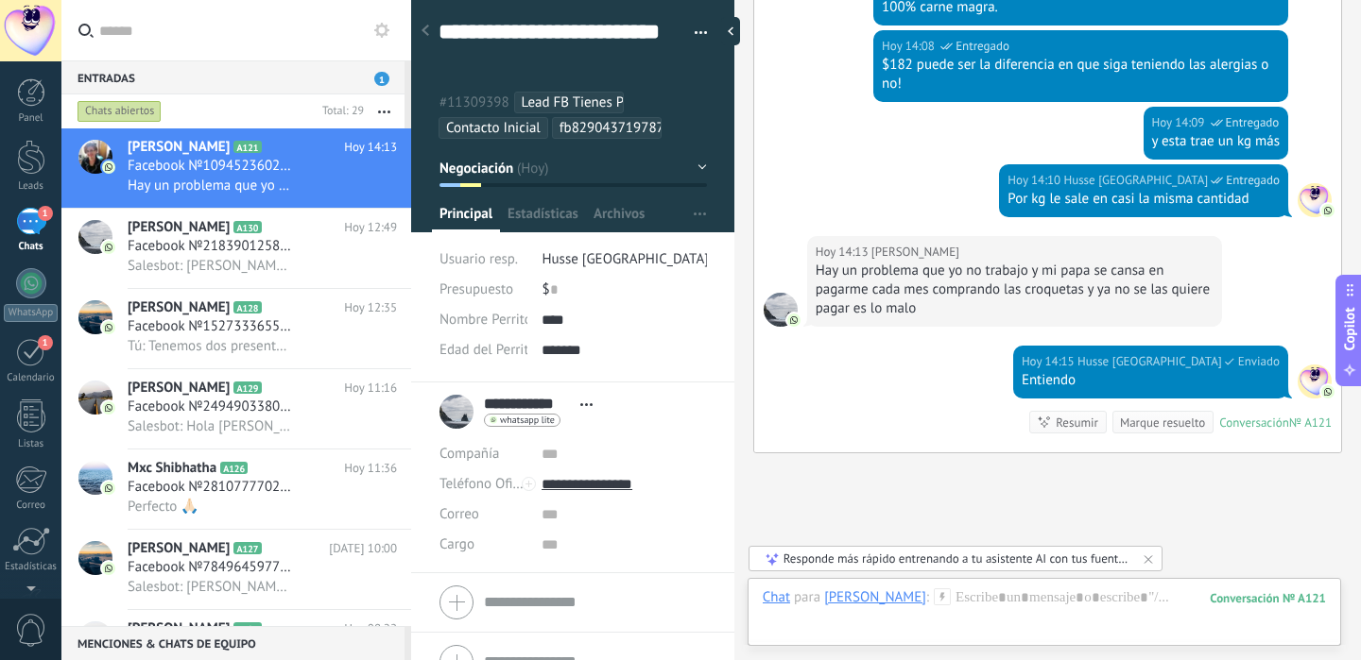
scroll to position [3918, 0]
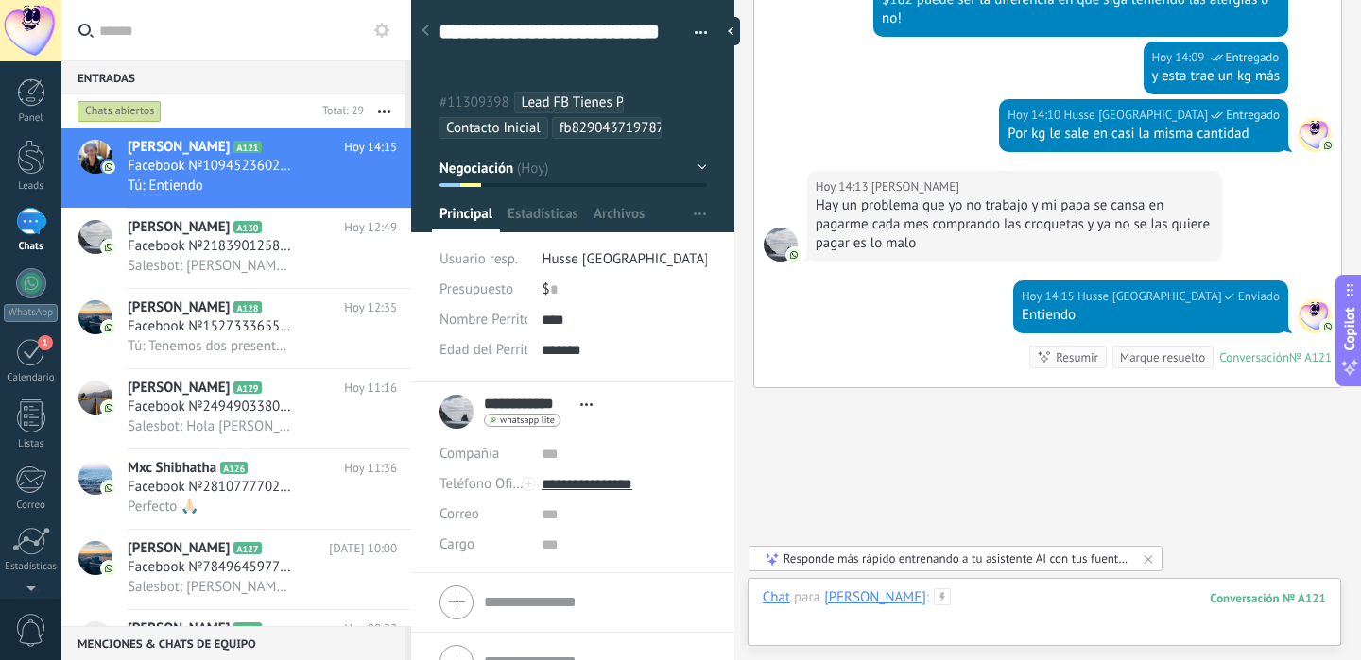
click at [1007, 592] on div at bounding box center [1043, 617] width 563 height 57
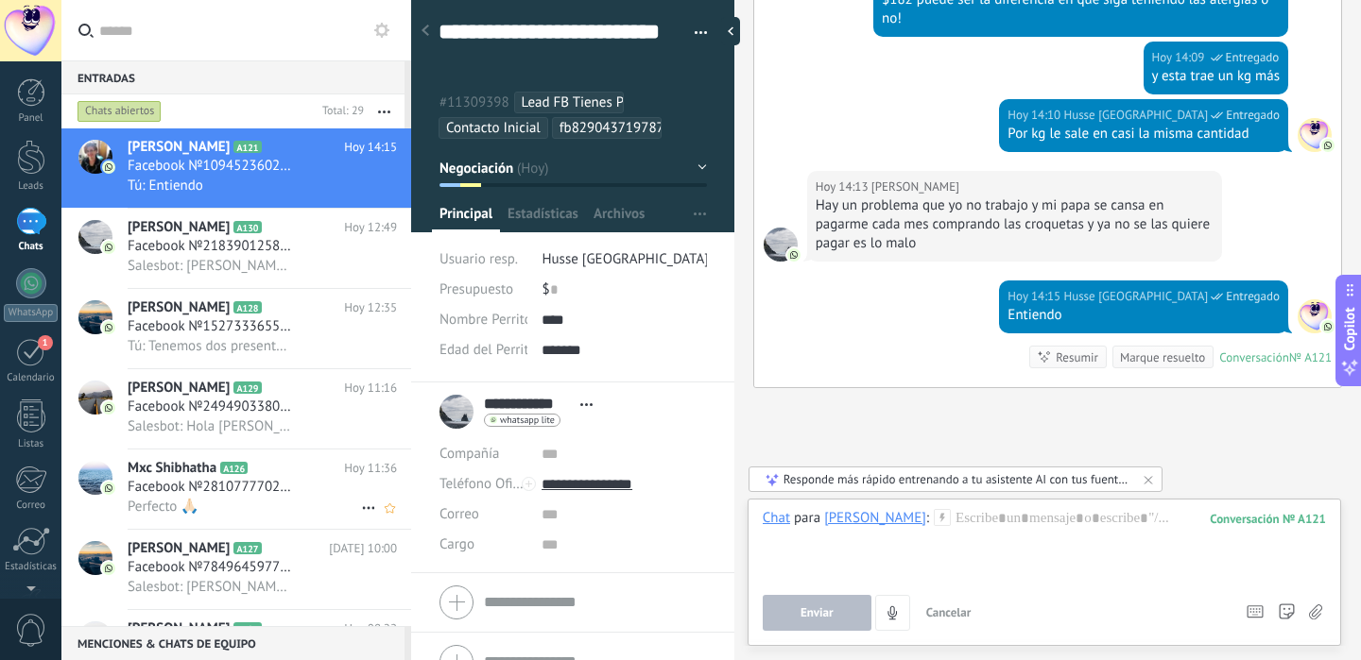
click at [320, 517] on div "Perfecto 🙏🏻" at bounding box center [262, 507] width 269 height 20
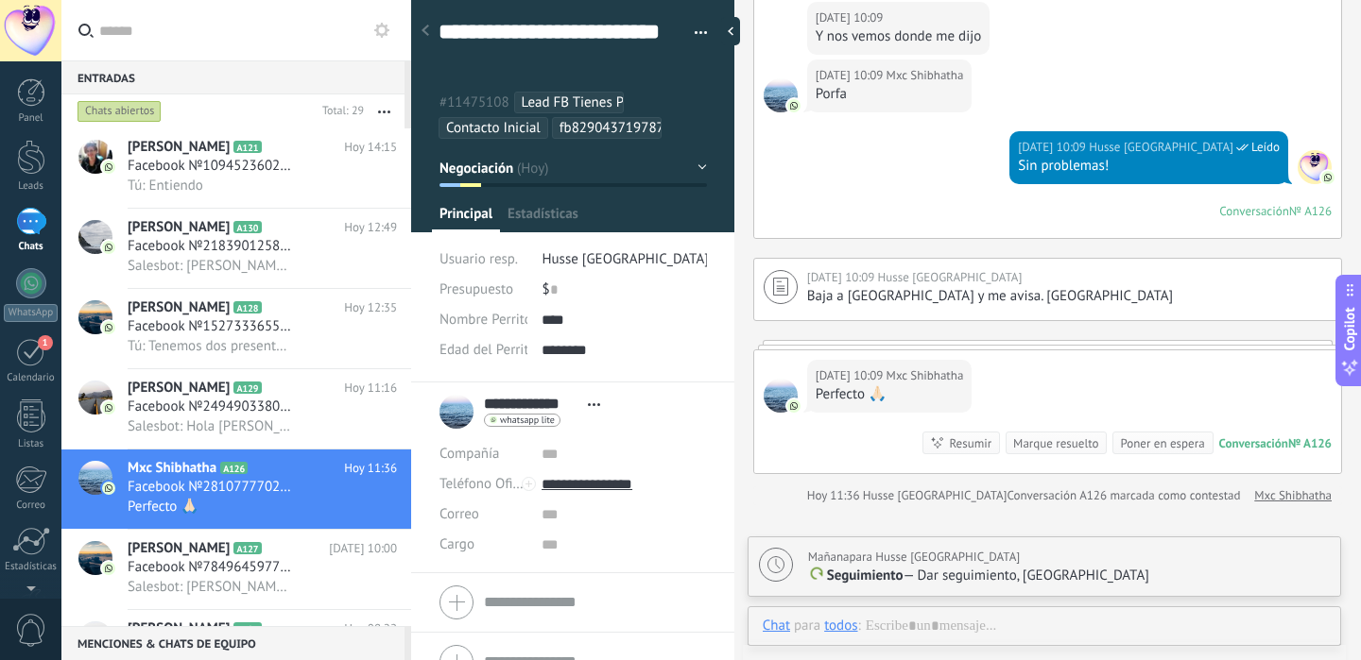
scroll to position [57, 0]
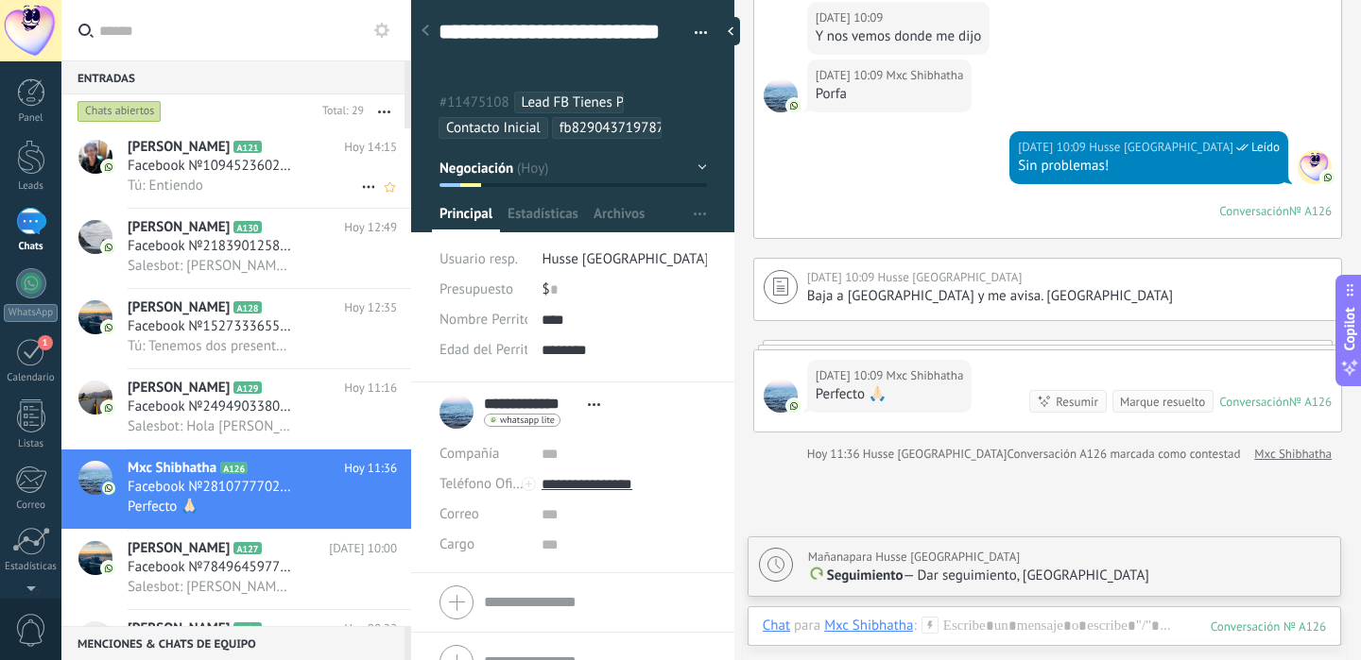
click at [301, 181] on div "Tú: Entiendo" at bounding box center [262, 186] width 269 height 20
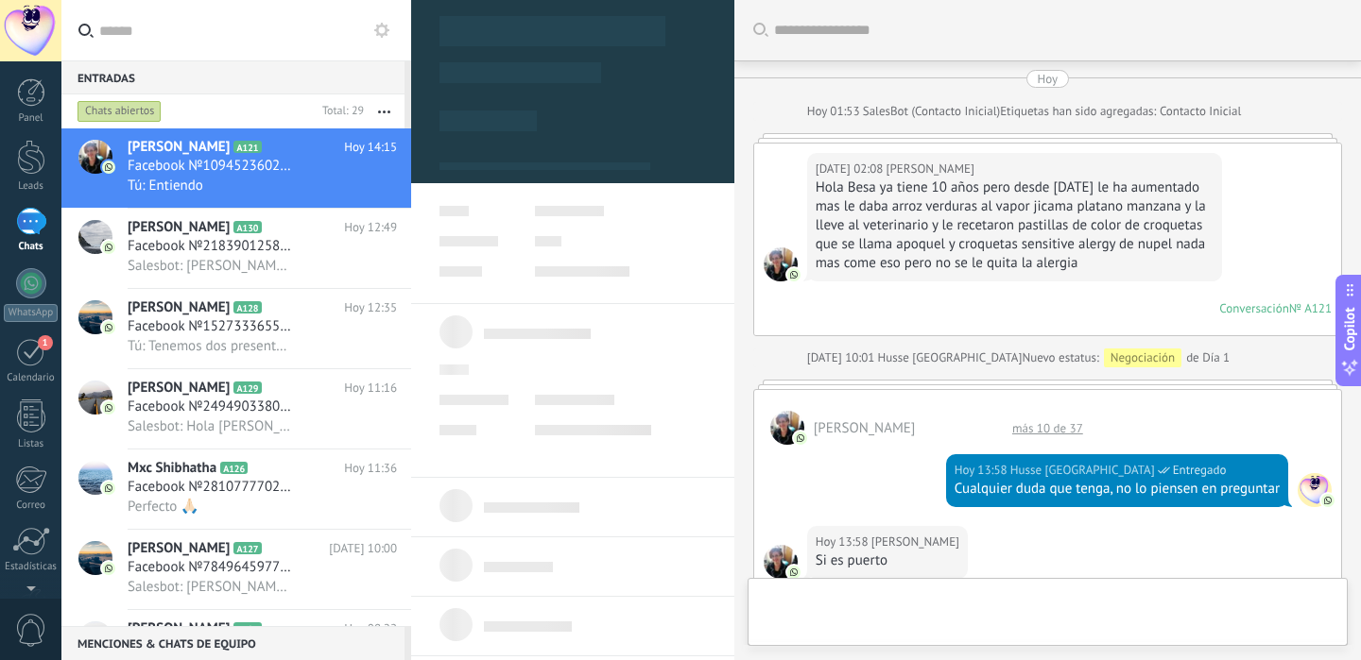
scroll to position [929, 0]
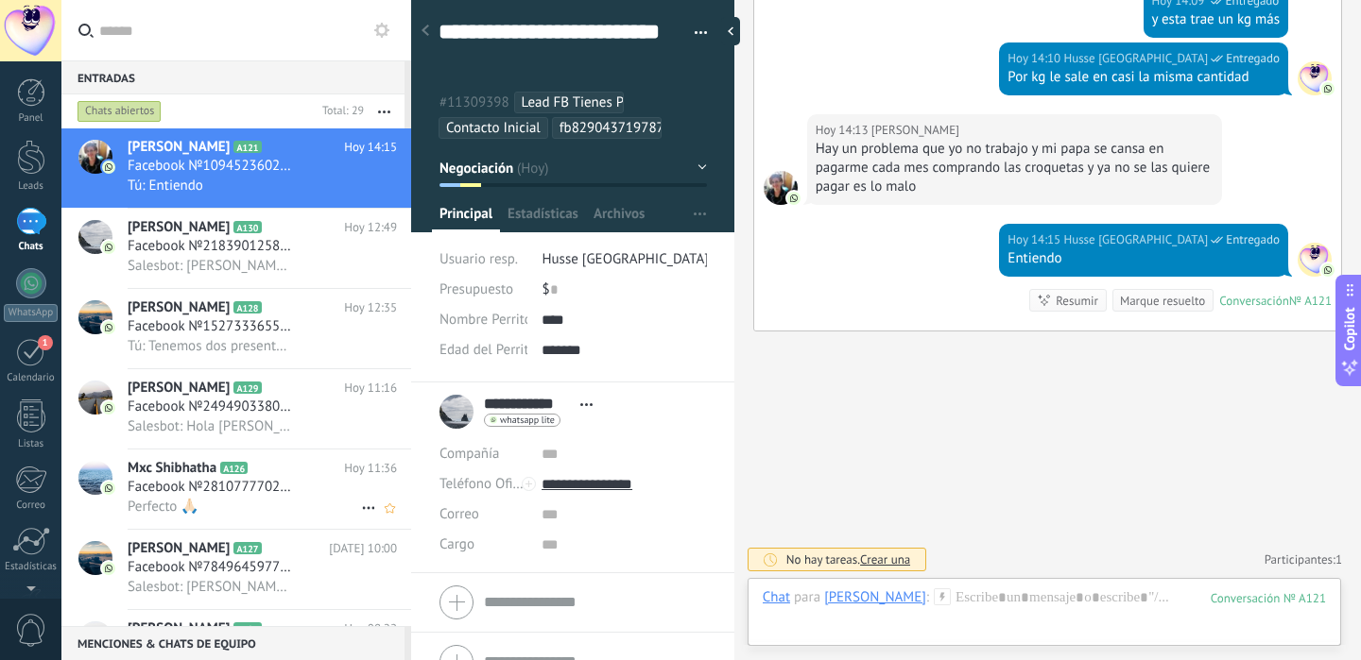
click at [315, 523] on div "Mxc Shibhatha A126 [DATE] 11:36 Facebook №2810777702646539 Perfecto 🙏🏻" at bounding box center [269, 489] width 283 height 79
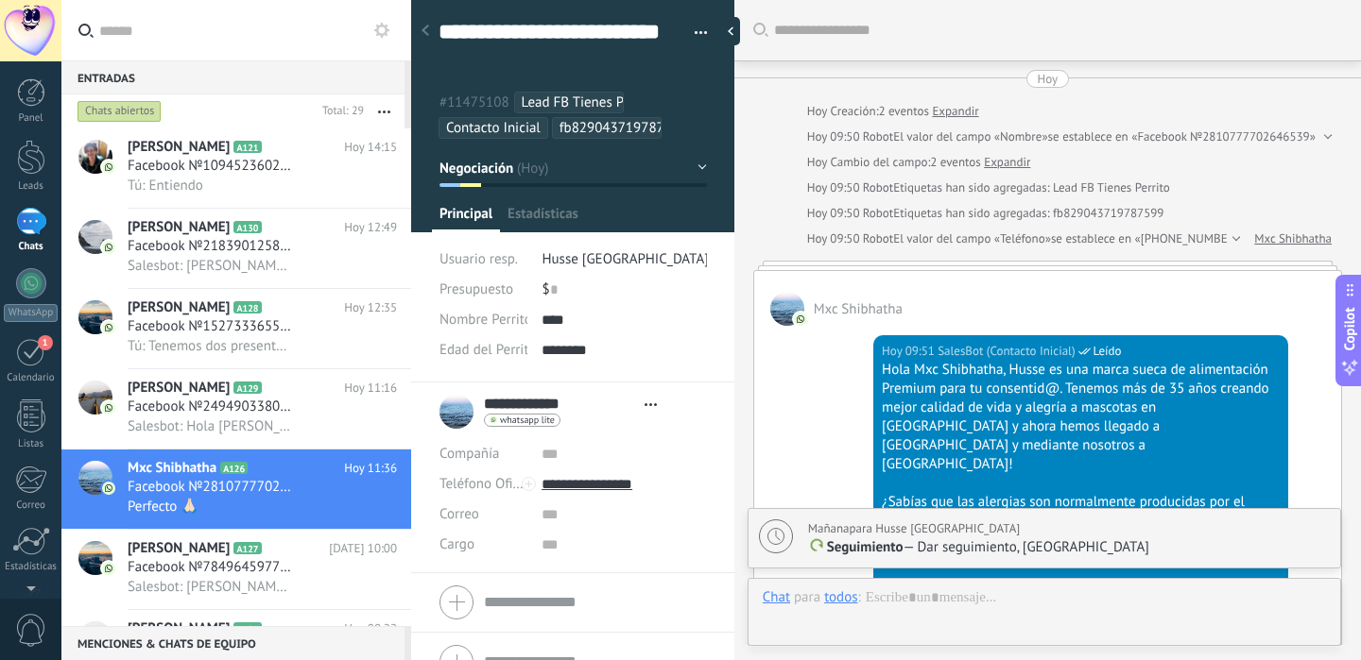
type textarea "**********"
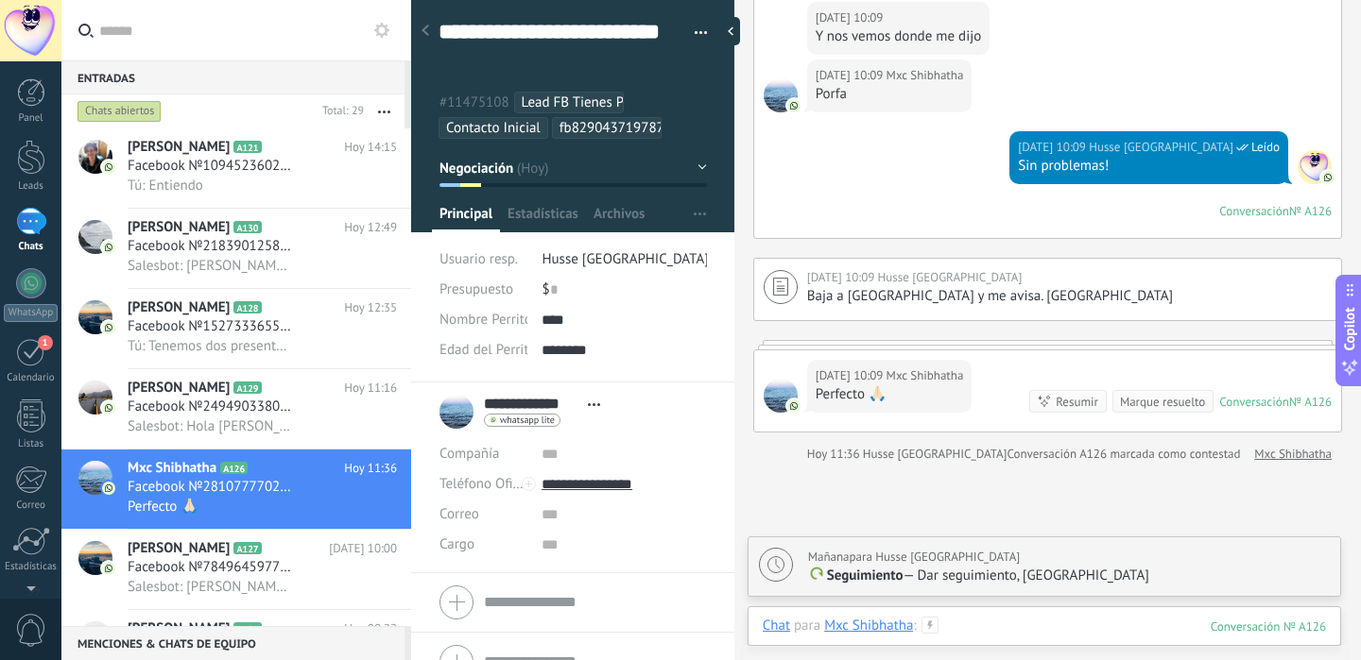
click at [1019, 634] on div at bounding box center [1043, 645] width 563 height 57
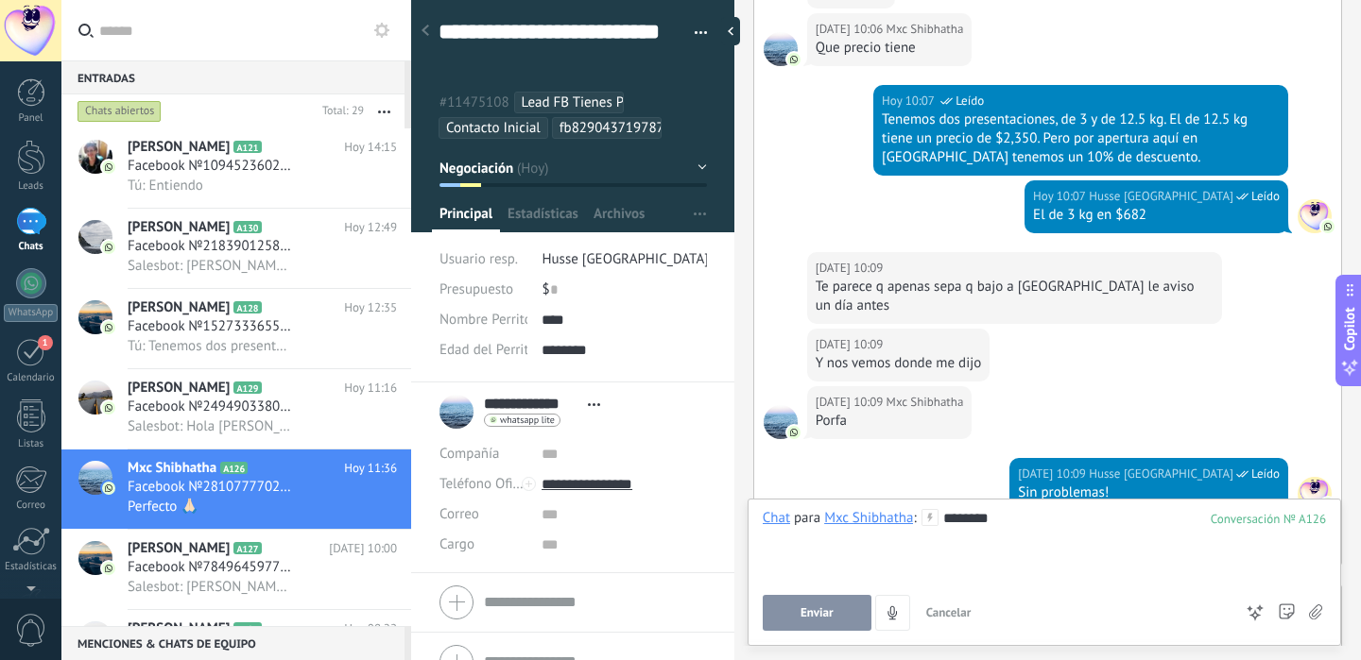
scroll to position [2133, 0]
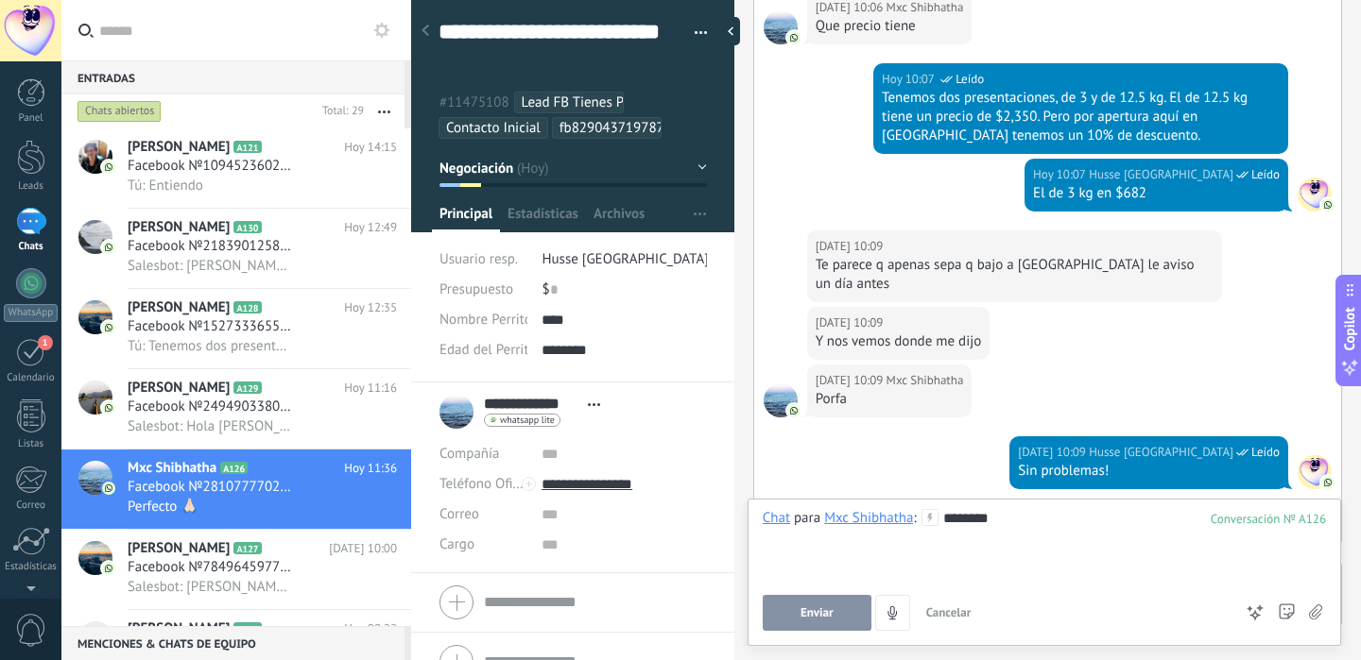
click at [1076, 523] on div "********" at bounding box center [1043, 545] width 563 height 72
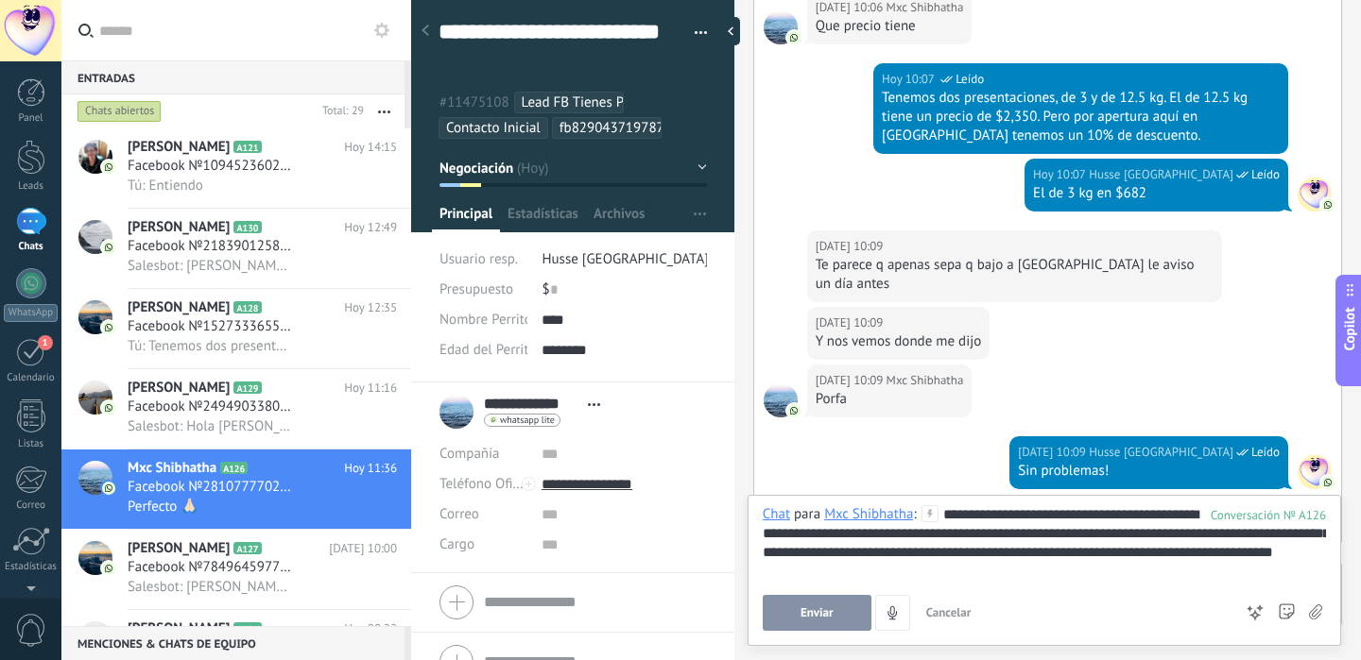
click at [817, 607] on span "Enviar" at bounding box center [816, 613] width 33 height 13
type textarea "**********"
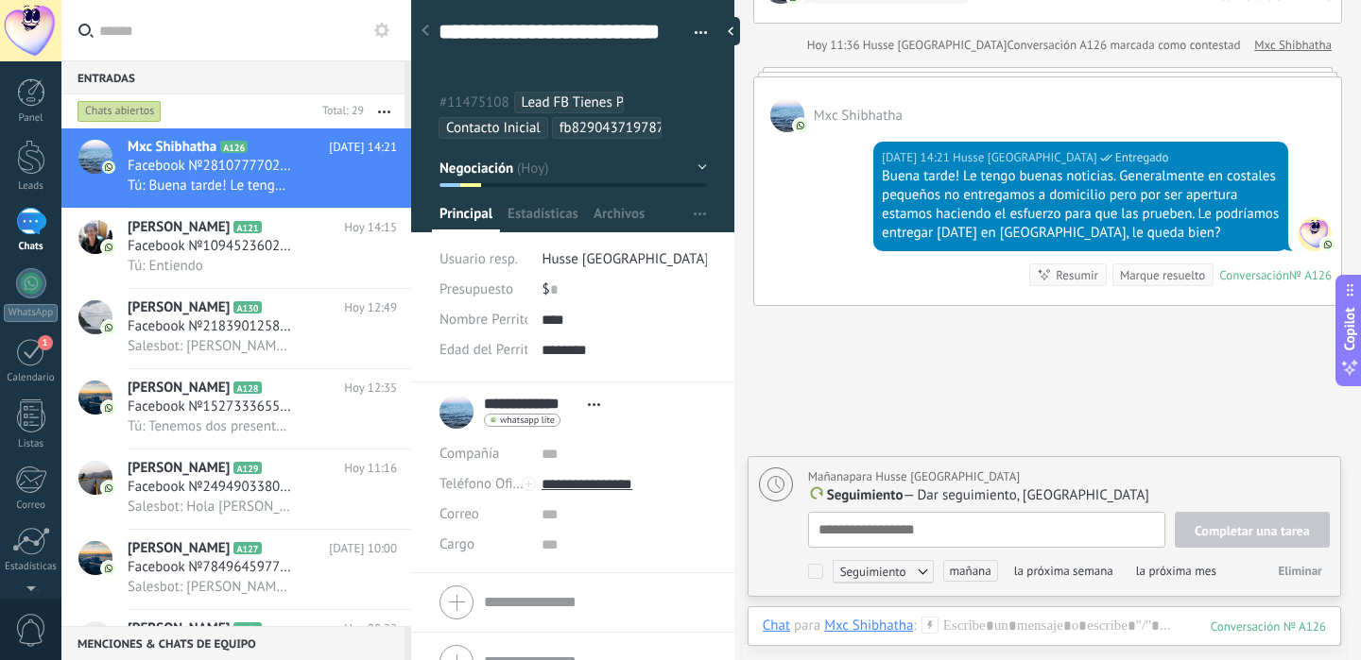
scroll to position [2816, 0]
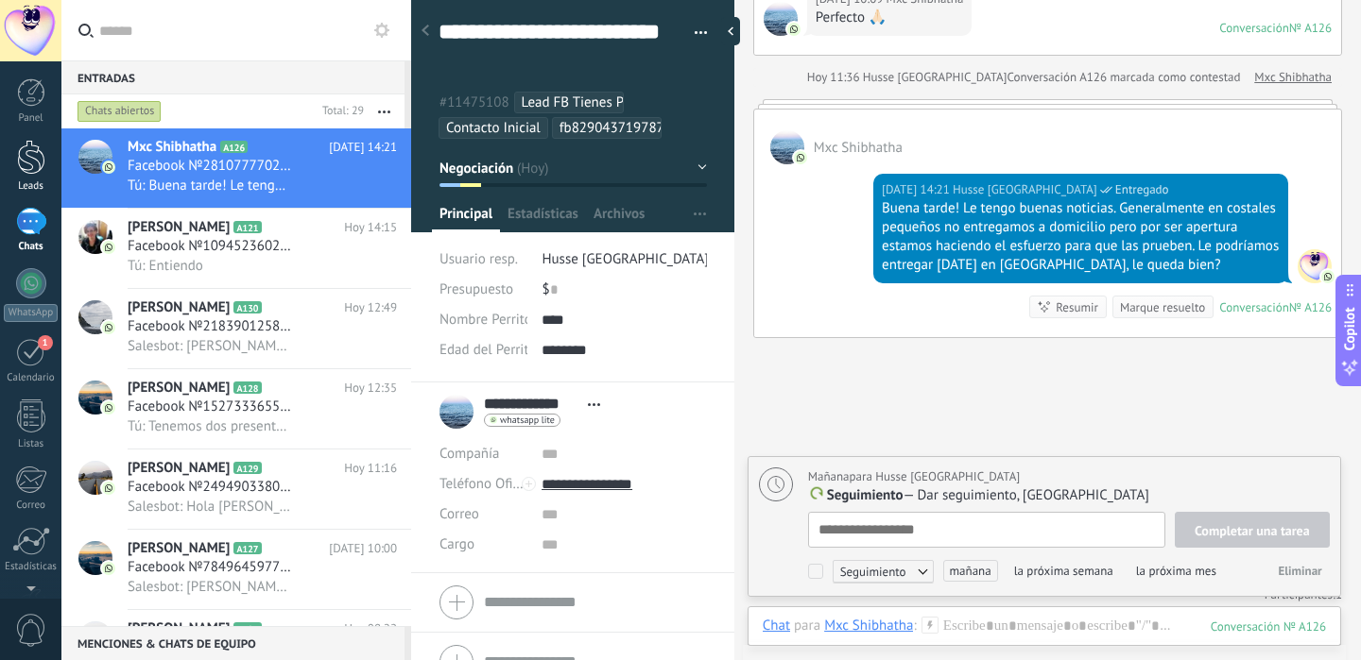
click at [35, 166] on div at bounding box center [31, 157] width 28 height 35
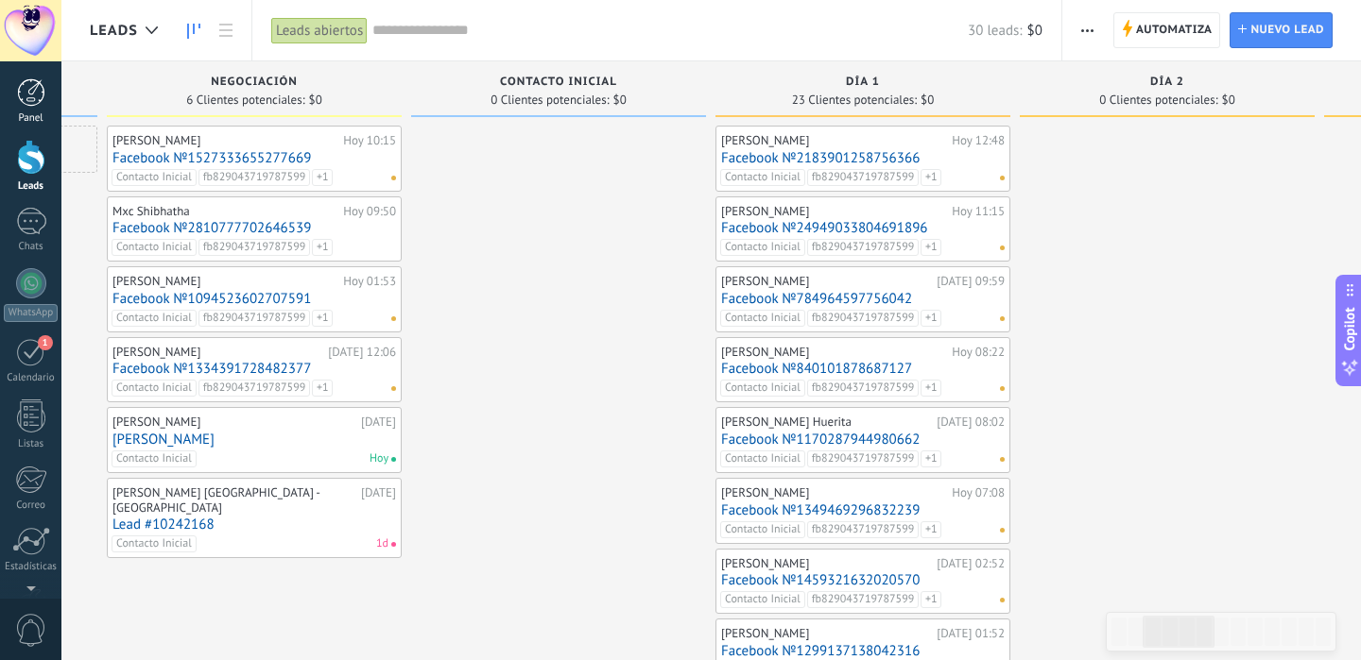
click at [37, 109] on link "Panel" at bounding box center [30, 101] width 61 height 46
